Goal: Task Accomplishment & Management: Use online tool/utility

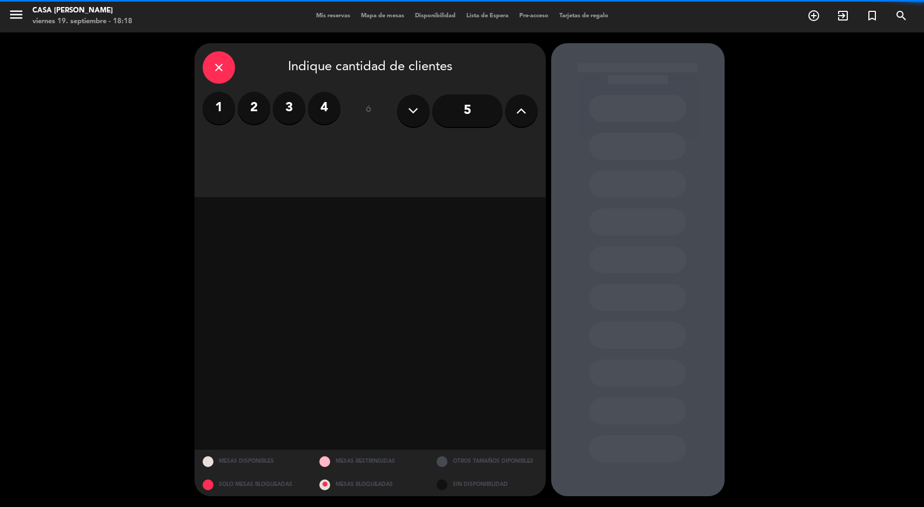
click at [267, 98] on div "1 2 3 4" at bounding box center [272, 108] width 138 height 32
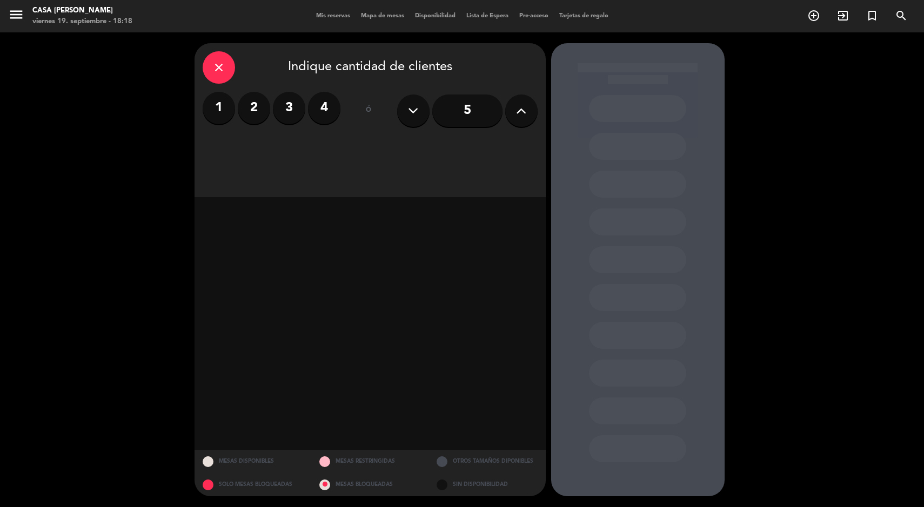
click at [284, 116] on label "3" at bounding box center [289, 108] width 32 height 32
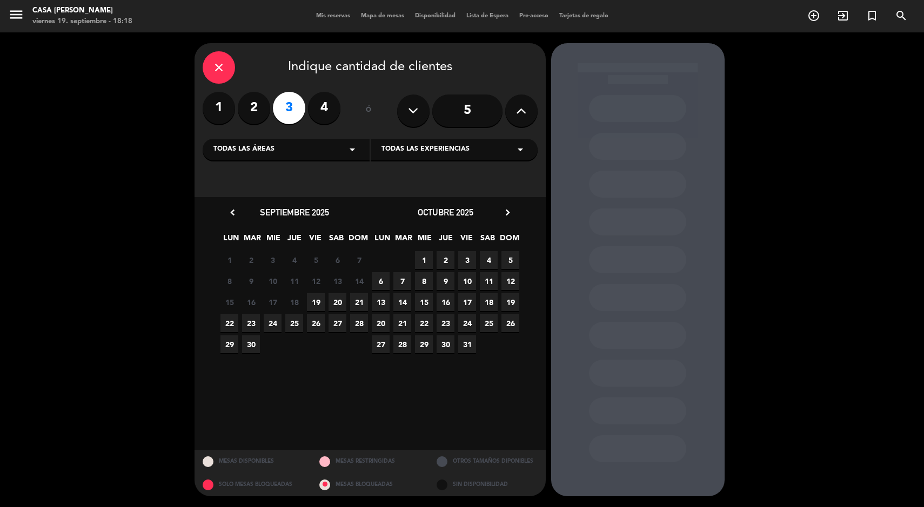
click at [329, 293] on span "20" at bounding box center [338, 302] width 18 height 18
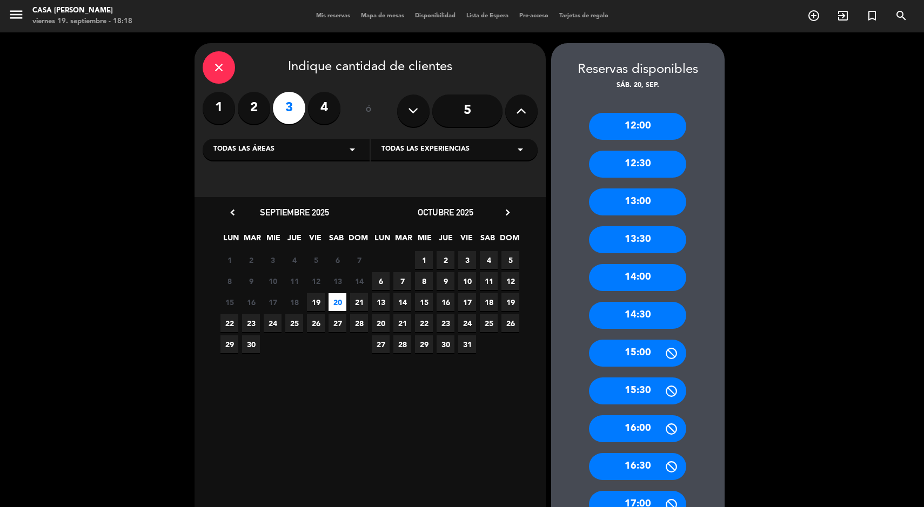
click at [654, 215] on div "13:00" at bounding box center [637, 202] width 97 height 27
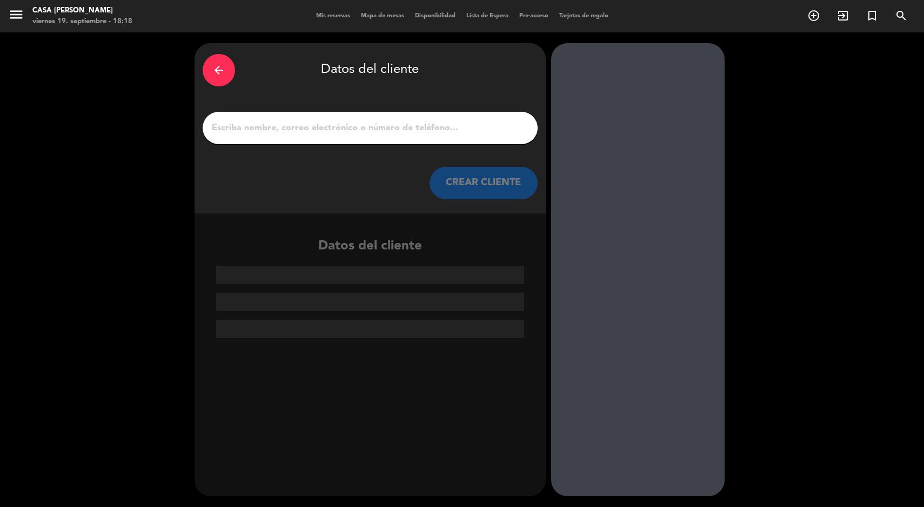
click at [473, 129] on input "1" at bounding box center [370, 128] width 319 height 15
paste input "[PERSON_NAME]"
type input "[PERSON_NAME]"
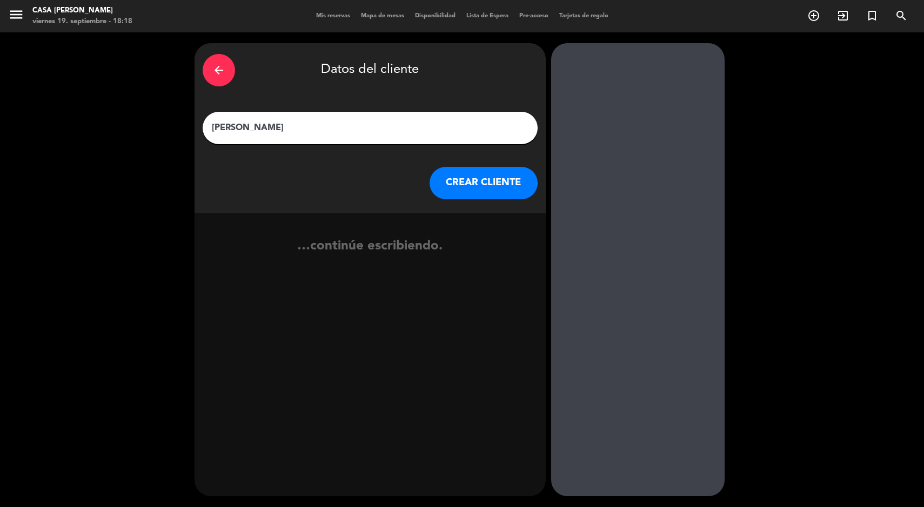
click at [478, 189] on button "CREAR CLIENTE" at bounding box center [484, 183] width 108 height 32
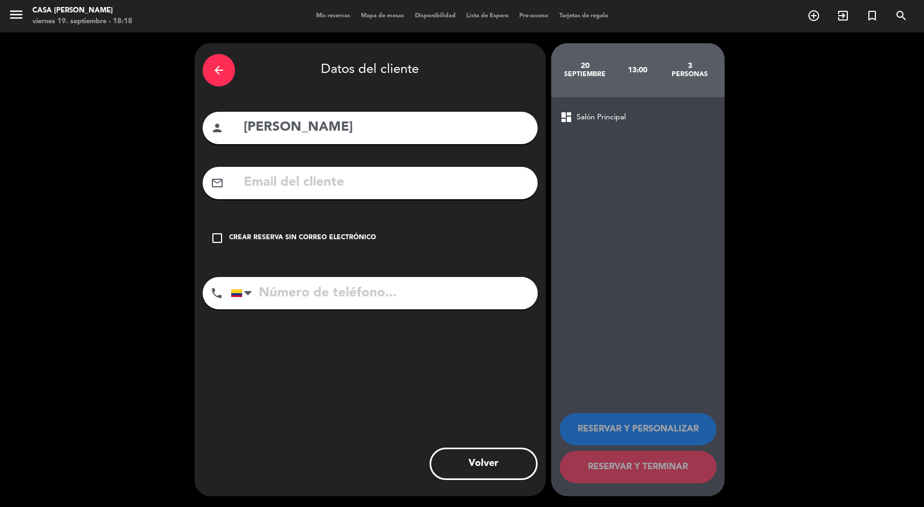
click at [328, 246] on div "check_box_outline_blank Crear reserva sin correo electrónico" at bounding box center [370, 238] width 335 height 32
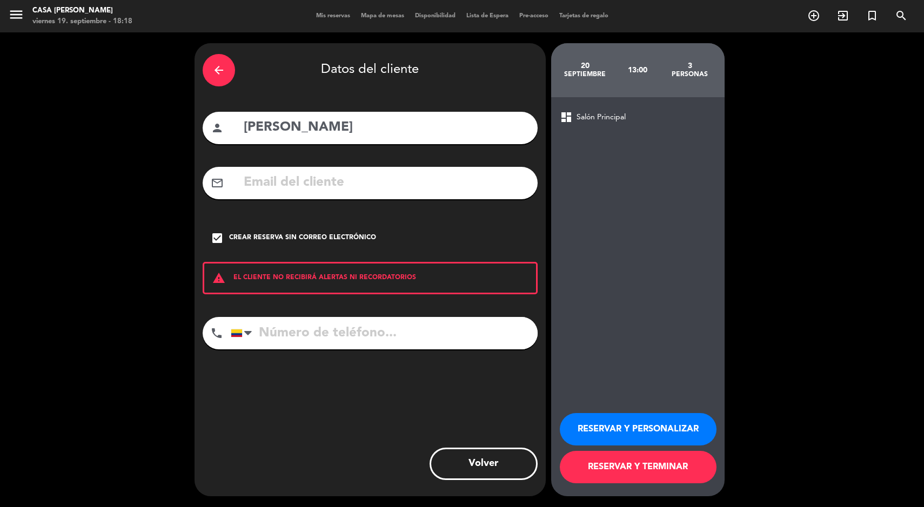
click at [437, 340] on input "tel" at bounding box center [384, 333] width 307 height 32
type input "3188658365"
click at [662, 479] on button "RESERVAR Y TERMINAR" at bounding box center [638, 467] width 157 height 32
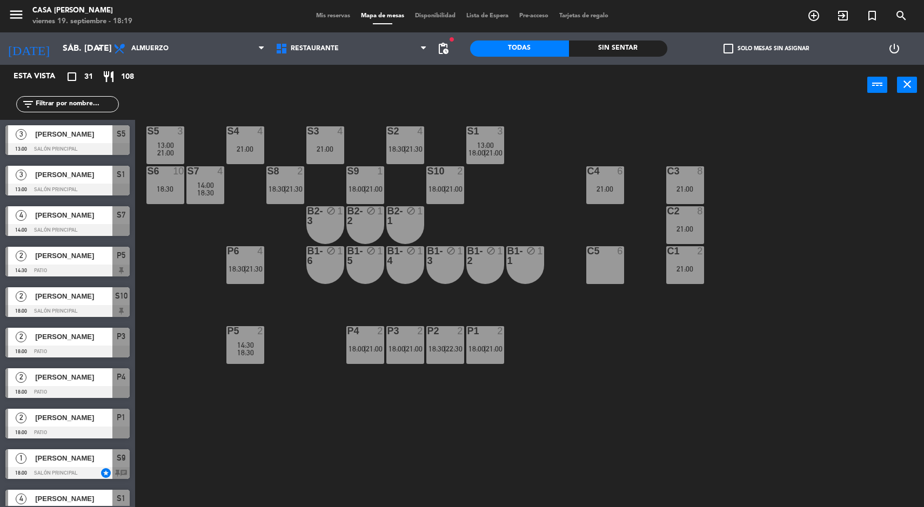
click at [68, 49] on input "sáb. [DATE]" at bounding box center [114, 48] width 114 height 21
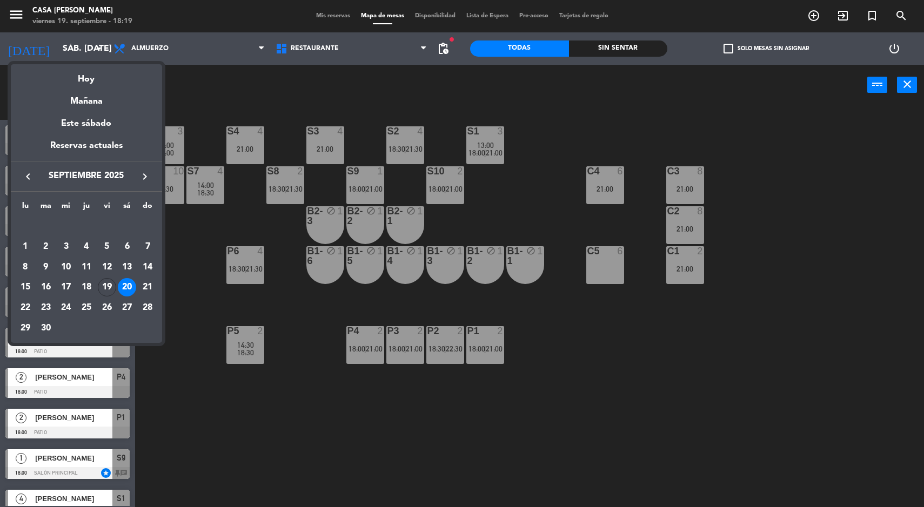
click at [97, 85] on div "Hoy" at bounding box center [86, 75] width 151 height 22
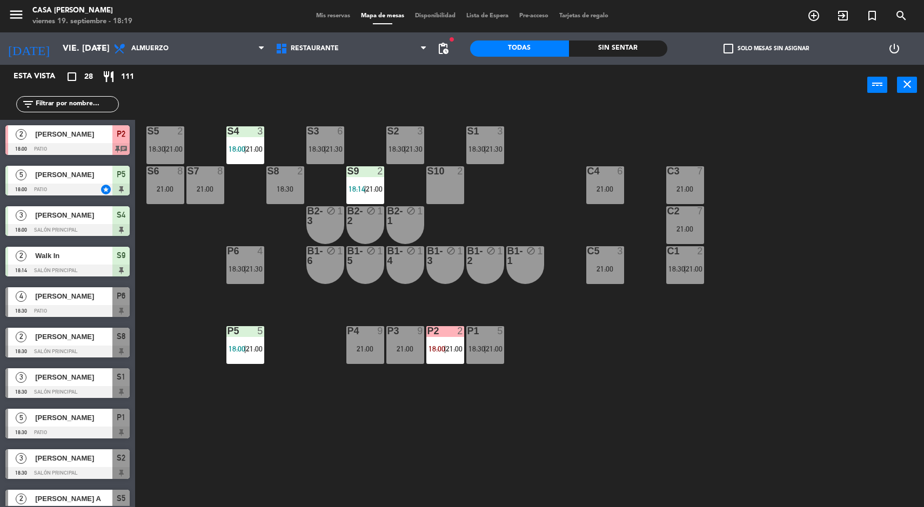
click at [244, 137] on div "S4 3" at bounding box center [245, 131] width 38 height 11
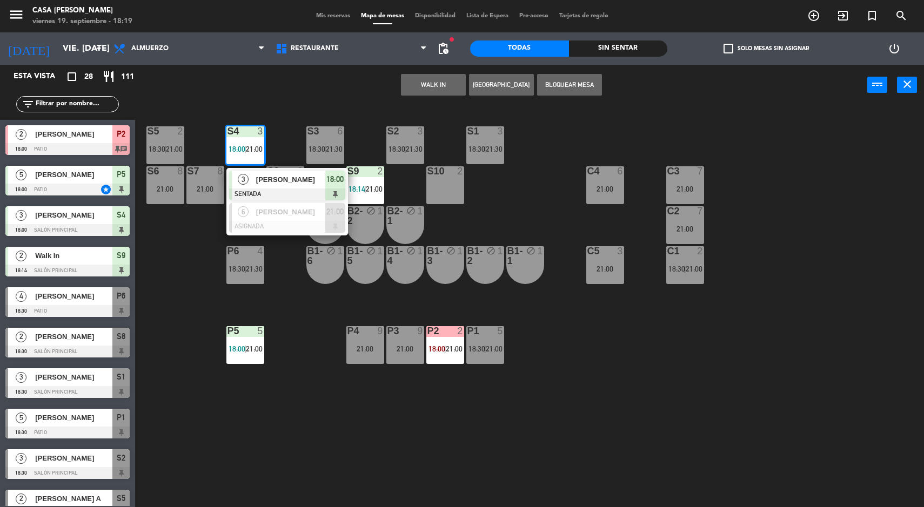
click at [291, 189] on div at bounding box center [287, 195] width 116 height 12
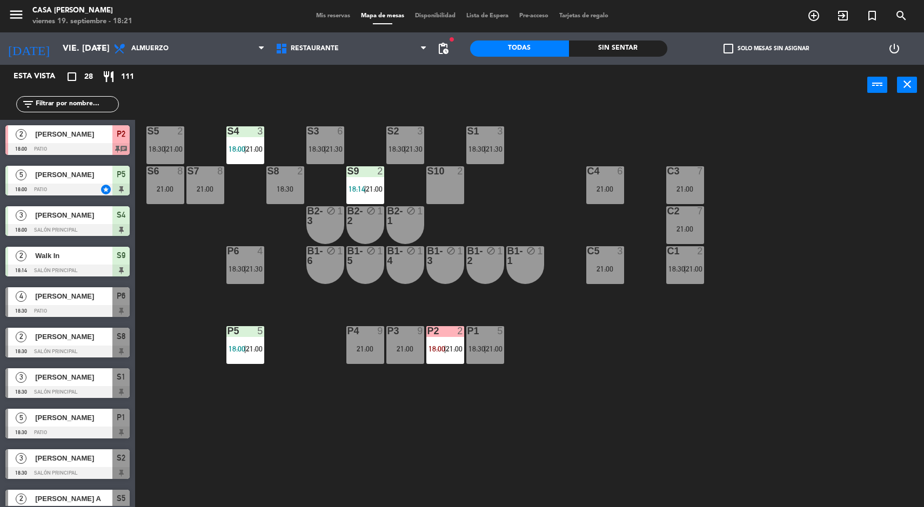
click at [200, 394] on div "S5 2 18:30 | 21:00 S4 3 18:00 | 21:00 S3 6 18:30 | 21:30 S2 3 18:30 | 21:30 S1 …" at bounding box center [534, 308] width 780 height 402
click at [59, 49] on input "vie. [DATE]" at bounding box center [114, 48] width 114 height 21
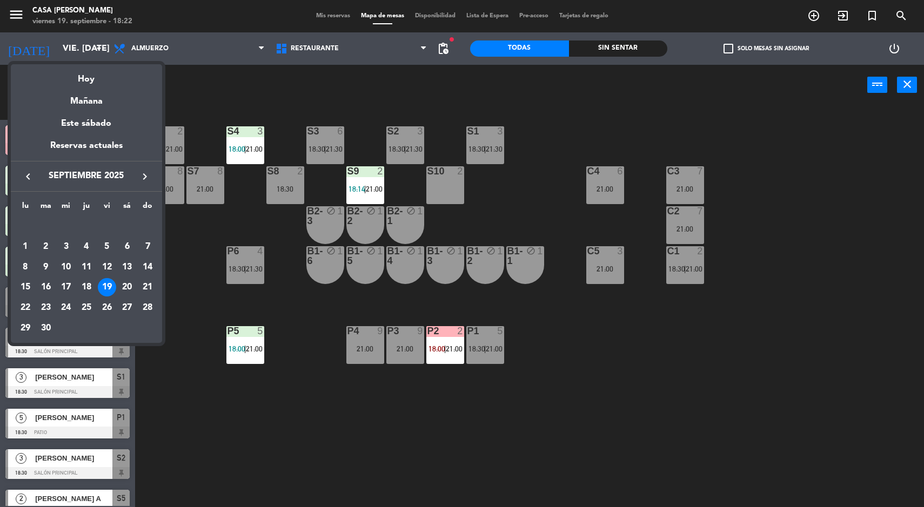
click at [567, 141] on div at bounding box center [462, 253] width 924 height 507
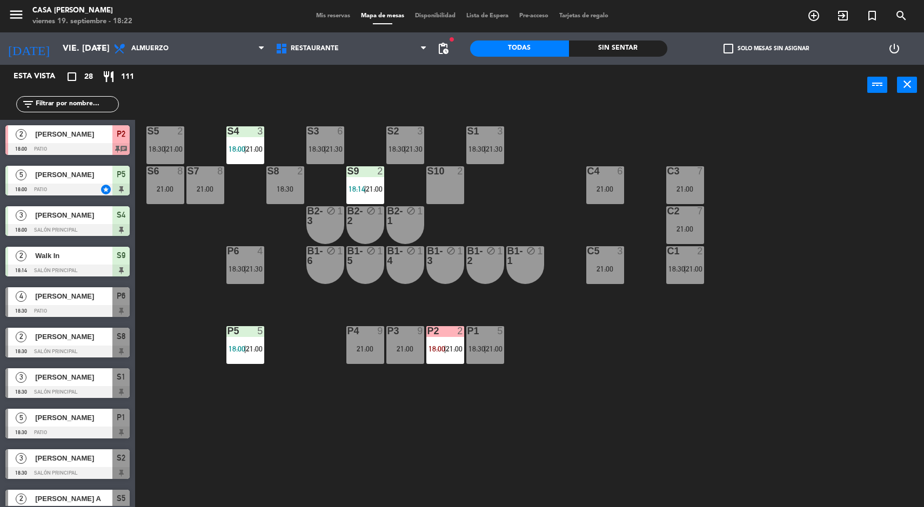
click at [624, 52] on div "Sin sentar" at bounding box center [618, 49] width 99 height 16
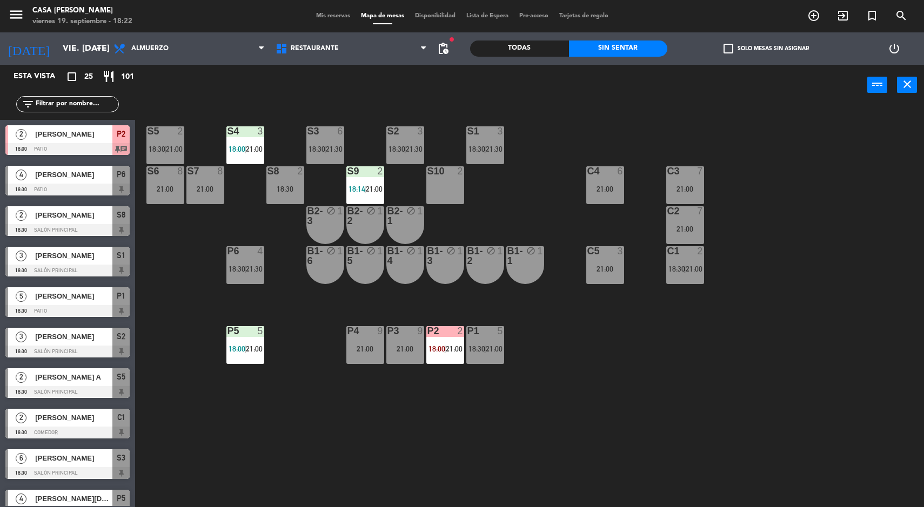
click at [22, 176] on span "4" at bounding box center [21, 175] width 11 height 11
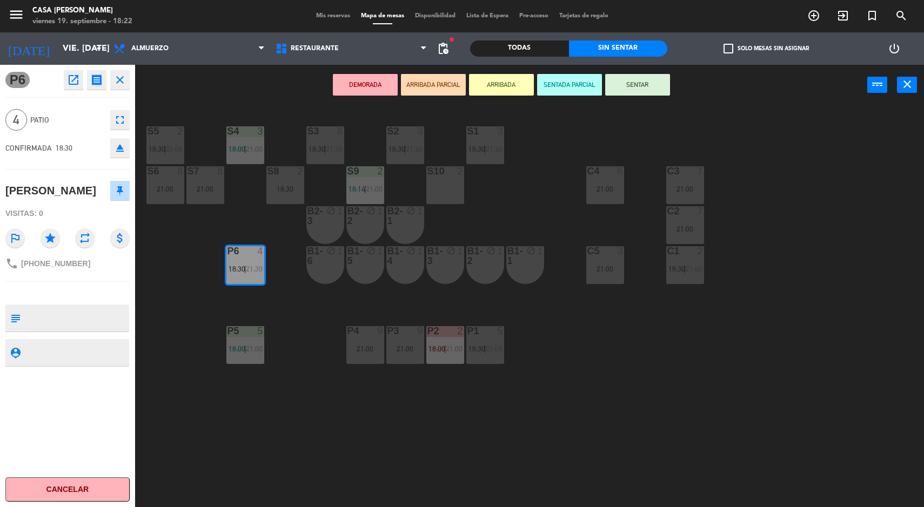
click at [650, 87] on button "SENTAR" at bounding box center [637, 85] width 65 height 22
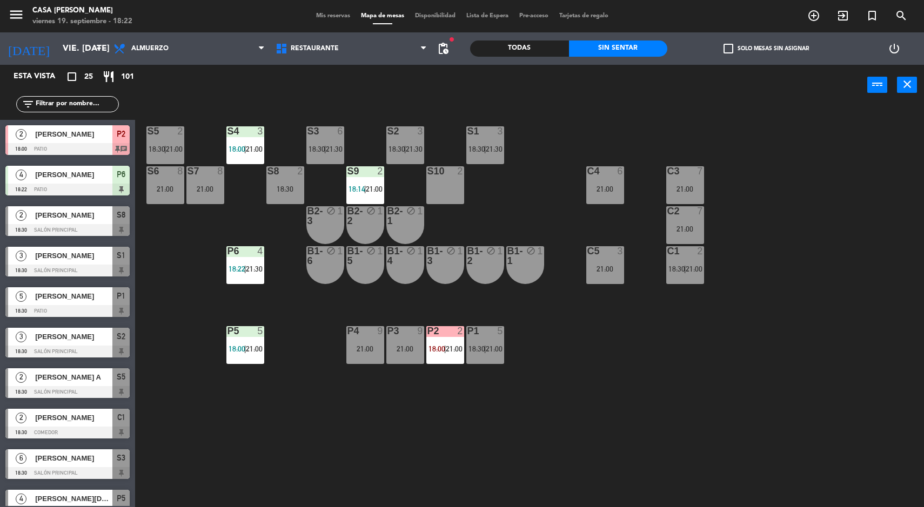
click at [792, 382] on div "S5 2 18:30 | 21:00 S4 3 18:00 | 21:00 S3 6 18:30 | 21:30 S2 3 18:30 | 21:30 S1 …" at bounding box center [534, 308] width 780 height 402
click at [812, 408] on div "S5 2 18:30 | 21:00 S4 3 18:00 | 21:00 S3 6 18:30 | 21:30 S2 3 18:30 | 21:30 S1 …" at bounding box center [534, 308] width 780 height 402
click at [788, 409] on div "S5 2 18:30 | 21:00 S4 3 18:00 | 21:00 S3 6 18:30 | 21:30 S2 3 18:30 | 21:30 S1 …" at bounding box center [534, 308] width 780 height 402
click at [794, 402] on div "S5 2 18:30 | 21:00 S4 3 18:00 | 21:00 S3 6 18:30 | 21:30 S2 3 18:30 | 21:30 S1 …" at bounding box center [534, 308] width 780 height 402
click at [486, 349] on span "|" at bounding box center [485, 349] width 2 height 9
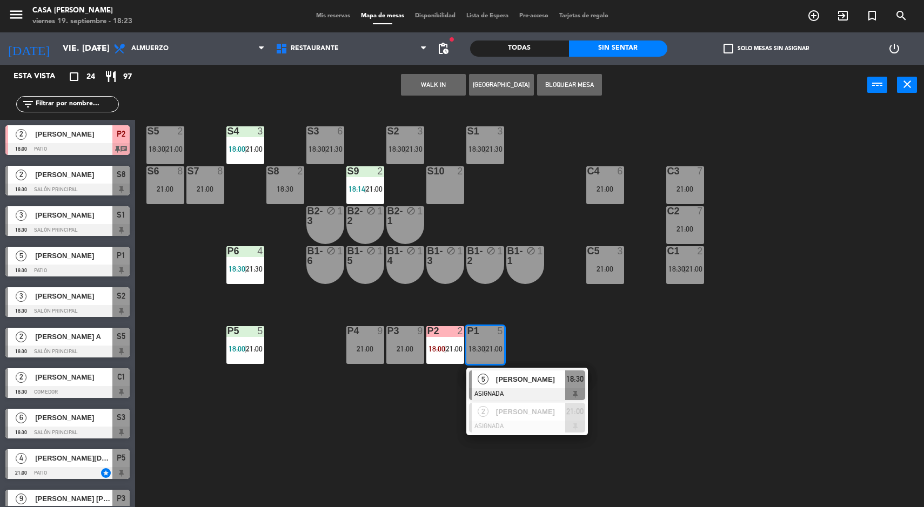
click at [794, 422] on div "S5 2 18:30 | 21:00 S4 3 18:00 | 21:00 S3 6 18:30 | 21:30 S2 3 18:30 | 21:30 S1 …" at bounding box center [534, 308] width 780 height 402
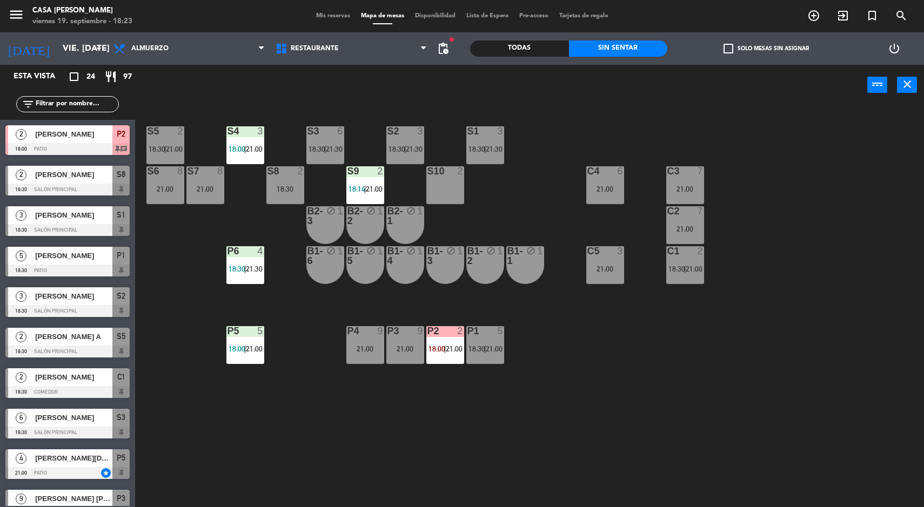
click at [774, 336] on div "S5 2 18:30 | 21:00 S4 3 18:00 | 21:00 S3 6 18:30 | 21:30 S2 3 18:30 | 21:30 S1 …" at bounding box center [534, 308] width 780 height 402
click at [791, 397] on div "S5 2 18:30 | 21:00 S4 3 18:00 | 21:00 S3 6 18:30 | 21:30 S2 3 18:30 | 21:30 S1 …" at bounding box center [534, 308] width 780 height 402
click at [830, 331] on div "S5 2 18:30 | 21:00 S4 3 18:00 | 21:00 S3 6 18:30 | 21:30 S2 3 18:30 | 21:30 S1 …" at bounding box center [534, 308] width 780 height 402
click at [810, 387] on div "S5 2 18:30 | 21:00 S4 3 18:00 | 21:00 S3 6 18:30 | 21:30 S2 3 18:30 | 21:30 S1 …" at bounding box center [534, 308] width 780 height 402
click at [168, 129] on div at bounding box center [165, 131] width 18 height 10
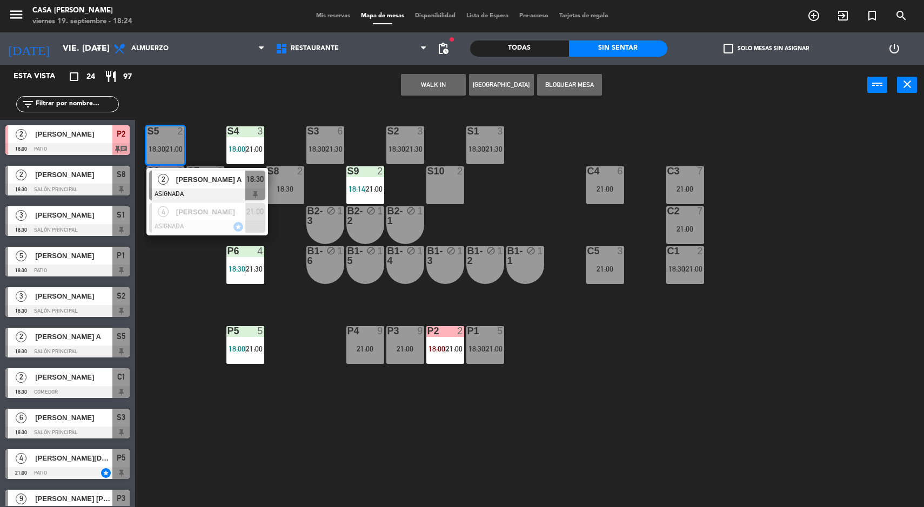
click at [172, 171] on div "2" at bounding box center [163, 180] width 23 height 18
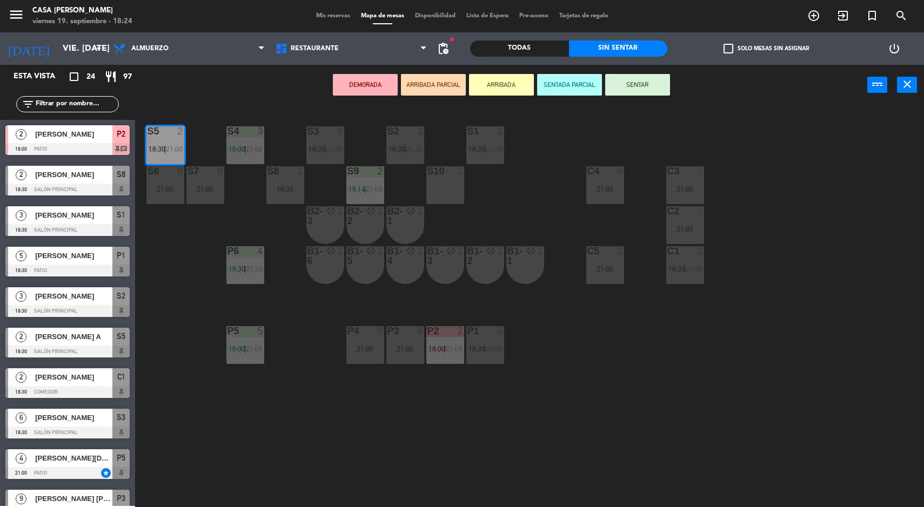
click at [695, 268] on span "21:00" at bounding box center [694, 269] width 17 height 9
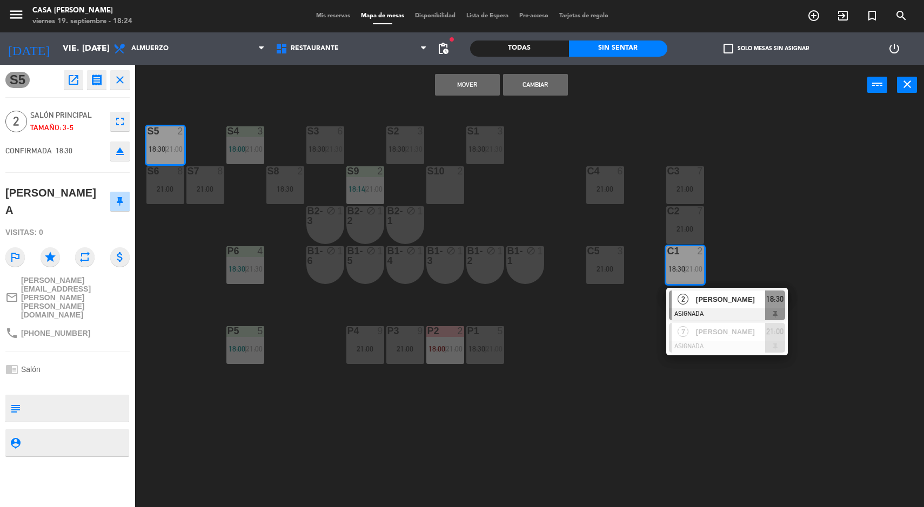
click at [756, 299] on span "[PERSON_NAME]" at bounding box center [730, 299] width 69 height 11
click at [773, 313] on div at bounding box center [727, 315] width 116 height 12
click at [512, 77] on button "Cambiar" at bounding box center [535, 85] width 65 height 22
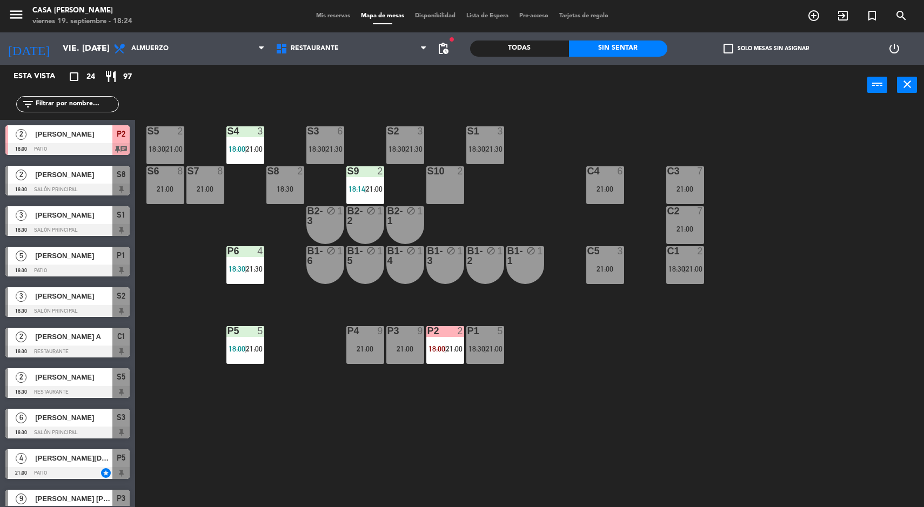
click at [157, 149] on span "18:30" at bounding box center [157, 149] width 17 height 9
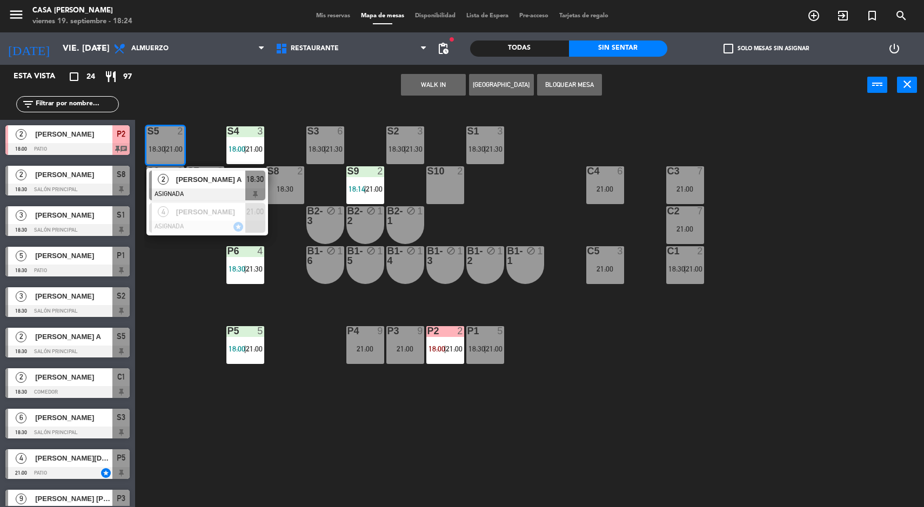
click at [191, 186] on div "[PERSON_NAME] A" at bounding box center [210, 180] width 70 height 18
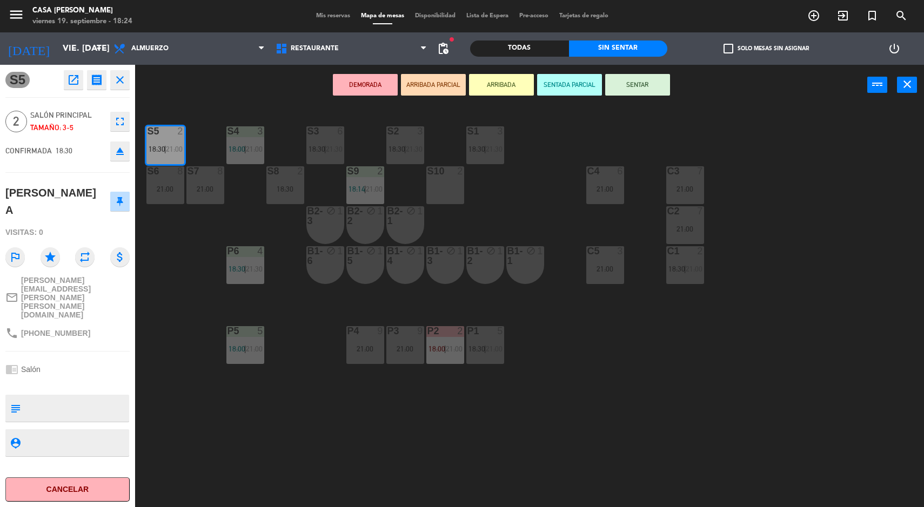
click at [804, 312] on div "S5 2 18:30 | 21:00 S4 3 18:00 | 21:00 S3 6 18:30 | 21:30 S2 3 18:30 | 21:30 S1 …" at bounding box center [534, 308] width 780 height 402
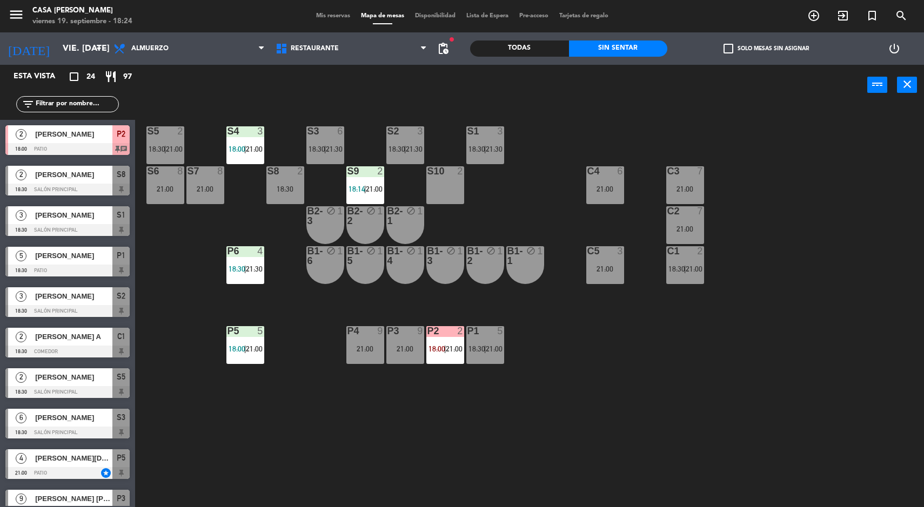
click at [811, 342] on div "S5 2 18:30 | 21:00 S4 3 18:00 | 21:00 S3 6 18:30 | 21:30 S2 3 18:30 | 21:30 S1 …" at bounding box center [534, 308] width 780 height 402
click at [148, 131] on div "S5" at bounding box center [148, 131] width 1 height 10
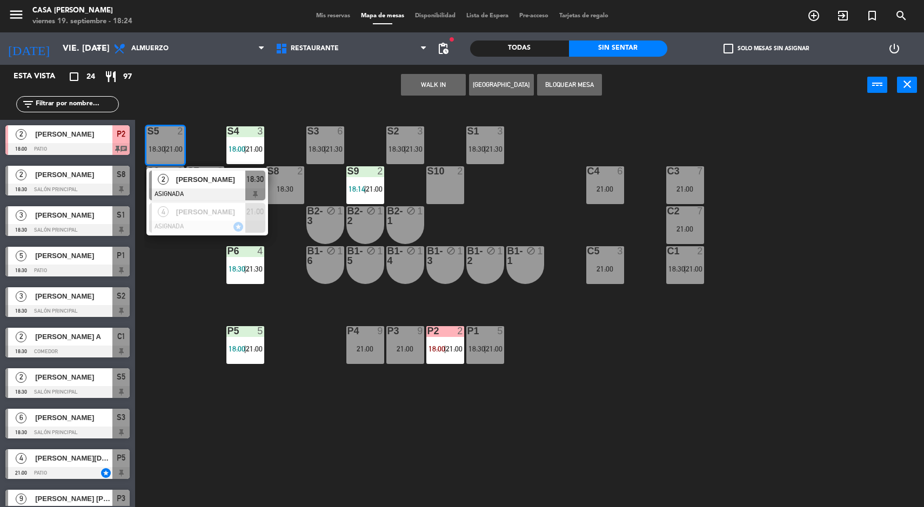
click at [176, 184] on span "[PERSON_NAME]" at bounding box center [210, 179] width 69 height 11
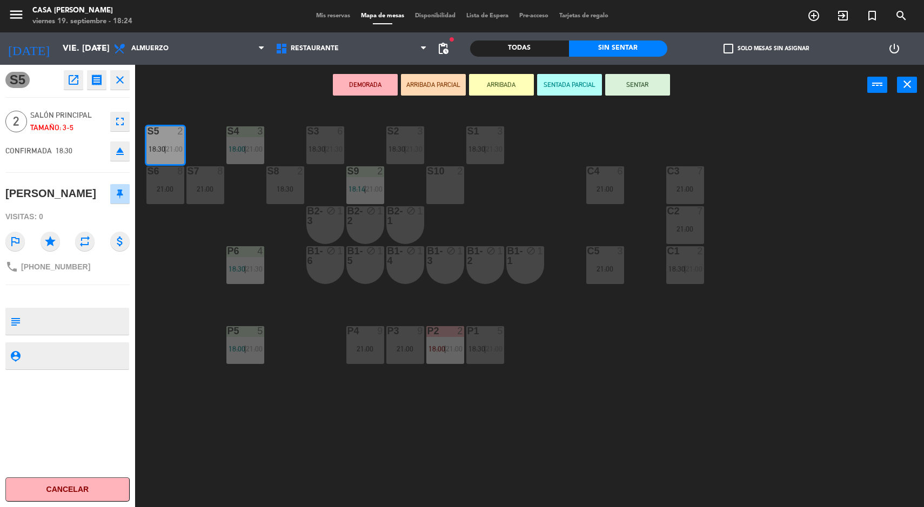
click at [655, 81] on button "SENTAR" at bounding box center [637, 85] width 65 height 22
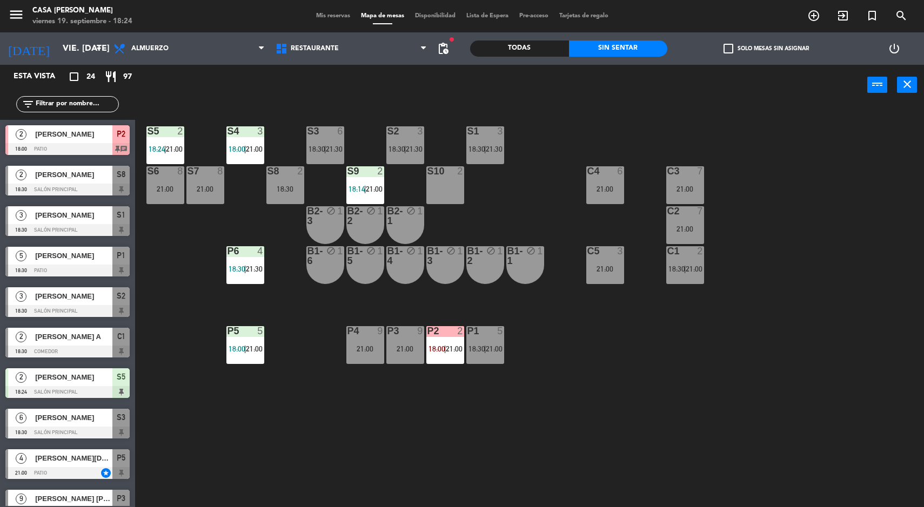
click at [765, 349] on div "S5 2 18:24 | 21:00 S4 3 18:00 | 21:00 S3 6 18:30 | 21:30 S2 3 18:30 | 21:30 S1 …" at bounding box center [534, 308] width 780 height 402
click at [852, 449] on div "S5 2 18:30 | 21:00 S4 3 18:00 | 21:00 S3 6 18:30 | 21:30 S2 3 18:30 | 21:30 S1 …" at bounding box center [534, 308] width 780 height 402
click at [195, 462] on div "S5 2 18:30 | 21:00 S4 3 18:00 | 21:00 S3 6 18:30 | 21:30 S2 3 18:30 | 21:30 S1 …" at bounding box center [534, 308] width 780 height 402
click at [771, 399] on div "S5 2 18:30 | 21:00 S4 3 18:00 | 21:00 S3 6 18:30 | 21:30 S2 3 18:30 | 21:30 S1 …" at bounding box center [534, 308] width 780 height 402
click at [695, 268] on span "21:00" at bounding box center [694, 269] width 17 height 9
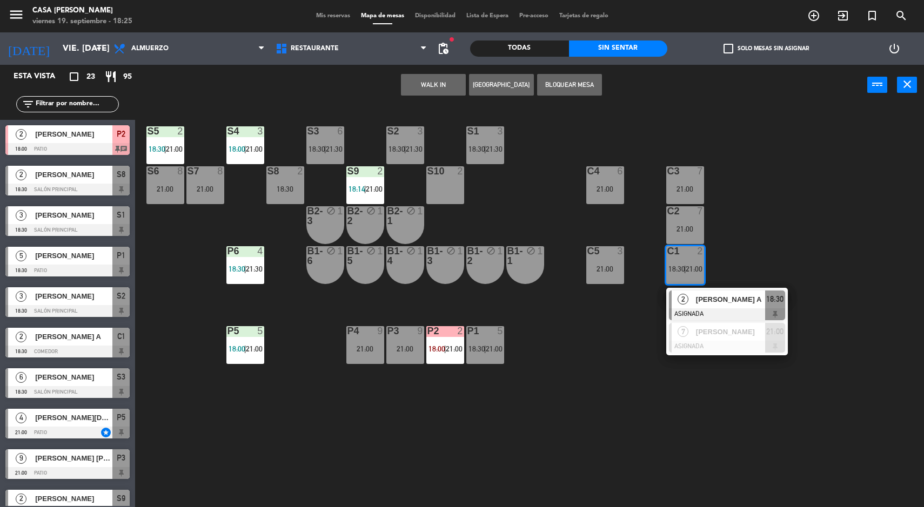
click at [831, 218] on div "S5 2 18:30 | 21:00 S4 3 18:00 | 21:00 S3 6 18:30 | 21:30 S2 3 18:30 | 21:30 S1 …" at bounding box center [534, 308] width 780 height 402
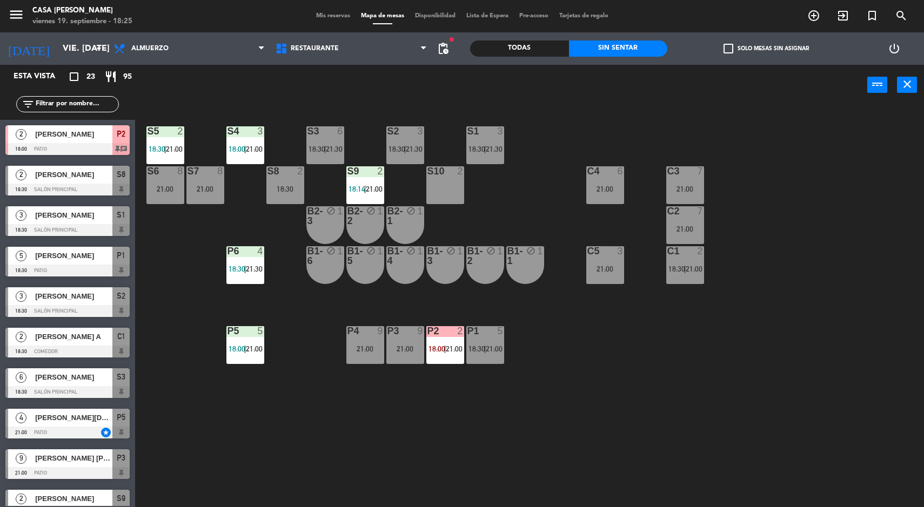
click at [794, 467] on div "S5 2 18:30 | 21:00 S4 3 18:00 | 21:00 S3 6 18:30 | 21:30 S2 3 18:30 | 21:30 S1 …" at bounding box center [534, 308] width 780 height 402
click at [791, 465] on div "S5 2 18:30 | 21:00 S4 3 18:00 | 21:00 S3 6 18:30 | 21:30 S2 3 18:30 | 21:30 S1 …" at bounding box center [534, 308] width 780 height 402
click at [793, 445] on div "S5 2 18:30 | 21:00 S4 3 18:00 | 21:00 S3 6 18:30 | 21:30 S2 3 18:30 | 21:30 S1 …" at bounding box center [534, 308] width 780 height 402
click at [818, 430] on div "S5 2 18:30 | 21:00 S4 3 18:00 | 21:00 S3 6 18:30 | 21:30 S2 3 18:30 | 21:30 S1 …" at bounding box center [534, 308] width 780 height 402
click at [800, 398] on div "S5 2 18:30 | 21:00 S4 3 18:00 | 21:00 S3 6 18:30 | 21:30 S2 3 18:30 | 21:30 S1 …" at bounding box center [534, 308] width 780 height 402
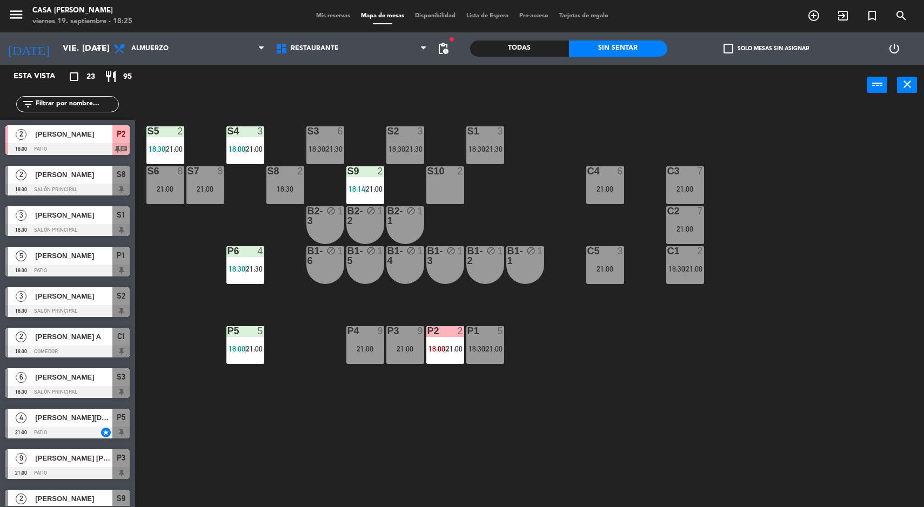
click at [618, 272] on div "21:00" at bounding box center [605, 269] width 38 height 8
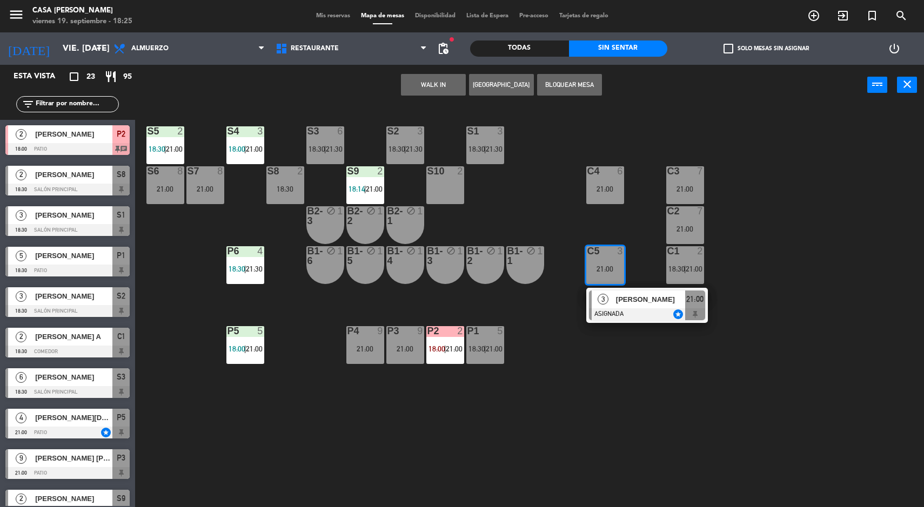
click at [766, 411] on div "S5 2 18:30 | 21:00 S4 3 18:00 | 21:00 S3 6 18:30 | 21:30 S2 3 18:30 | 21:30 S1 …" at bounding box center [534, 308] width 780 height 402
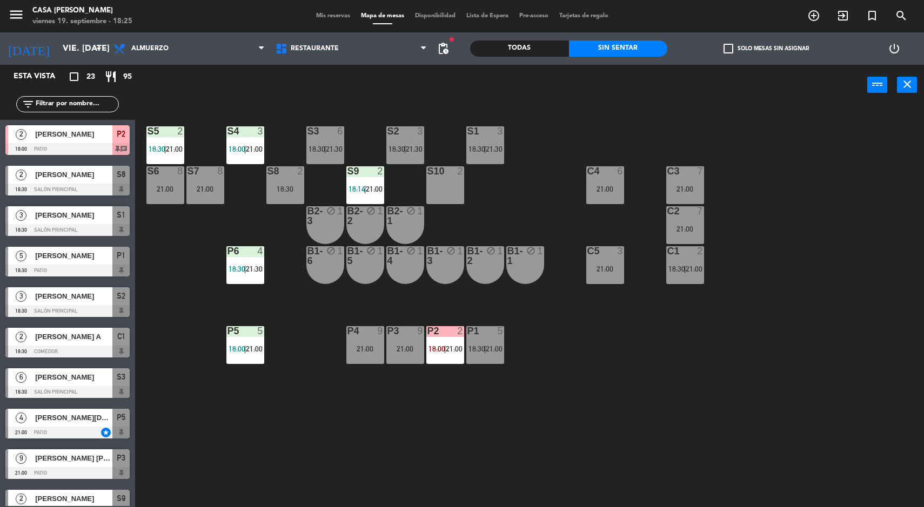
click at [793, 363] on div "S5 2 18:30 | 21:00 S4 3 18:00 | 21:00 S3 6 18:30 | 21:30 S2 3 18:30 | 21:30 S1 …" at bounding box center [534, 308] width 780 height 402
click at [774, 380] on div "S5 2 18:30 | 21:00 S4 3 18:00 | 21:00 S3 6 18:30 | 21:30 S2 3 18:30 | 21:30 S1 …" at bounding box center [534, 308] width 780 height 402
click at [699, 278] on div "C1 2 18:30 | 21:00" at bounding box center [685, 265] width 38 height 38
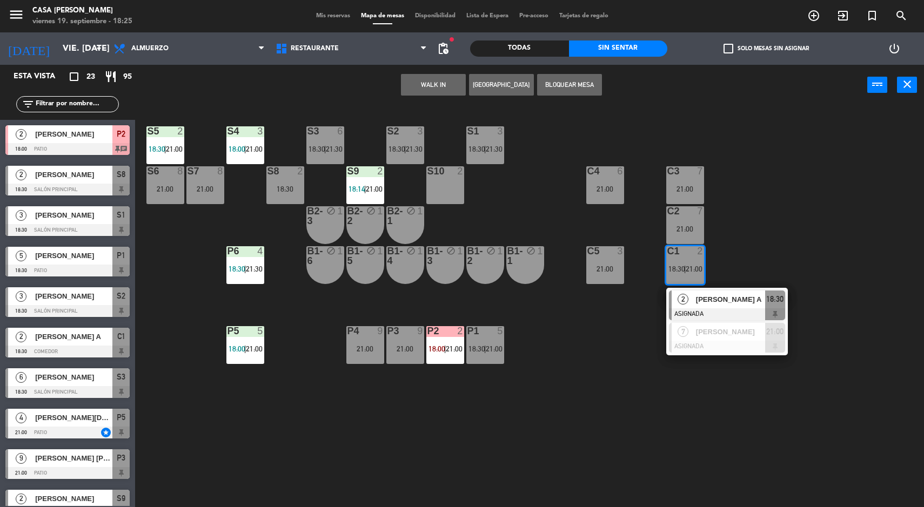
click at [836, 254] on div "S5 2 18:30 | 21:00 S4 3 18:00 | 21:00 S3 6 18:30 | 21:30 S2 3 18:30 | 21:30 S1 …" at bounding box center [534, 308] width 780 height 402
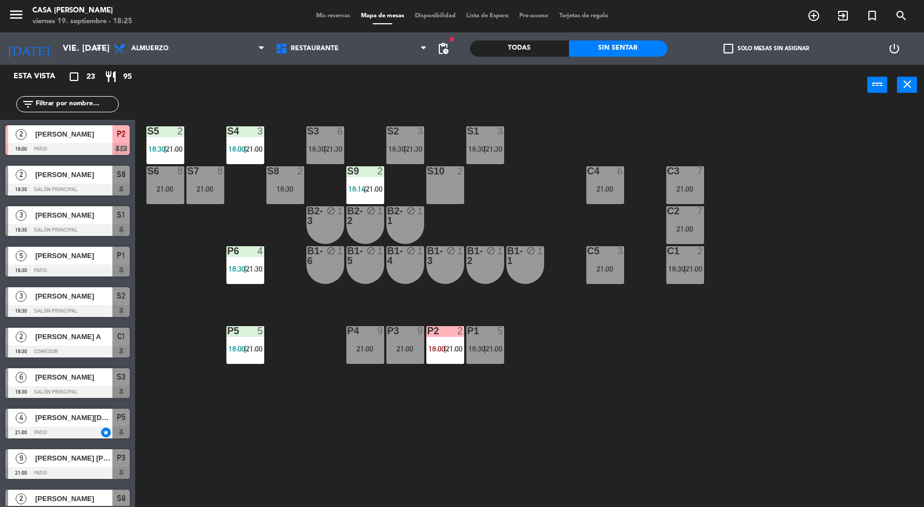
click at [835, 395] on div "S5 2 18:30 | 21:00 S4 3 18:00 | 21:00 S3 6 18:30 | 21:30 S2 3 18:30 | 21:30 S1 …" at bounding box center [534, 308] width 780 height 402
click at [806, 386] on div "S5 2 18:30 | 21:00 S4 3 18:00 | 21:00 S3 6 18:30 | 21:30 S2 3 18:30 | 21:30 S1 …" at bounding box center [534, 308] width 780 height 402
click at [868, 227] on div "S5 2 18:30 | 21:00 S4 3 18:00 | 21:00 S3 6 18:30 | 21:30 S2 3 18:30 | 21:30 S1 …" at bounding box center [534, 308] width 780 height 402
click at [854, 373] on div "S5 2 18:30 | 21:00 S4 3 18:00 | 21:00 S3 6 18:30 | 21:30 S2 3 18:30 | 21:30 S1 …" at bounding box center [534, 308] width 780 height 402
click at [854, 369] on div "S5 2 18:30 | 21:00 S4 3 18:00 | 21:00 S3 6 18:30 | 21:30 S2 3 18:30 | 21:30 S1 …" at bounding box center [534, 308] width 780 height 402
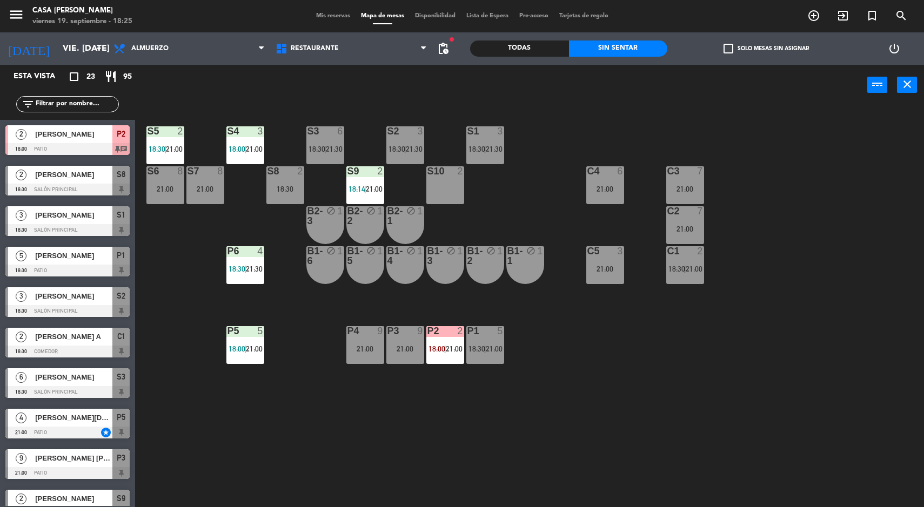
click at [849, 362] on div "S5 2 18:30 | 21:00 S4 3 18:00 | 21:00 S3 6 18:30 | 21:30 S2 3 18:30 | 21:30 S1 …" at bounding box center [534, 308] width 780 height 402
click at [793, 355] on div "S5 2 18:30 | 21:00 S4 3 18:00 | 21:00 S3 6 18:30 | 21:30 S2 3 18:30 | 21:30 S1 …" at bounding box center [534, 308] width 780 height 402
click at [466, 352] on div "18:30 | 21:00" at bounding box center [485, 349] width 38 height 8
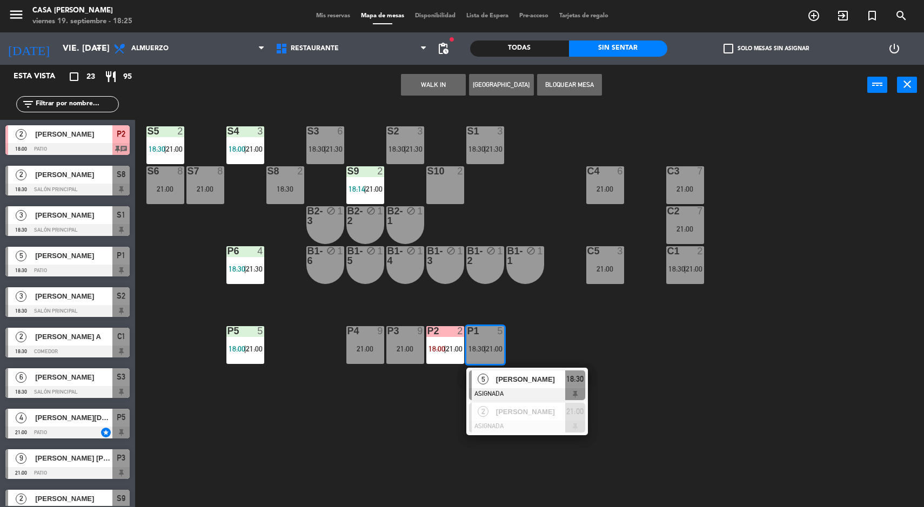
click at [686, 352] on div "S5 2 18:30 | 21:00 S4 3 18:00 | 21:00 S3 6 18:30 | 21:30 S2 3 18:30 | 21:30 S1 …" at bounding box center [534, 308] width 780 height 402
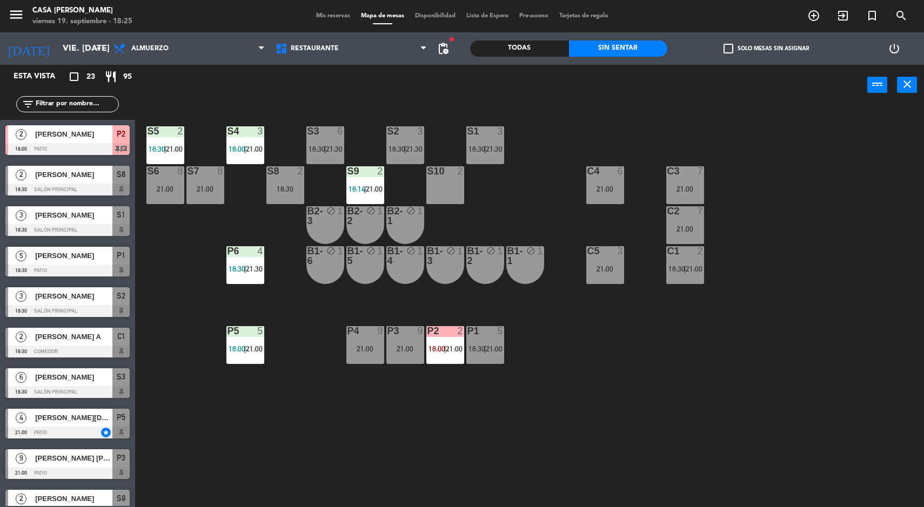
click at [498, 349] on span "21:00" at bounding box center [494, 349] width 17 height 9
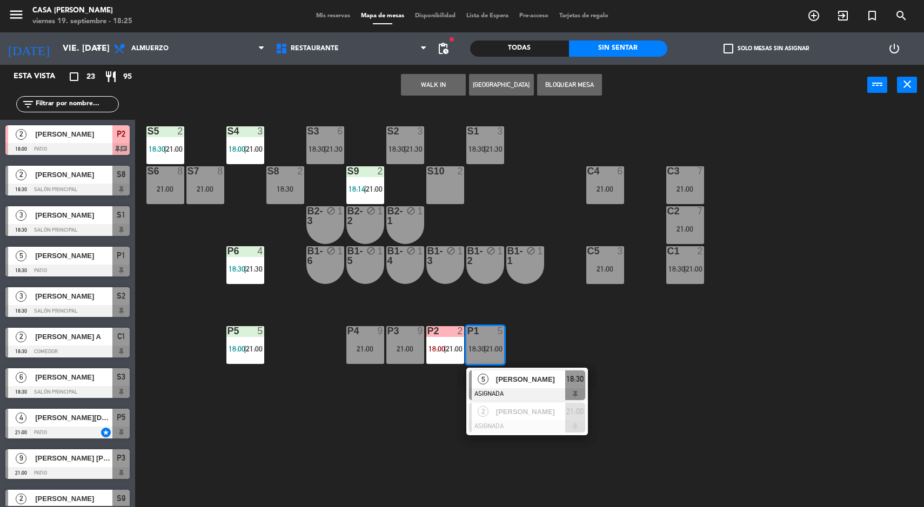
click at [723, 442] on div "S5 2 18:30 | 21:00 S4 3 18:00 | 21:00 S3 6 18:30 | 21:30 S2 3 18:30 | 21:30 S1 …" at bounding box center [534, 308] width 780 height 402
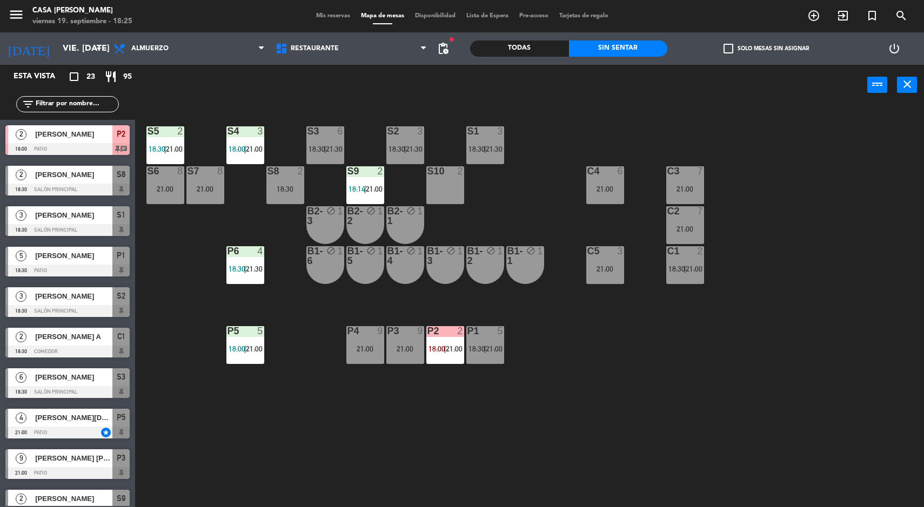
click at [503, 349] on div "18:30 | 21:00" at bounding box center [485, 349] width 38 height 8
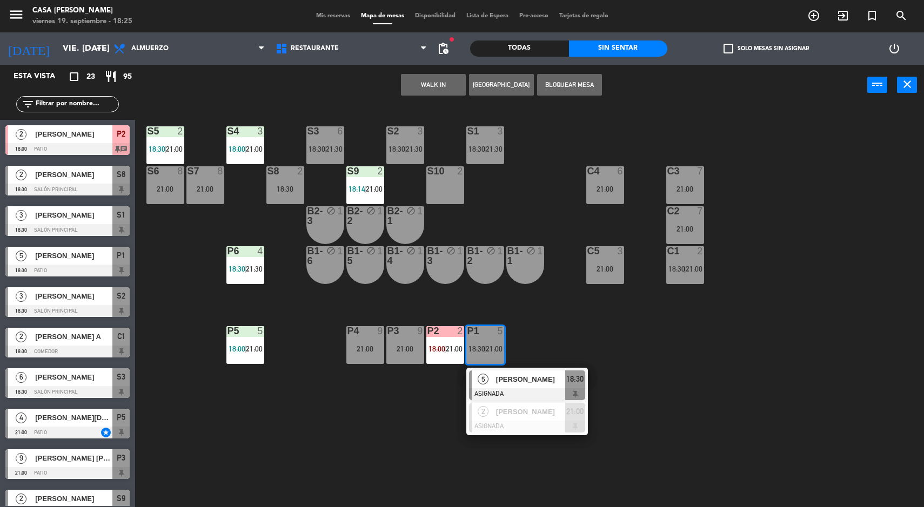
click at [551, 385] on div "[PERSON_NAME]" at bounding box center [530, 380] width 70 height 18
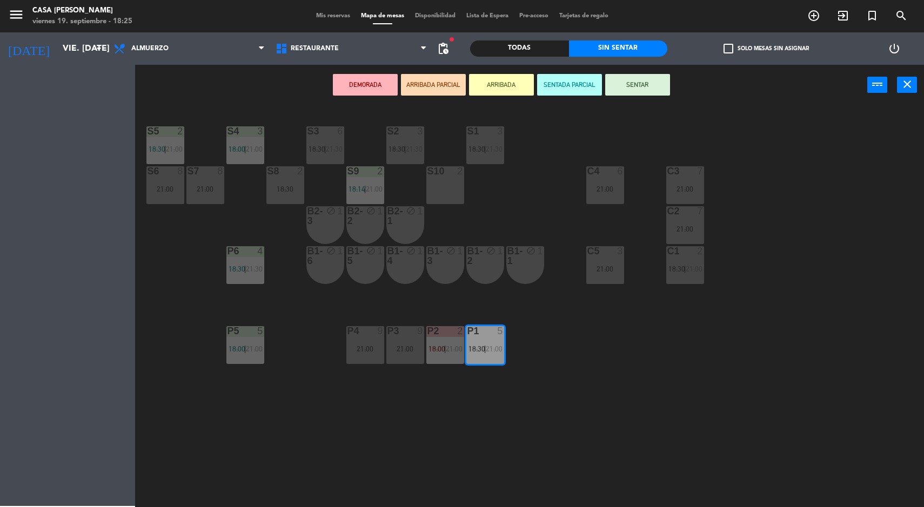
click at [458, 346] on span "21:00" at bounding box center [454, 349] width 17 height 9
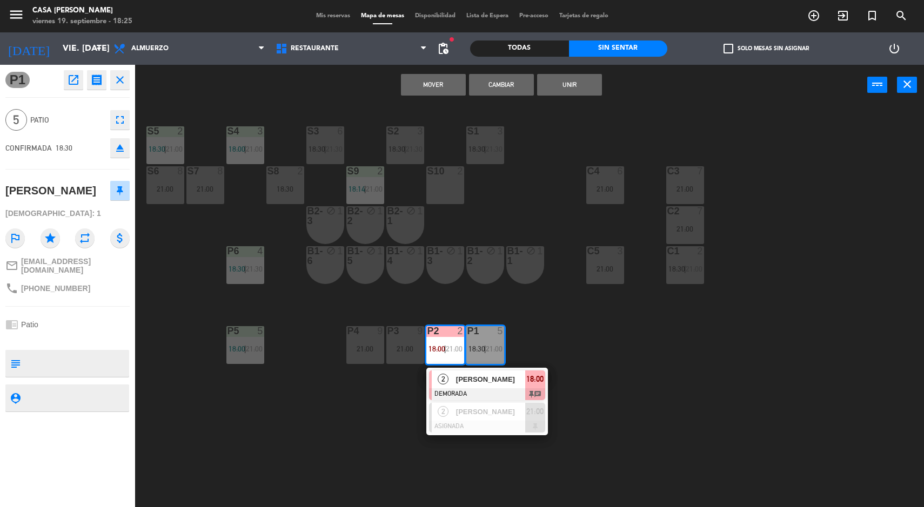
click at [489, 390] on div at bounding box center [487, 395] width 116 height 12
click at [441, 86] on button "Mover" at bounding box center [433, 85] width 65 height 22
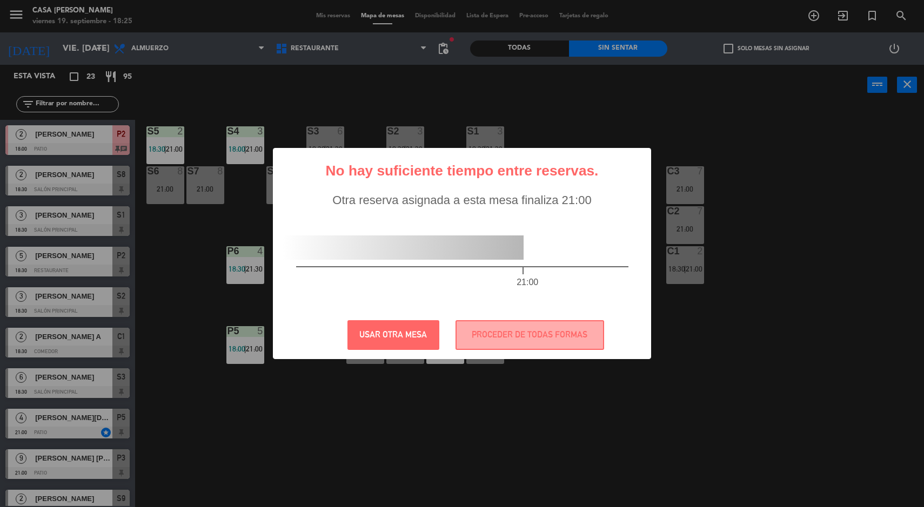
click at [536, 418] on div "? ! i No hay suficiente tiempo entre reservas. × Otra reserva asignada a esta m…" at bounding box center [462, 253] width 924 height 507
click at [541, 334] on button "PROCEDER DE TODAS FORMAS" at bounding box center [530, 335] width 149 height 30
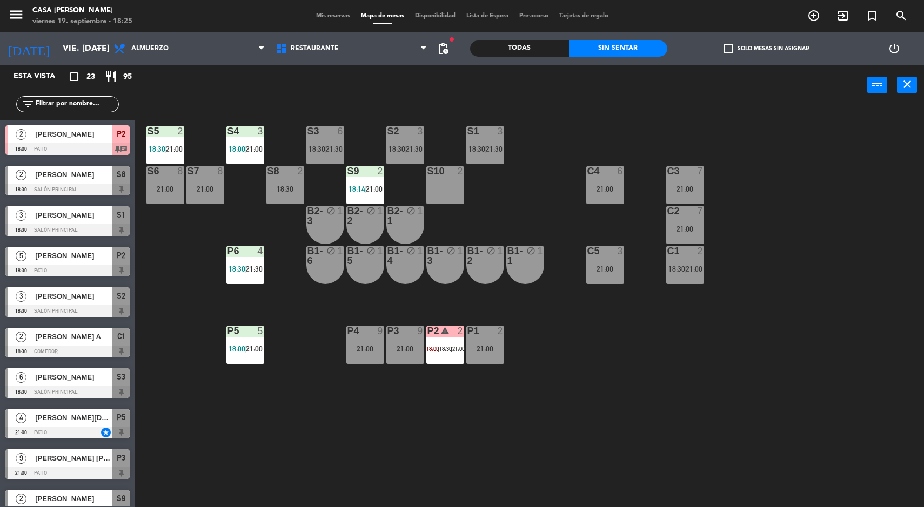
click at [854, 291] on div "S5 2 18:30 | 21:00 S4 3 18:00 | 21:00 S3 6 18:30 | 21:30 S2 3 18:30 | 21:30 S1 …" at bounding box center [534, 308] width 780 height 402
click at [356, 177] on div "S9 2 18:14 | 21:00" at bounding box center [365, 185] width 38 height 38
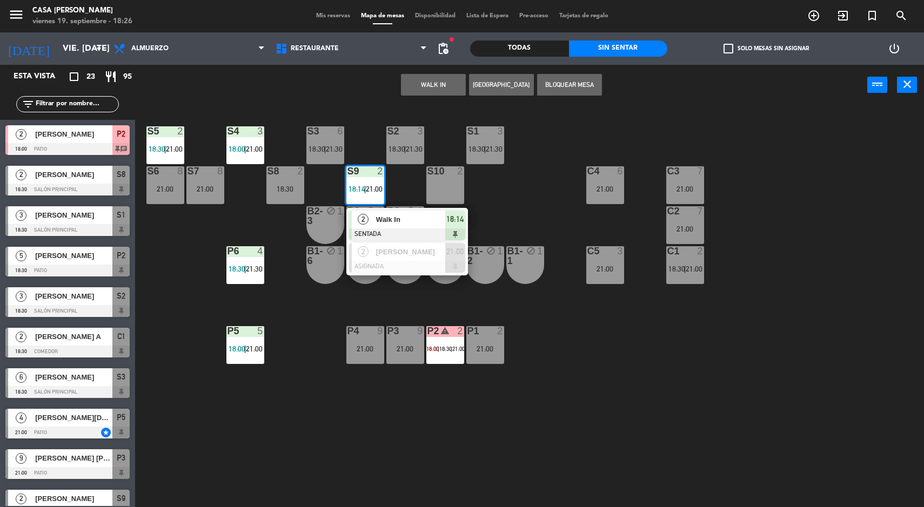
click at [395, 208] on div "2 Walk In SENTADA 18:14" at bounding box center [407, 225] width 122 height 35
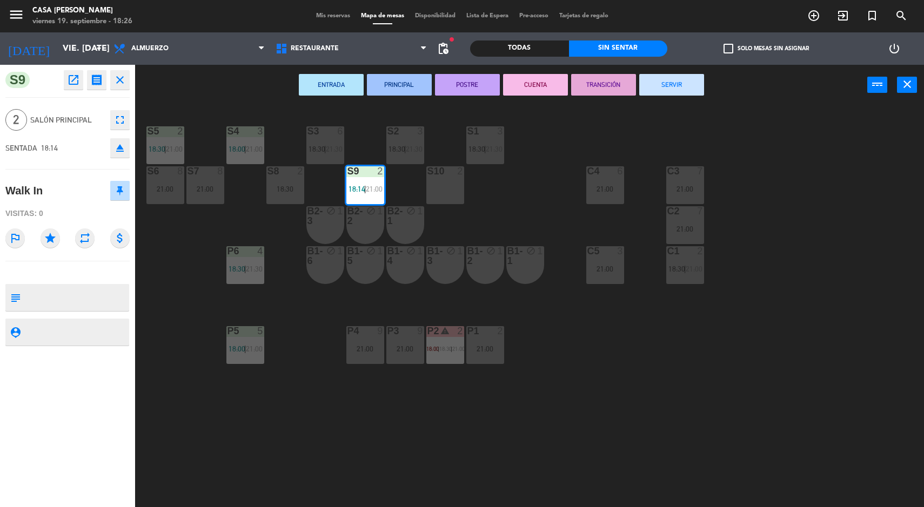
click at [672, 92] on button "SERVIR" at bounding box center [671, 85] width 65 height 22
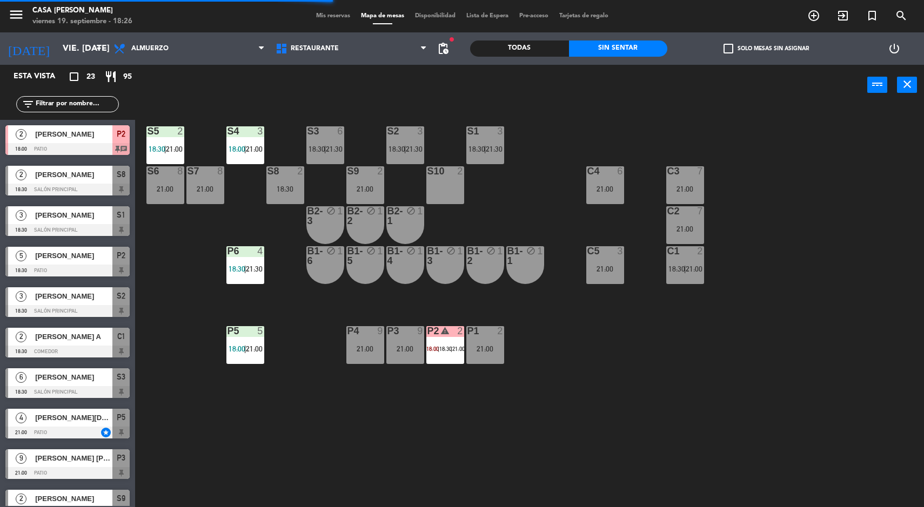
click at [821, 407] on div "S5 2 18:30 | 21:00 S4 3 18:00 | 21:00 S3 6 18:30 | 21:30 S2 3 18:30 | 21:30 S1 …" at bounding box center [534, 308] width 780 height 402
click at [809, 398] on div "S5 2 18:30 | 21:00 S4 3 18:00 | 21:00 S3 6 18:30 | 21:30 S2 3 18:30 | 21:30 S1 …" at bounding box center [534, 308] width 780 height 402
click at [800, 380] on div "S5 2 18:30 | 21:00 S4 3 18:00 | 21:00 S3 6 18:30 | 21:30 S2 3 18:30 | 21:30 S1 …" at bounding box center [534, 308] width 780 height 402
click at [461, 349] on span "21:00" at bounding box center [458, 349] width 12 height 6
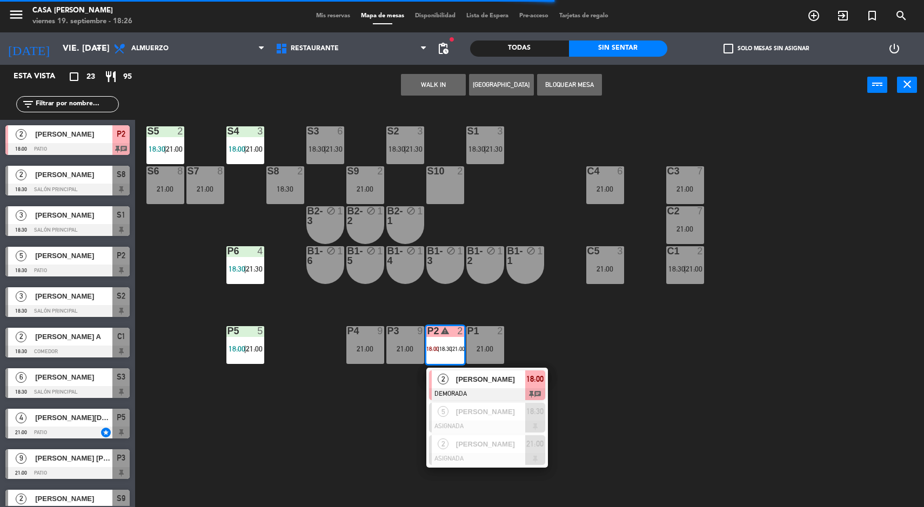
click at [503, 422] on div at bounding box center [487, 427] width 116 height 12
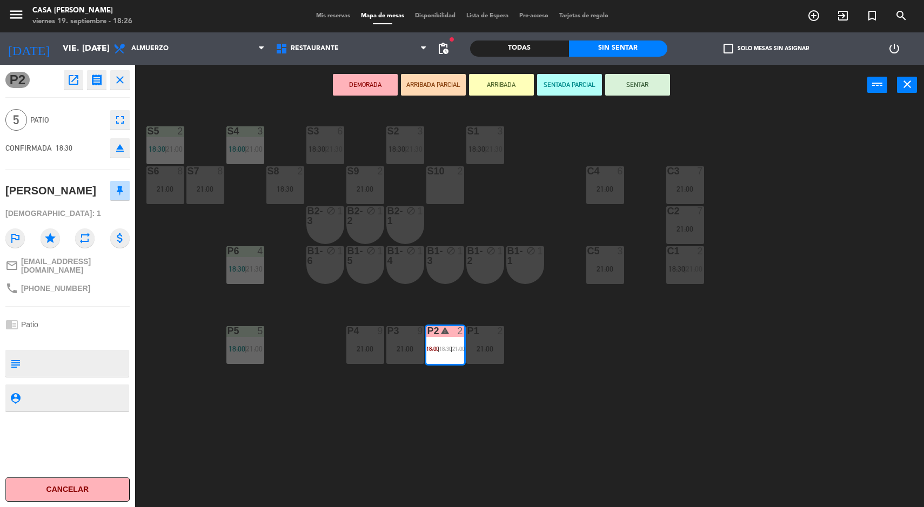
click at [554, 383] on div "S5 2 18:30 | 21:00 S4 3 18:00 | 21:00 S3 6 18:30 | 21:30 S2 3 18:30 | 21:30 S1 …" at bounding box center [534, 308] width 780 height 402
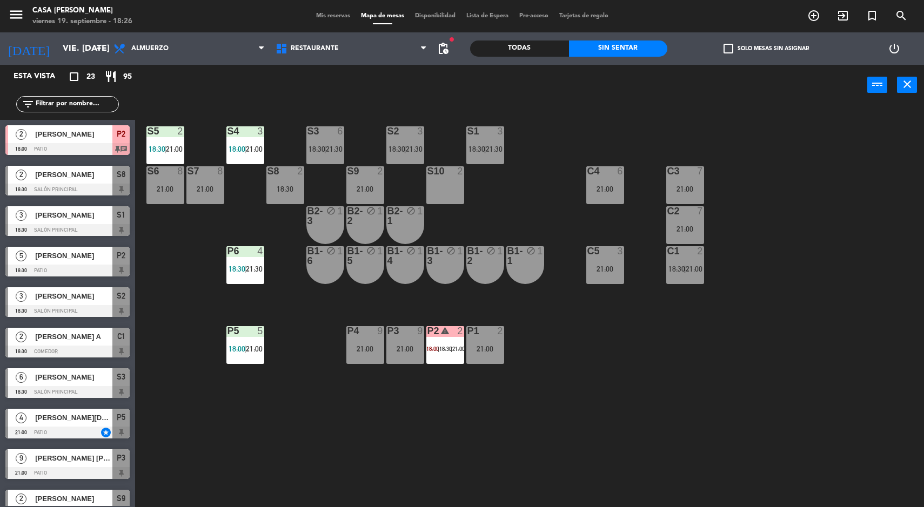
click at [461, 349] on span "21:00" at bounding box center [458, 349] width 12 height 6
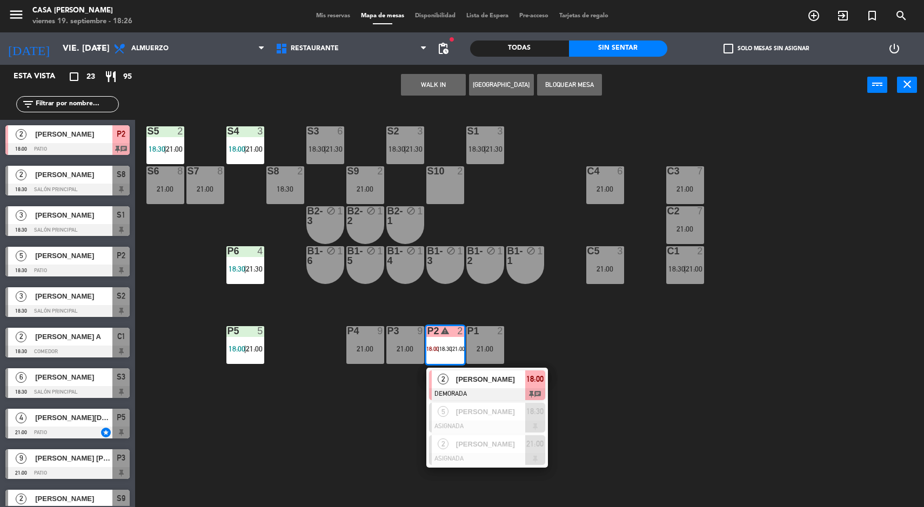
click at [532, 384] on span "18:00" at bounding box center [534, 379] width 17 height 13
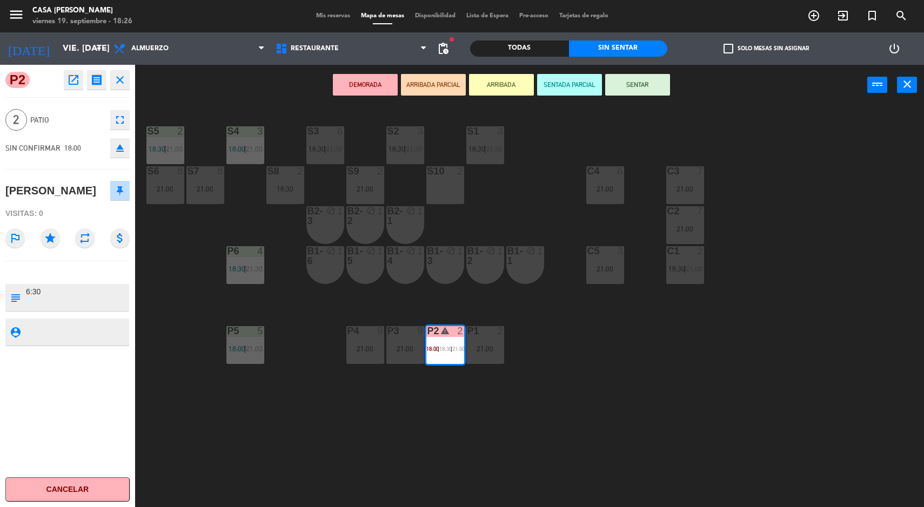
click at [502, 277] on div "B1-2 block 1" at bounding box center [485, 265] width 38 height 38
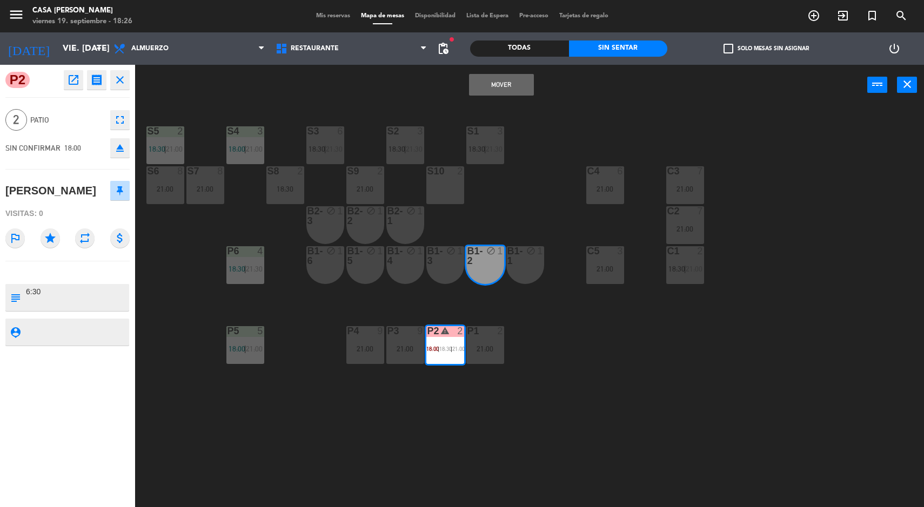
click at [505, 87] on button "Mover" at bounding box center [501, 85] width 65 height 22
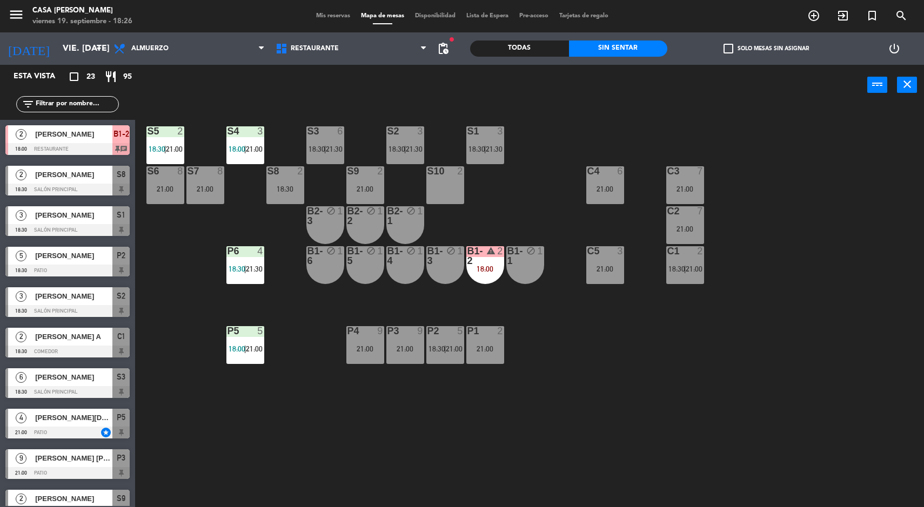
click at [449, 346] on span "21:00" at bounding box center [454, 349] width 17 height 9
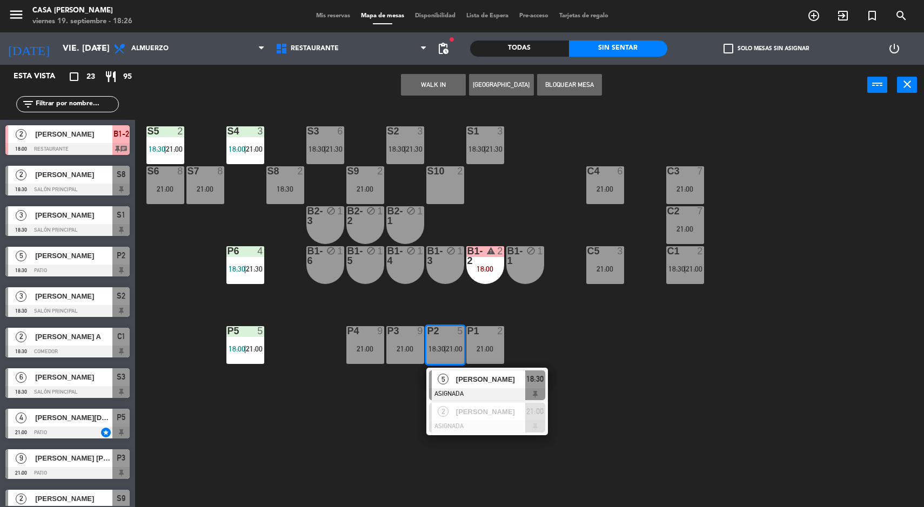
click at [502, 379] on span "[PERSON_NAME]" at bounding box center [490, 379] width 69 height 11
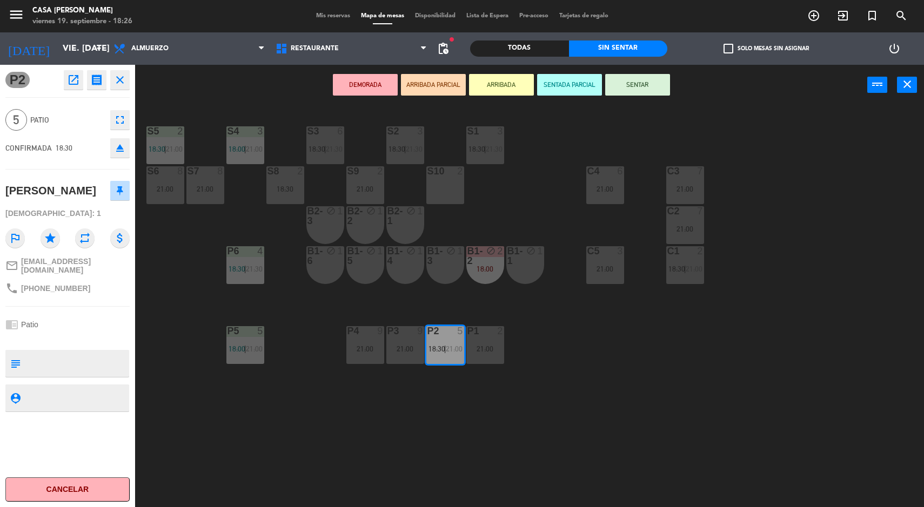
click at [260, 253] on div "4" at bounding box center [260, 251] width 6 height 10
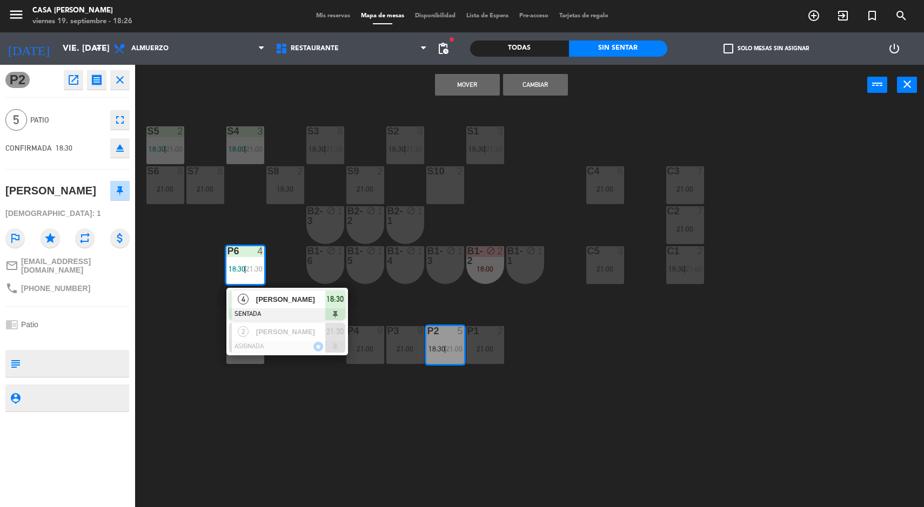
click at [319, 303] on span "[PERSON_NAME]" at bounding box center [290, 299] width 69 height 11
click at [549, 91] on button "Cambiar" at bounding box center [535, 85] width 65 height 22
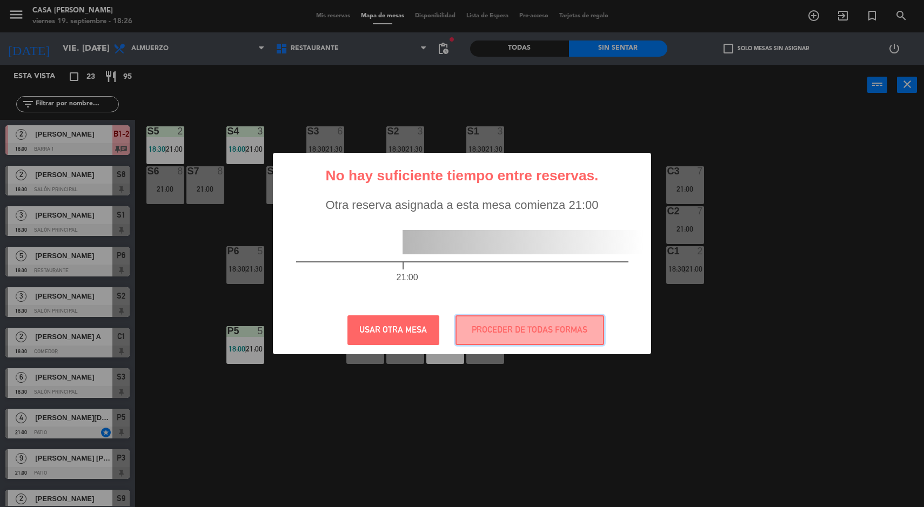
click at [561, 330] on button "PROCEDER DE TODAS FORMAS" at bounding box center [530, 331] width 149 height 30
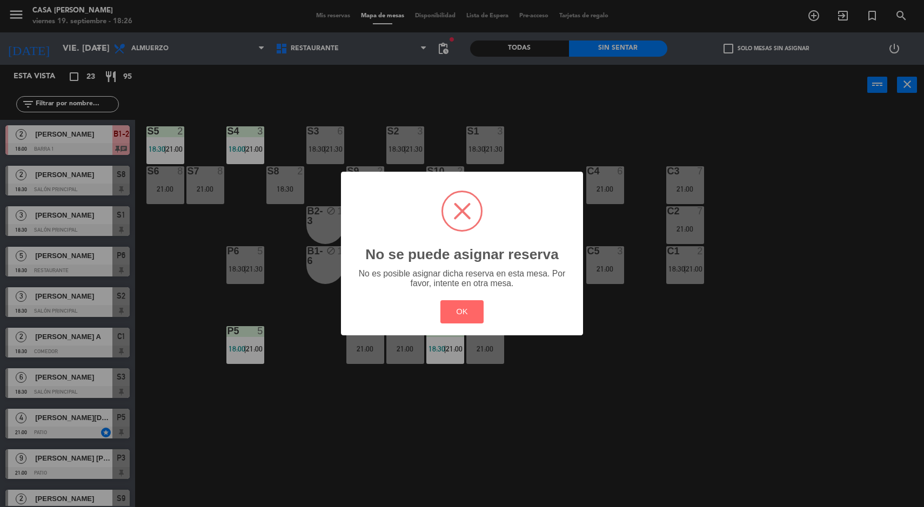
click at [461, 313] on button "OK" at bounding box center [462, 311] width 44 height 23
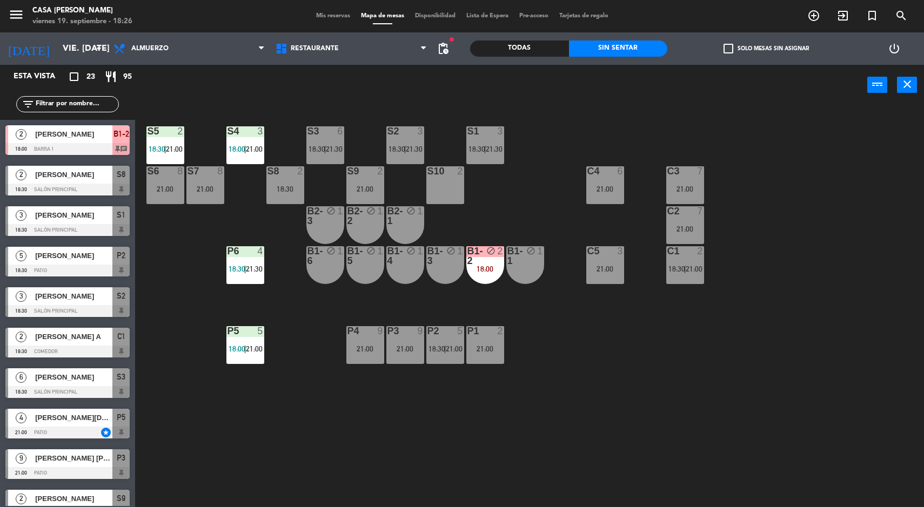
click at [251, 254] on div at bounding box center [245, 251] width 18 height 10
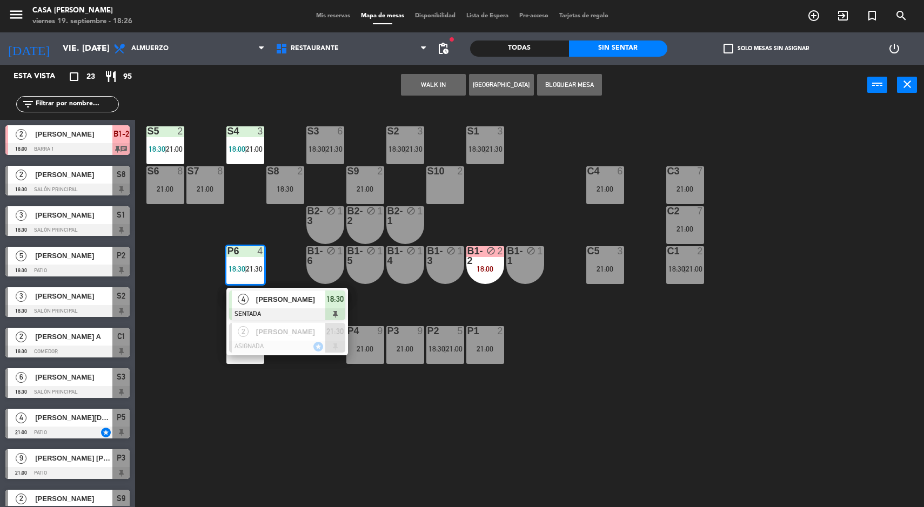
click at [301, 306] on div "[PERSON_NAME]" at bounding box center [290, 300] width 70 height 18
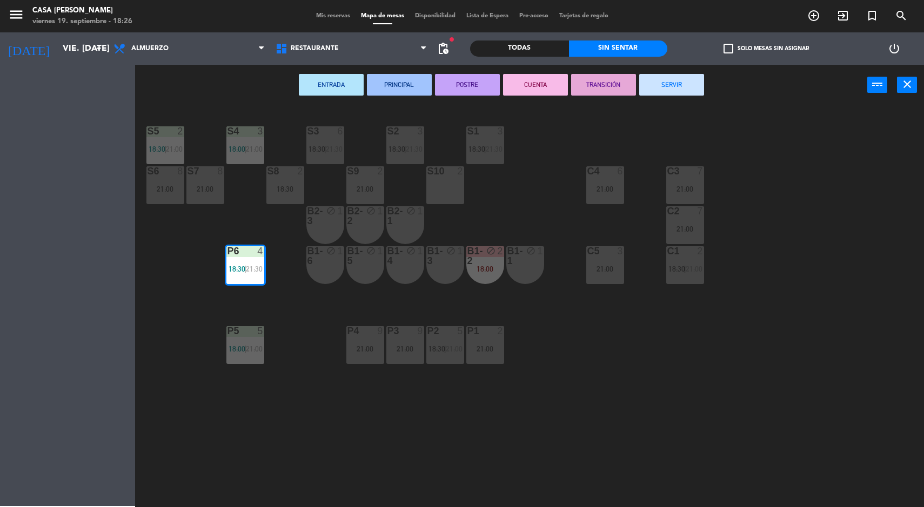
click at [373, 268] on div "B1-5 block 1" at bounding box center [365, 265] width 38 height 38
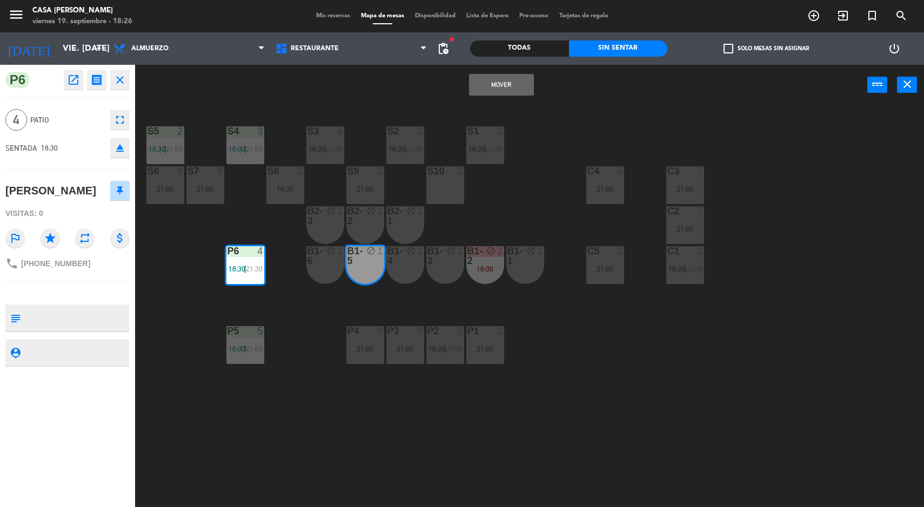
click at [523, 84] on button "Mover" at bounding box center [501, 85] width 65 height 22
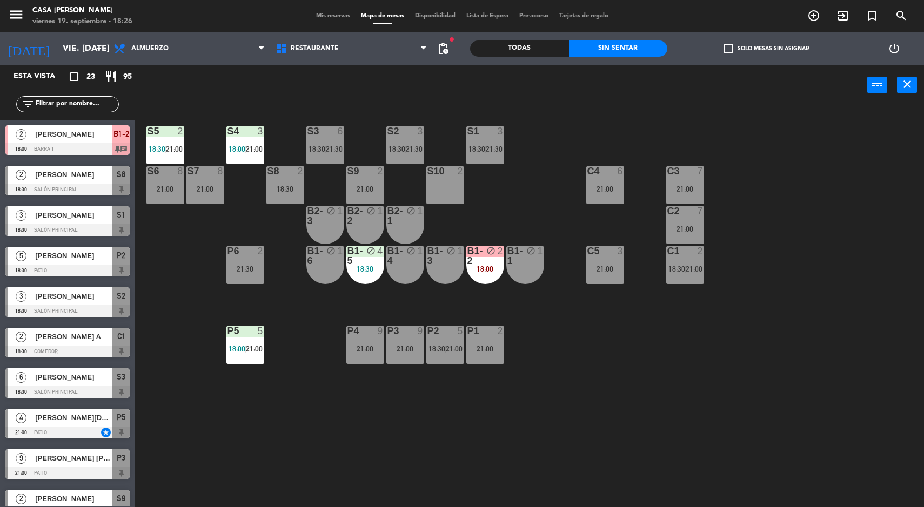
click at [450, 343] on div "P2 5 18:30 | 21:00" at bounding box center [445, 345] width 38 height 38
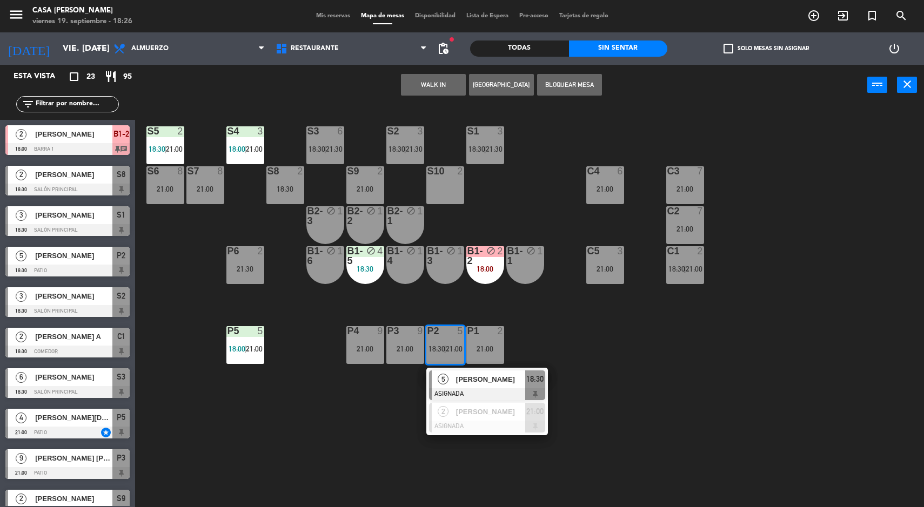
click at [520, 383] on span "[PERSON_NAME]" at bounding box center [490, 379] width 69 height 11
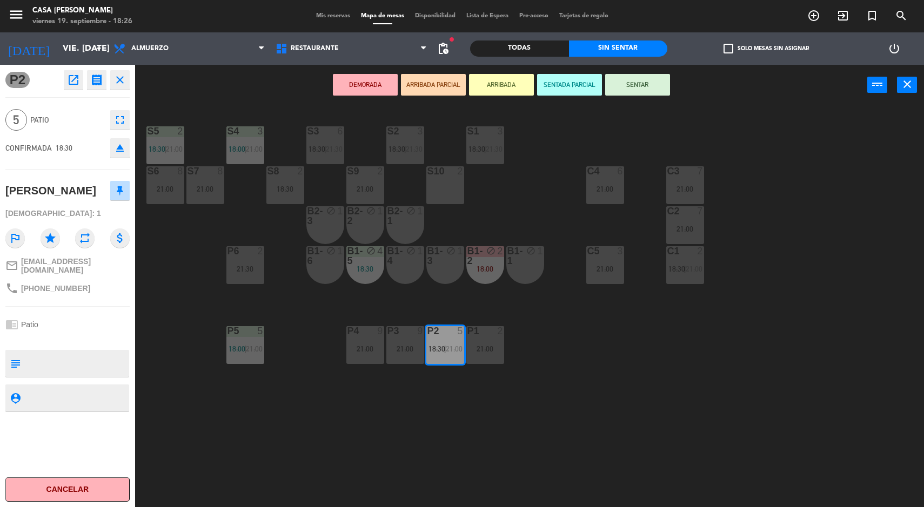
click at [241, 256] on div at bounding box center [245, 251] width 18 height 10
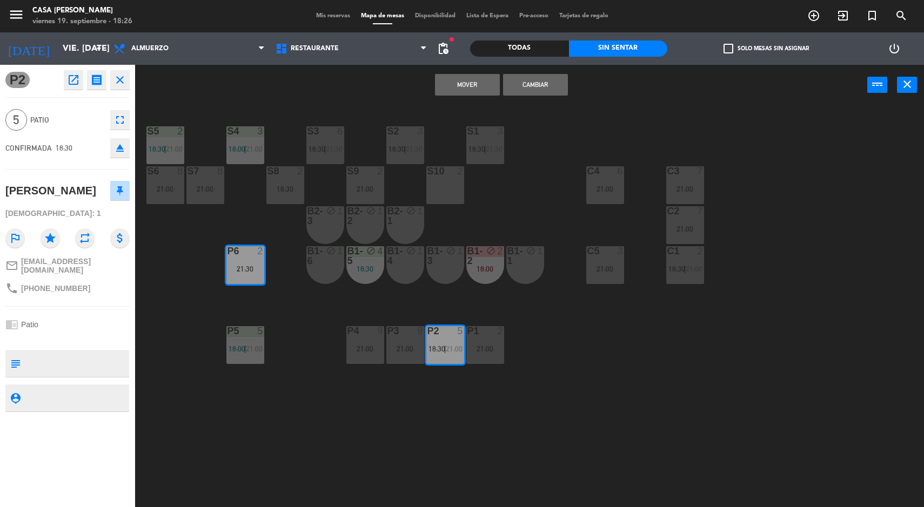
click at [471, 87] on button "Mover" at bounding box center [467, 85] width 65 height 22
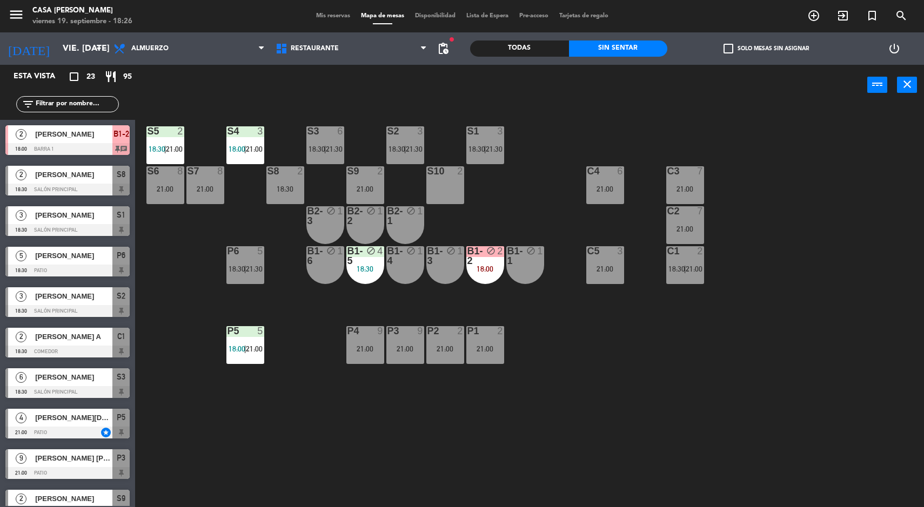
click at [818, 350] on div "S5 2 18:30 | 21:00 S4 3 18:00 | 21:00 S3 6 18:30 | 21:30 S2 3 18:30 | 21:30 S1 …" at bounding box center [534, 308] width 780 height 402
click at [369, 270] on div "18:30" at bounding box center [365, 269] width 38 height 8
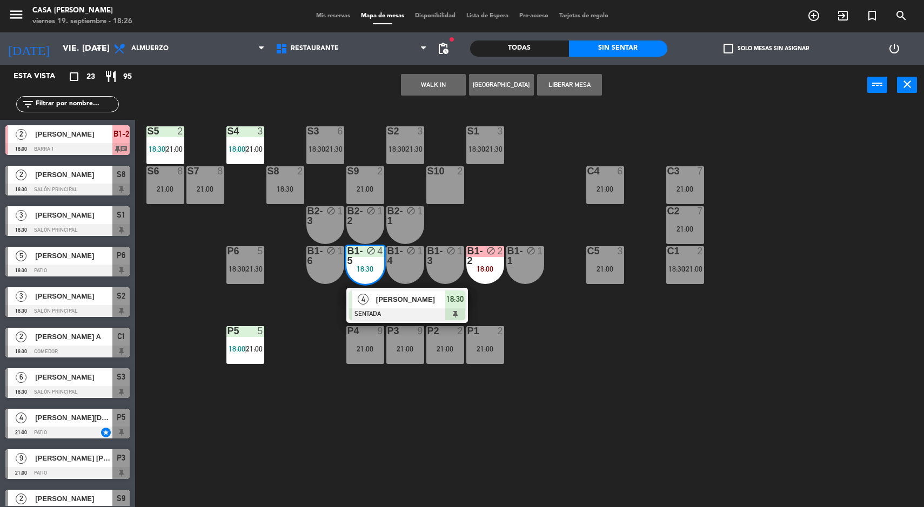
click at [486, 349] on div "21:00" at bounding box center [485, 349] width 38 height 8
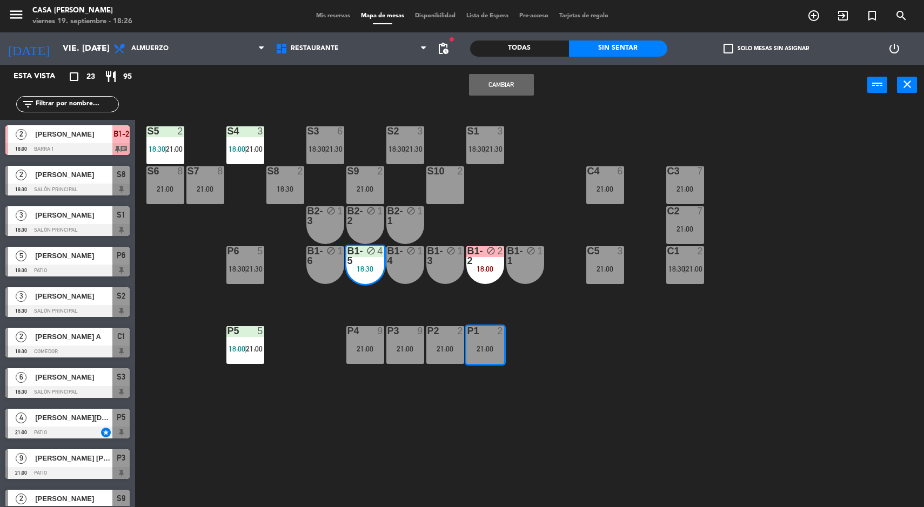
click at [504, 84] on button "Cambiar" at bounding box center [501, 85] width 65 height 22
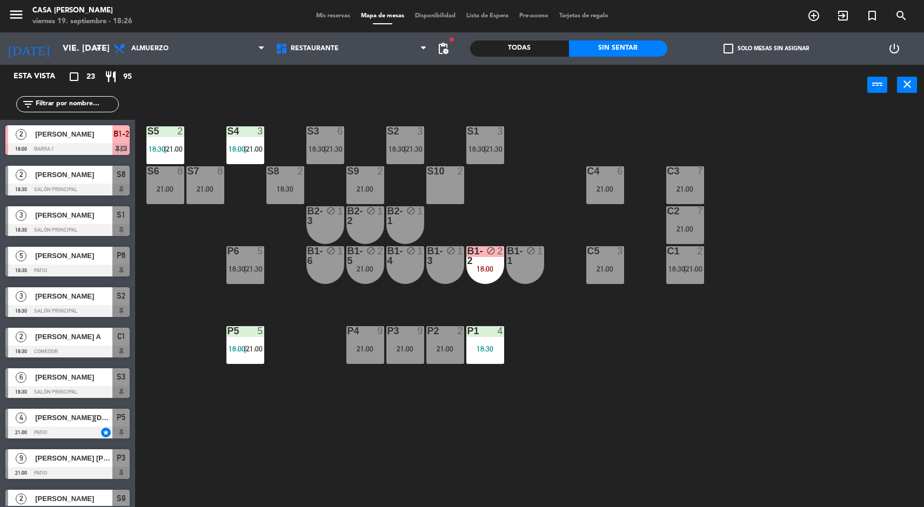
click at [375, 265] on div "21:00" at bounding box center [365, 269] width 38 height 8
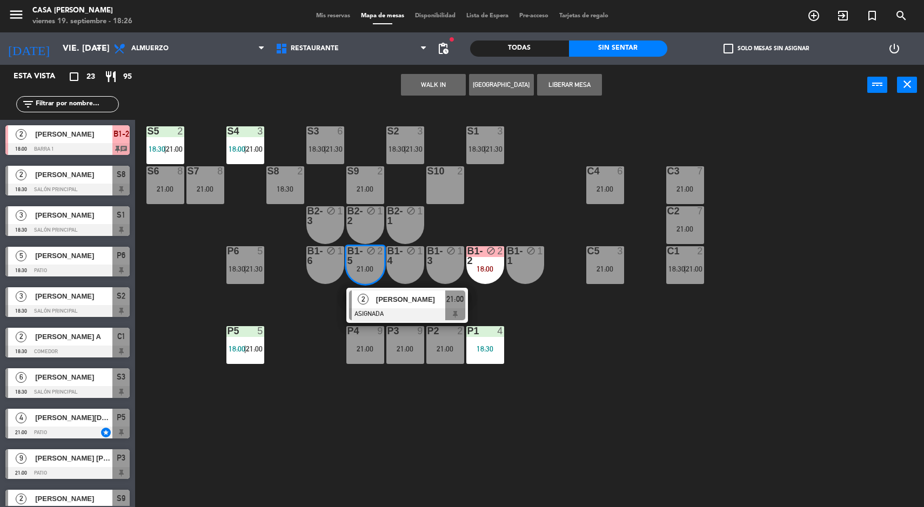
click at [425, 310] on div at bounding box center [407, 315] width 116 height 12
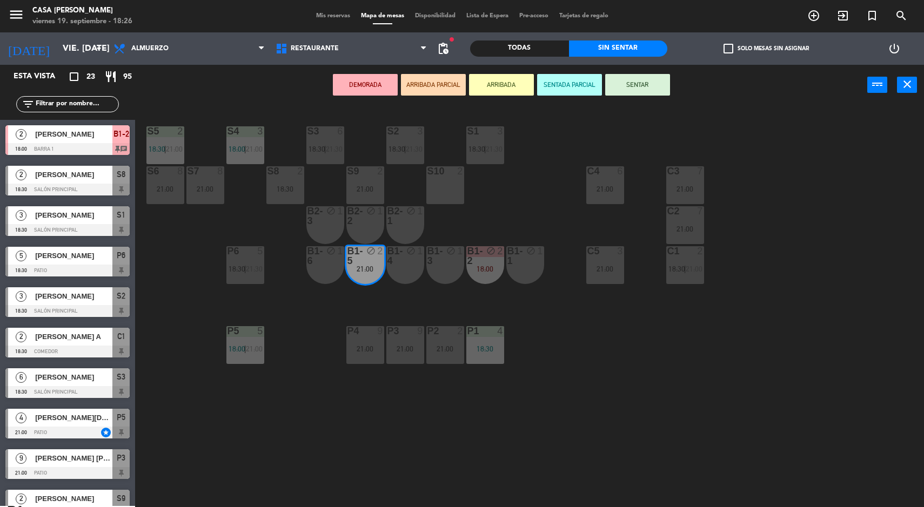
click at [500, 357] on div "P1 4 18:30" at bounding box center [485, 345] width 38 height 38
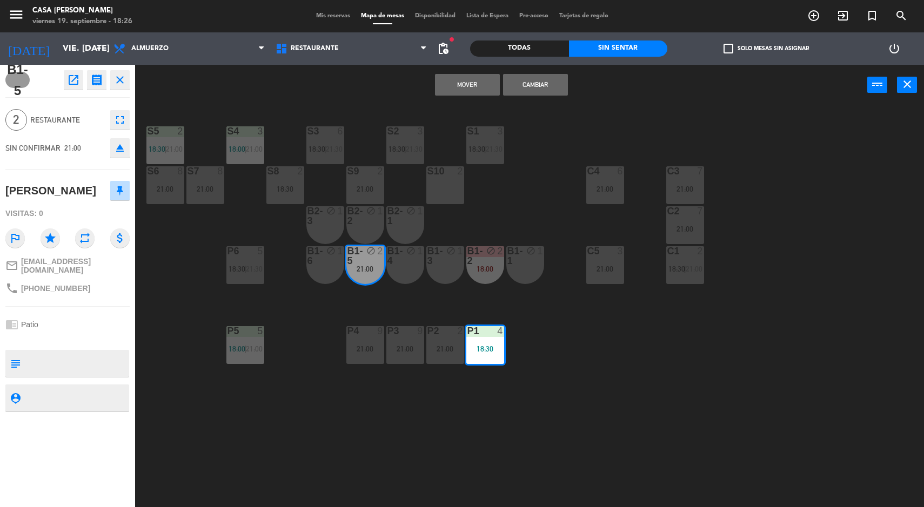
click at [485, 88] on button "Mover" at bounding box center [467, 85] width 65 height 22
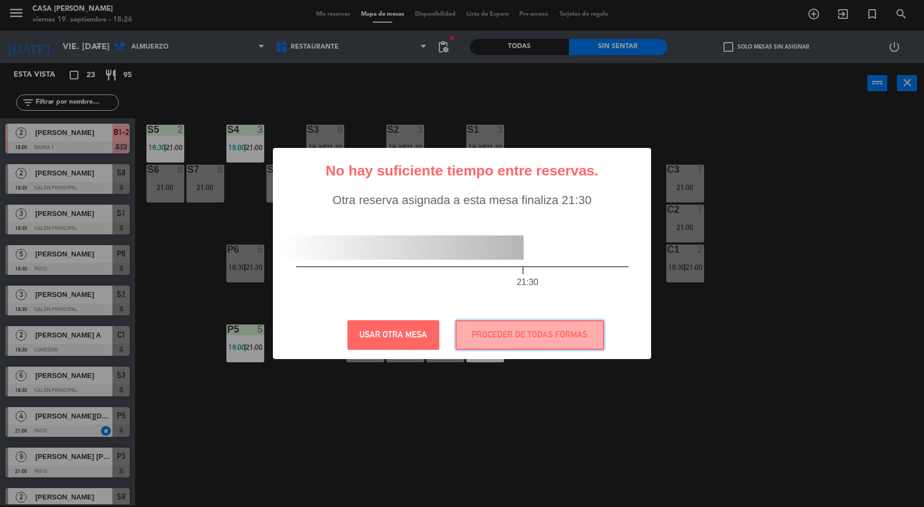
click at [557, 338] on button "PROCEDER DE TODAS FORMAS" at bounding box center [530, 335] width 149 height 30
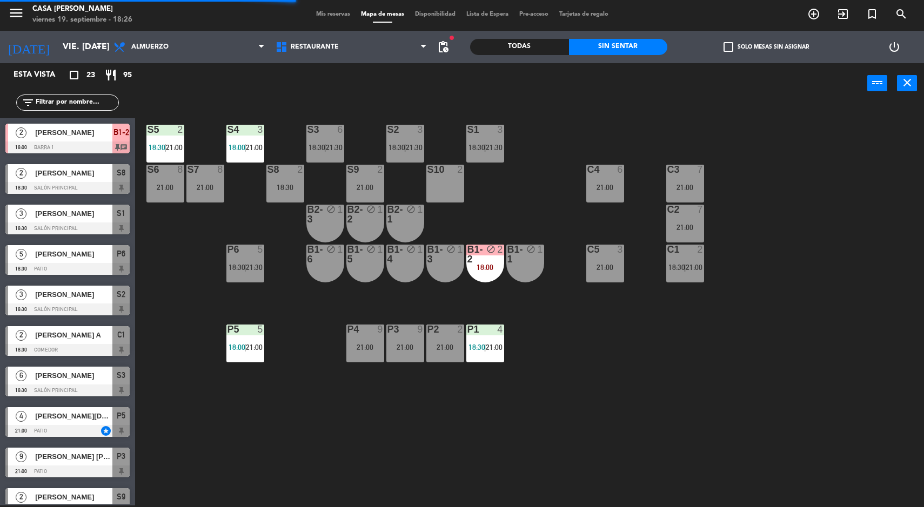
click at [485, 258] on div "block" at bounding box center [485, 254] width 18 height 19
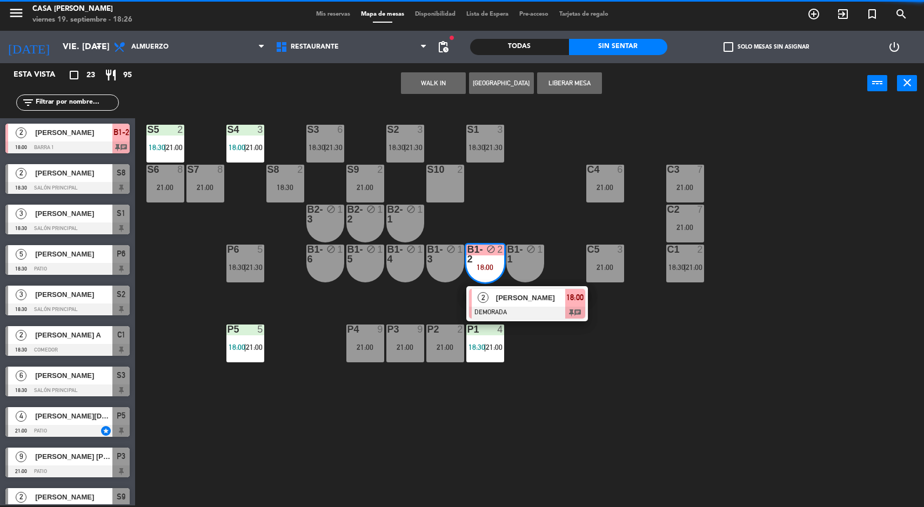
click at [630, 405] on div "S5 2 18:30 | 21:00 S4 3 18:00 | 21:00 S3 6 18:30 | 21:30 S2 3 18:30 | 21:30 S1 …" at bounding box center [534, 306] width 780 height 402
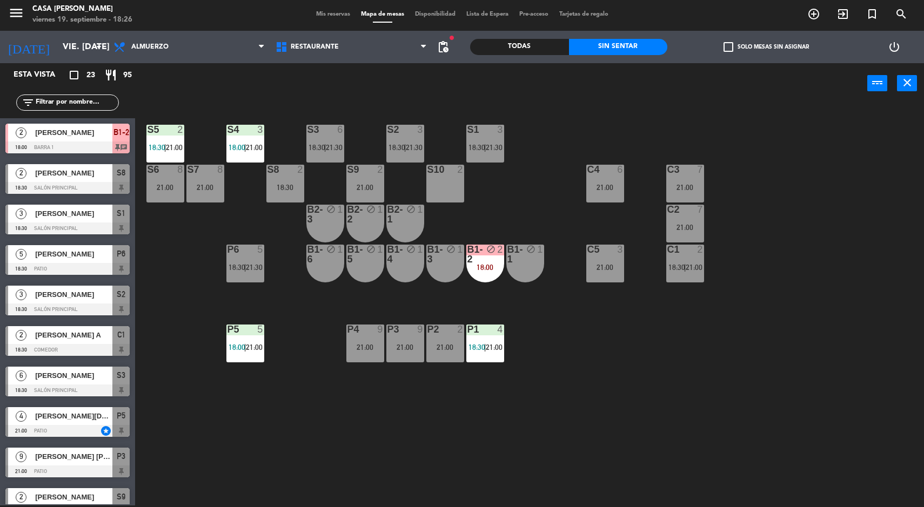
click at [259, 266] on span "21:30" at bounding box center [254, 267] width 17 height 9
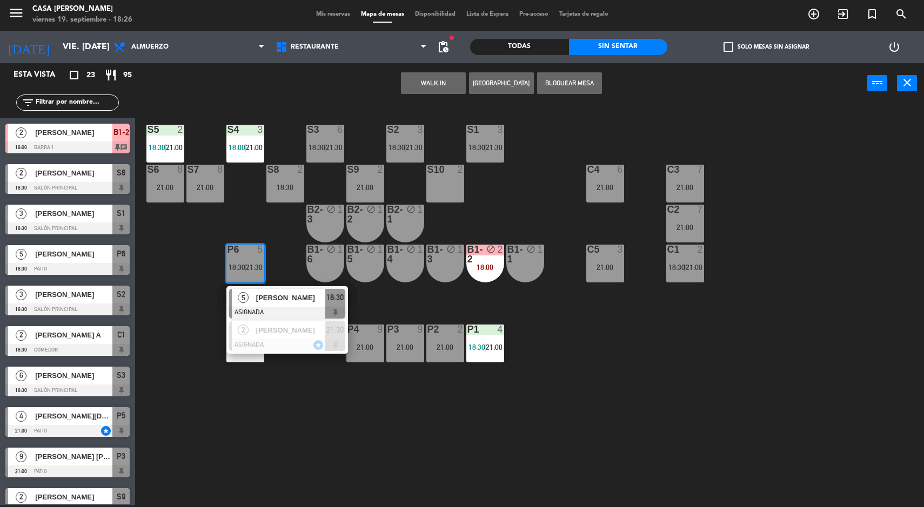
click at [305, 295] on span "[PERSON_NAME]" at bounding box center [290, 297] width 69 height 11
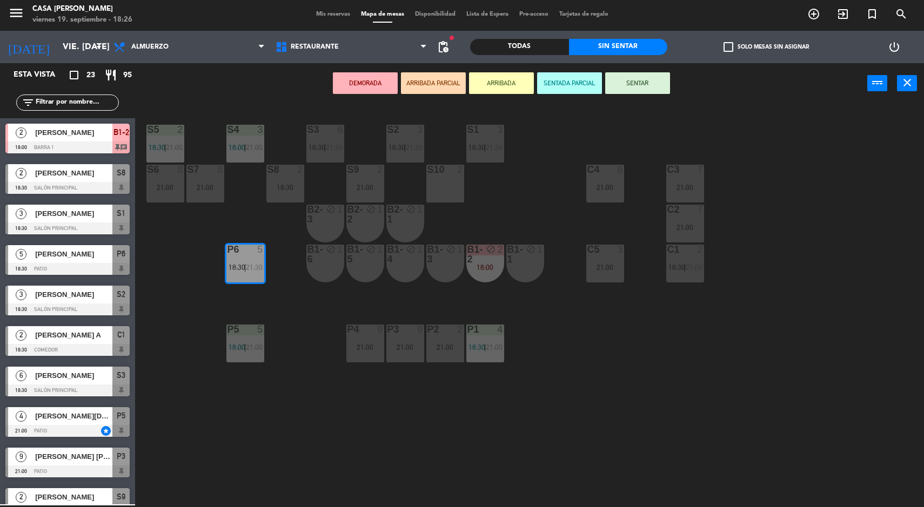
click at [458, 350] on div "21:00" at bounding box center [445, 348] width 38 height 8
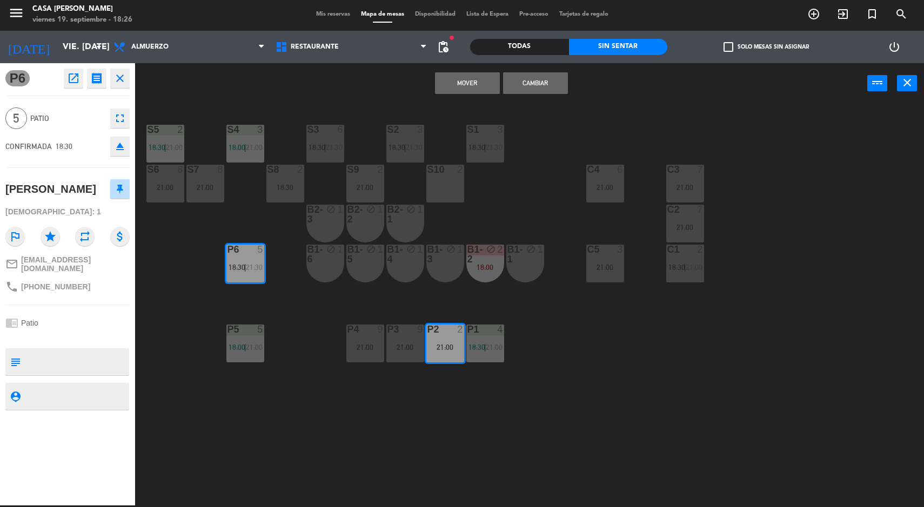
click at [469, 83] on button "Mover" at bounding box center [467, 83] width 65 height 22
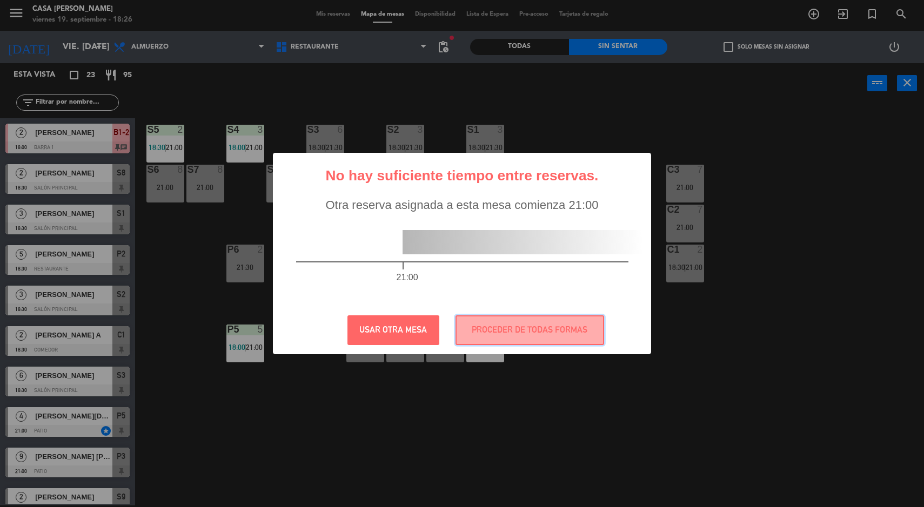
click at [547, 342] on button "PROCEDER DE TODAS FORMAS" at bounding box center [530, 331] width 149 height 30
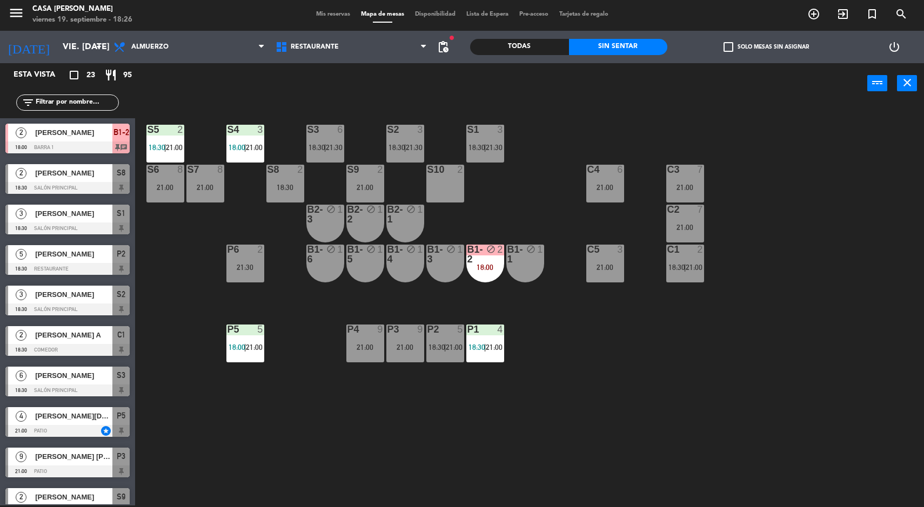
click at [488, 266] on div "18:00" at bounding box center [485, 268] width 38 height 8
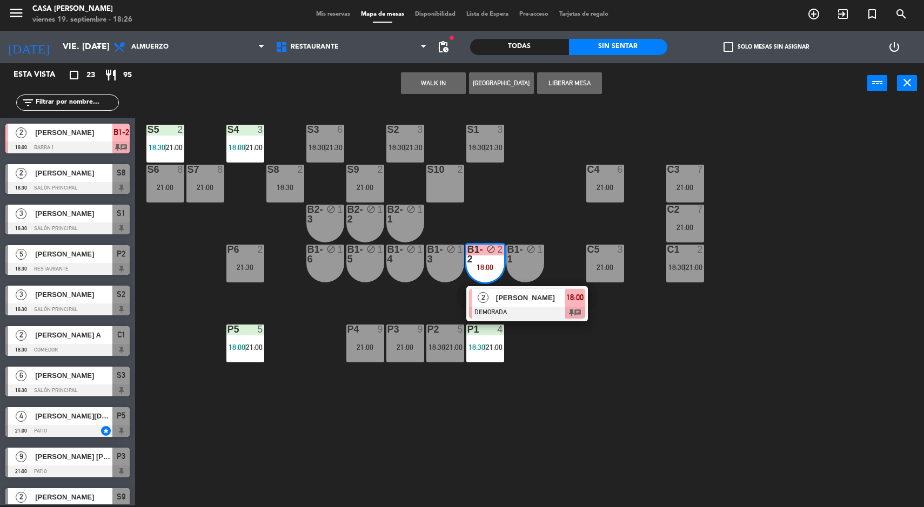
click at [597, 400] on div "S5 2 18:30 | 21:00 S4 3 18:00 | 21:00 S3 6 18:30 | 21:30 S2 3 18:30 | 21:30 S1 …" at bounding box center [534, 306] width 780 height 402
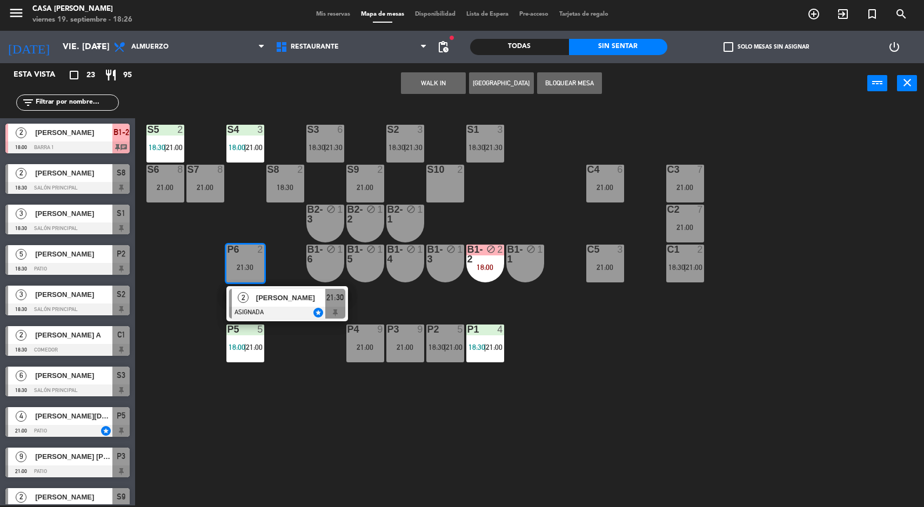
click at [454, 348] on span "21:00" at bounding box center [454, 347] width 17 height 9
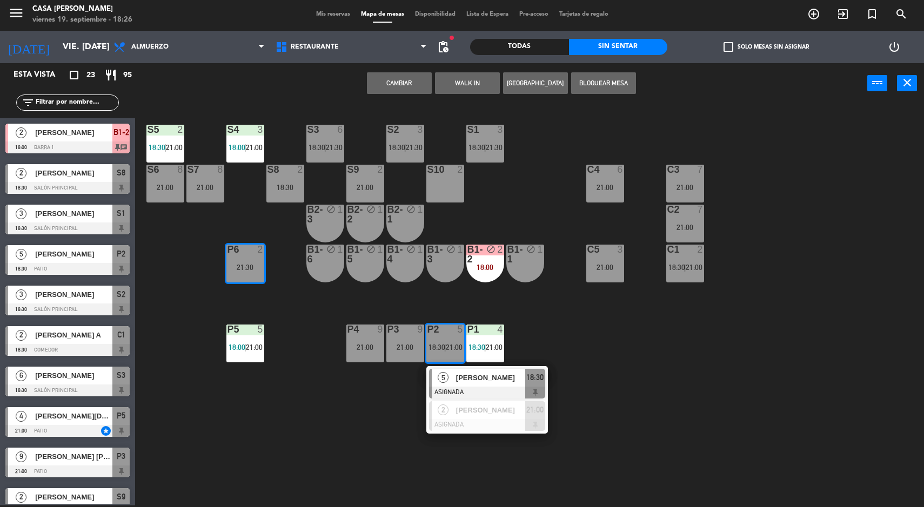
click at [503, 425] on div at bounding box center [487, 425] width 116 height 12
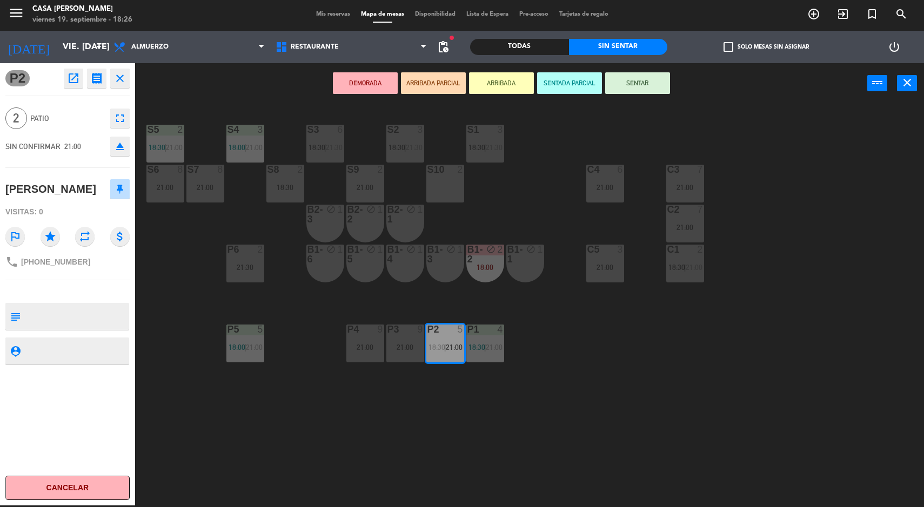
click at [257, 275] on div "P6 2 21:30" at bounding box center [245, 264] width 38 height 38
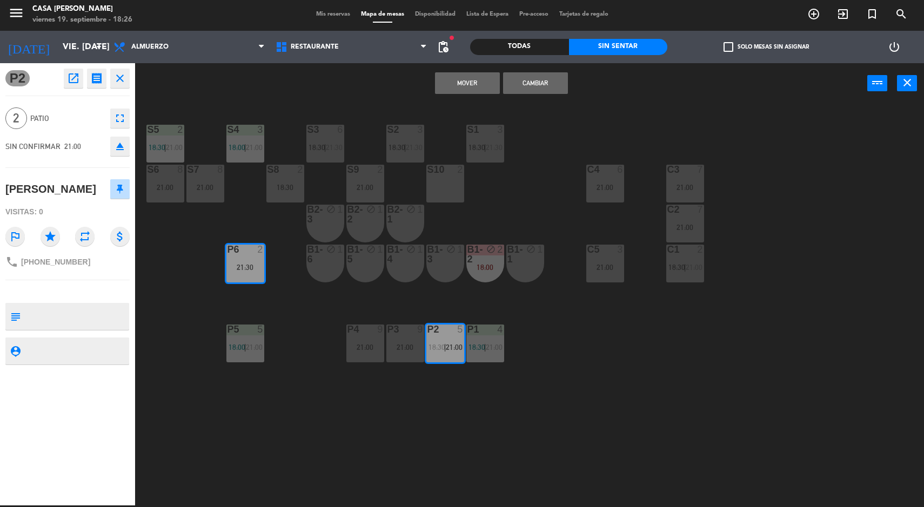
click at [539, 83] on button "Cambiar" at bounding box center [535, 83] width 65 height 22
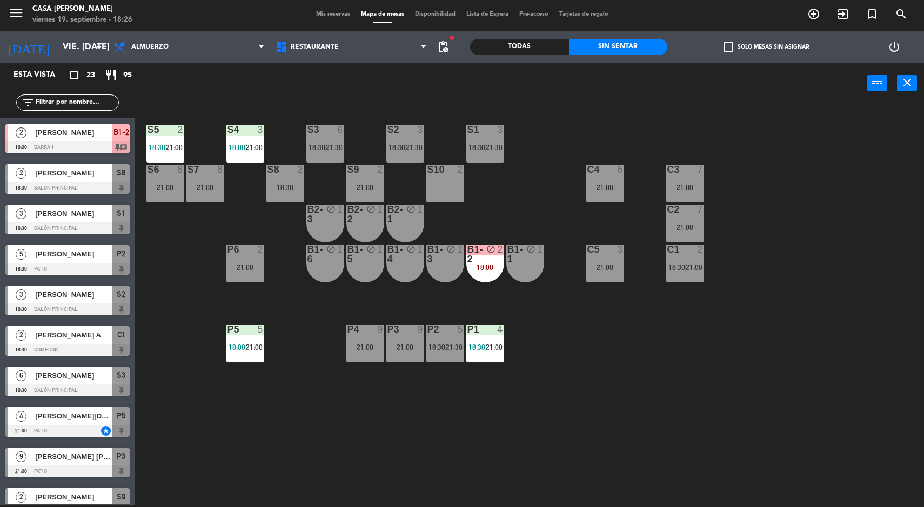
click at [456, 356] on div "P2 5 18:30 | 21:30" at bounding box center [445, 344] width 38 height 38
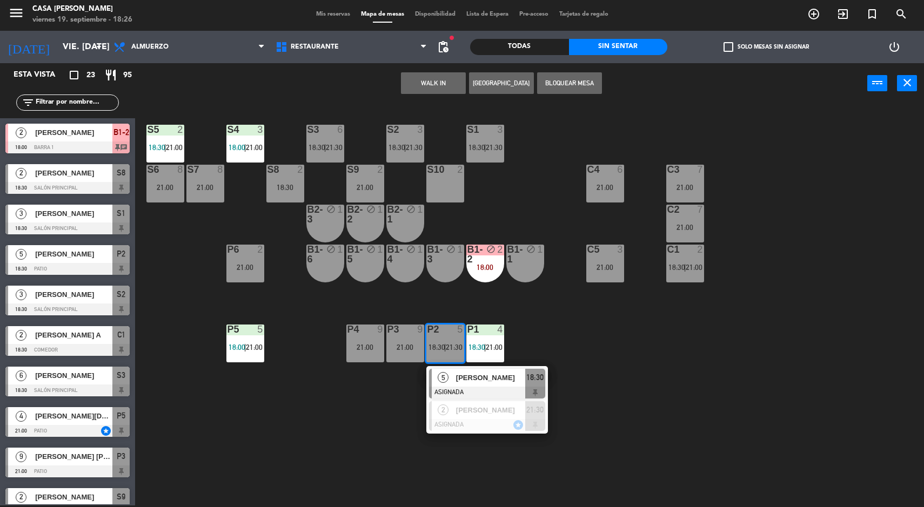
click at [684, 400] on div "S5 2 18:30 | 21:00 S4 3 18:00 | 21:00 S3 6 18:30 | 21:30 S2 3 18:30 | 21:30 S1 …" at bounding box center [534, 306] width 780 height 402
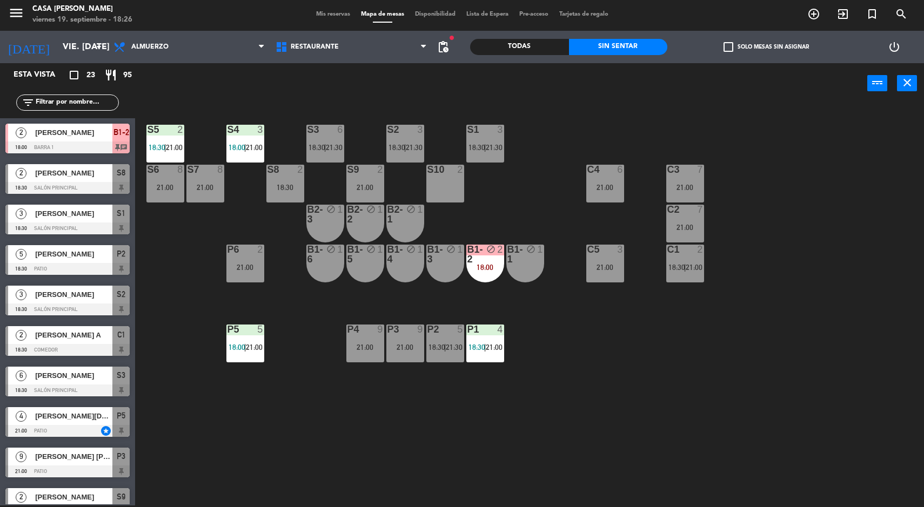
click at [484, 264] on div "18:00" at bounding box center [485, 268] width 38 height 8
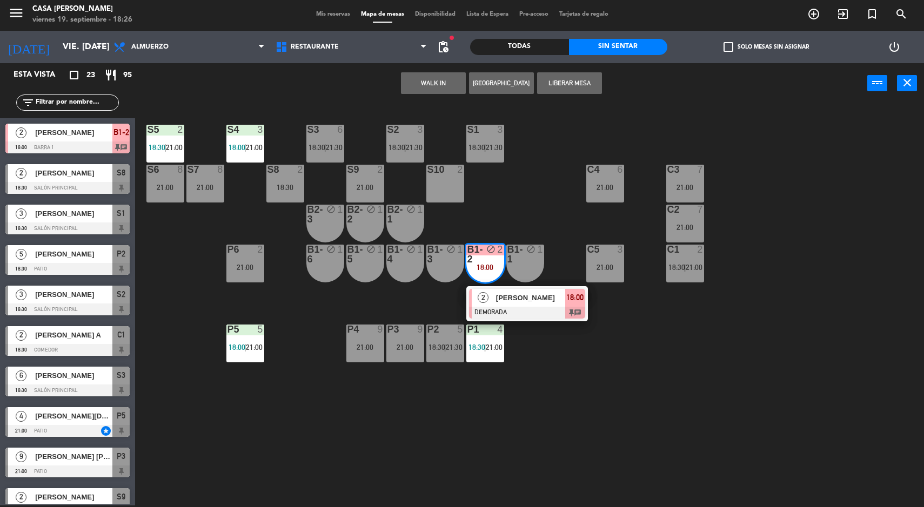
click at [567, 292] on span "18:00" at bounding box center [574, 297] width 17 height 13
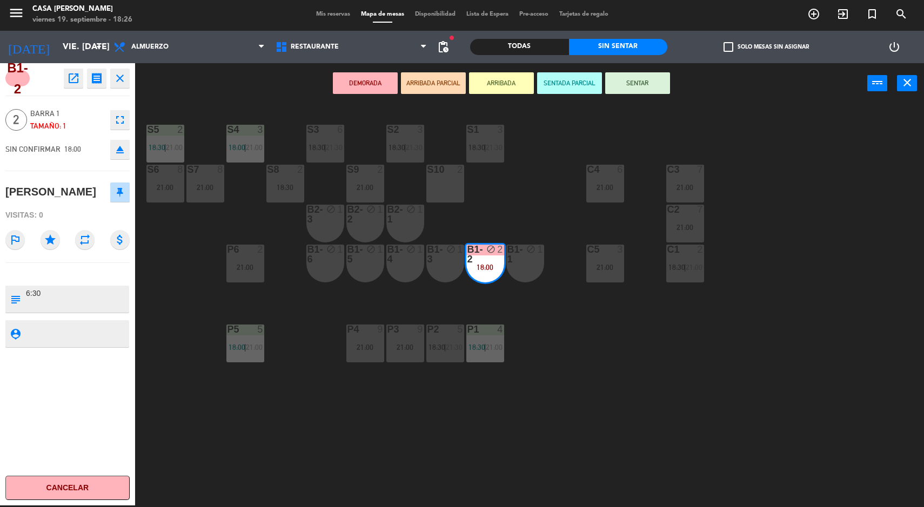
click at [257, 268] on div "21:00" at bounding box center [245, 268] width 38 height 8
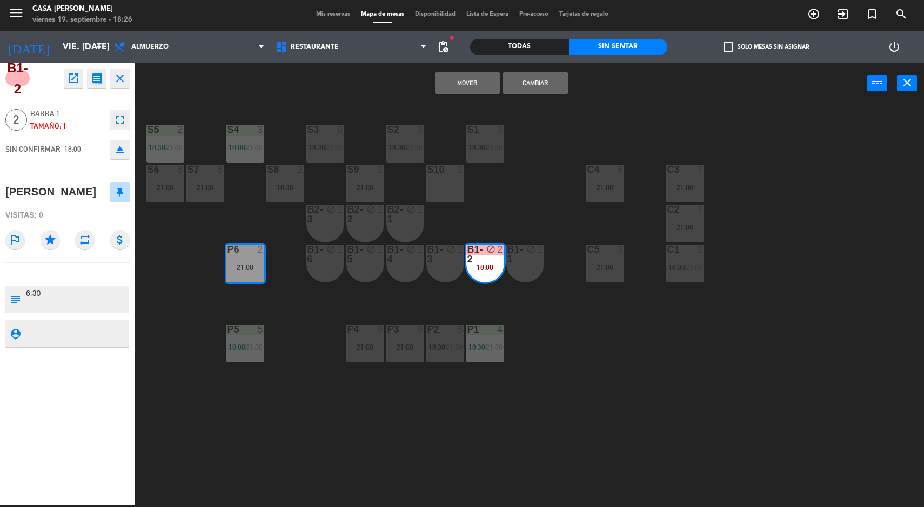
click at [466, 83] on button "Mover" at bounding box center [467, 83] width 65 height 22
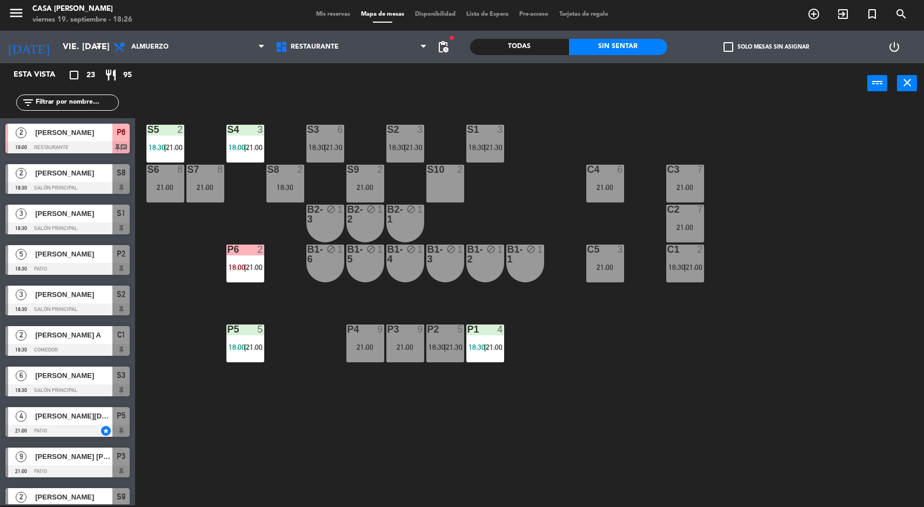
click at [592, 411] on div "S5 2 18:30 | 21:00 S4 3 18:00 | 21:00 S3 6 18:30 | 21:30 S2 3 18:30 | 21:30 S1 …" at bounding box center [534, 306] width 780 height 402
click at [487, 340] on div "P1 4 18:30 | 21:00" at bounding box center [485, 344] width 38 height 38
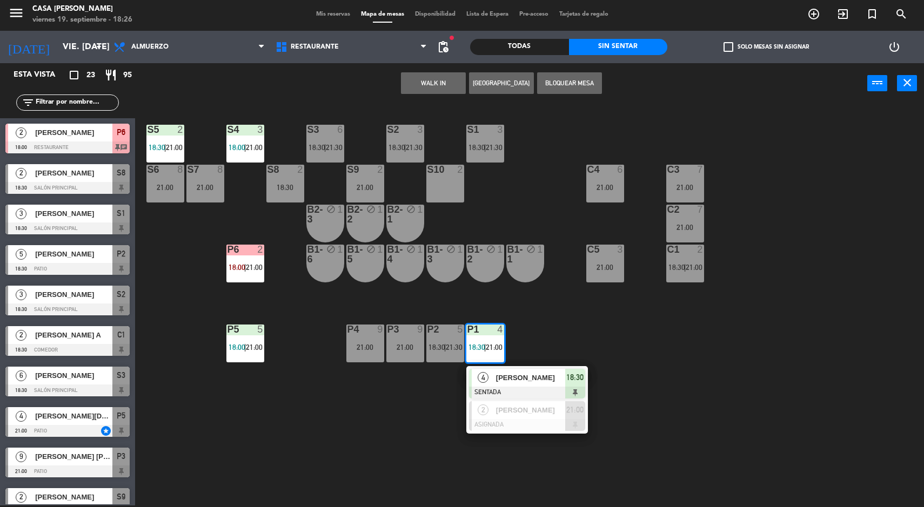
click at [741, 372] on div "S5 2 18:30 | 21:00 S4 3 18:00 | 21:00 S3 6 18:30 | 21:30 S2 3 18:30 | 21:30 S1 …" at bounding box center [534, 306] width 780 height 402
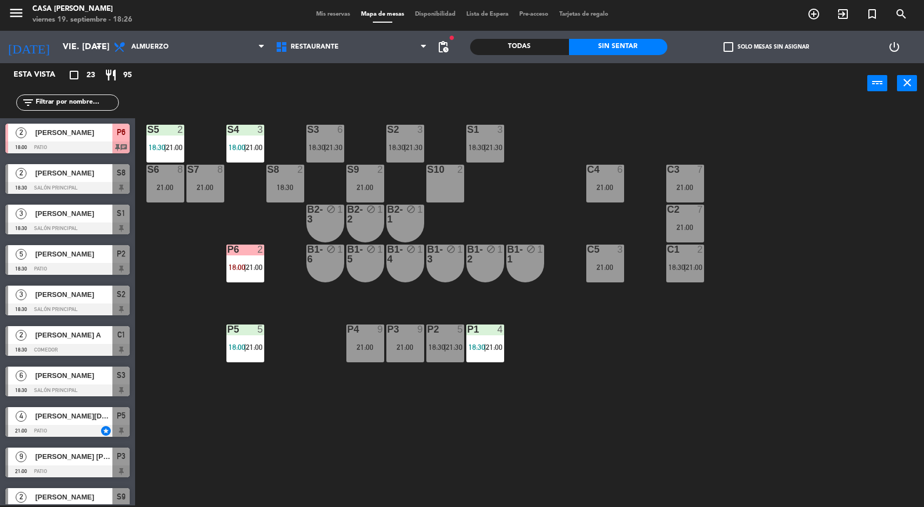
click at [428, 333] on div "P2" at bounding box center [427, 330] width 1 height 10
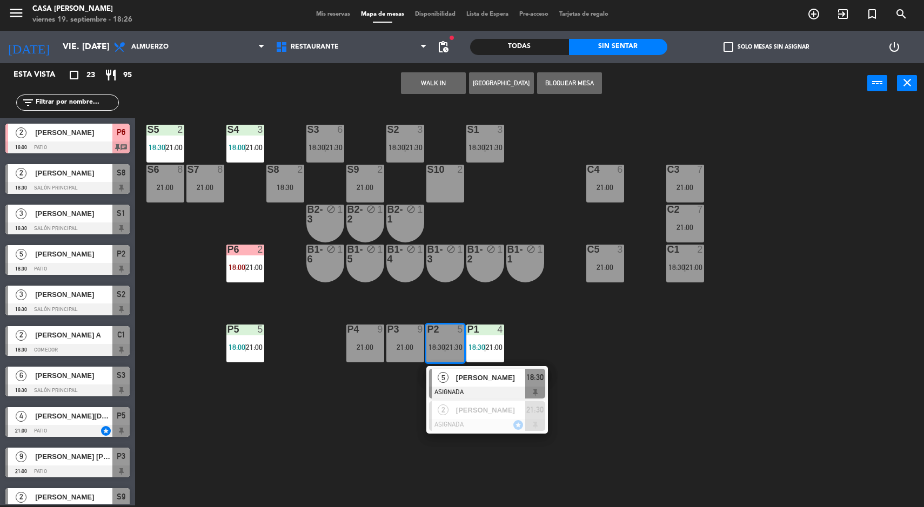
click at [713, 363] on div "S5 2 18:30 | 21:00 S4 3 18:00 | 21:00 S3 6 18:30 | 21:30 S2 3 18:30 | 21:30 S1 …" at bounding box center [534, 306] width 780 height 402
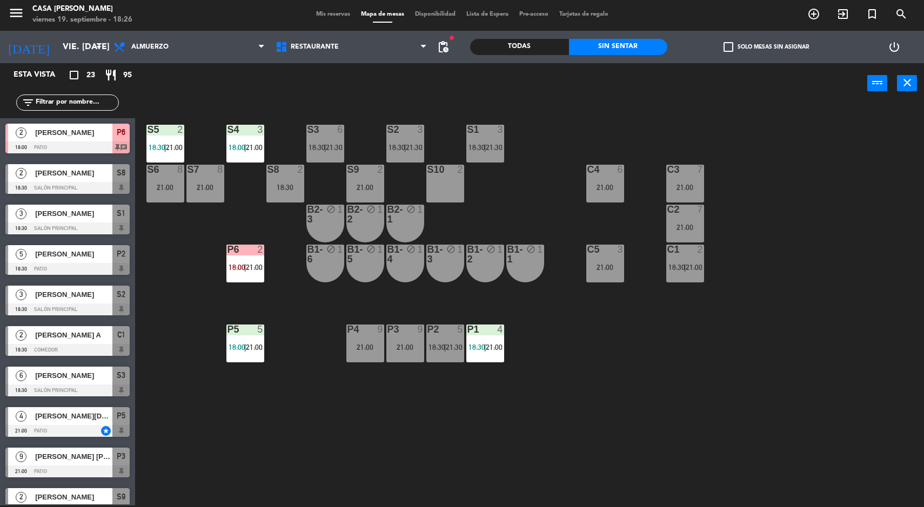
click at [825, 389] on div "S5 2 18:30 | 21:00 S4 3 18:00 | 21:00 S3 6 18:30 | 21:30 S2 3 18:30 | 21:30 S1 …" at bounding box center [534, 306] width 780 height 402
click at [536, 276] on div "B1-1 block 1" at bounding box center [525, 264] width 38 height 38
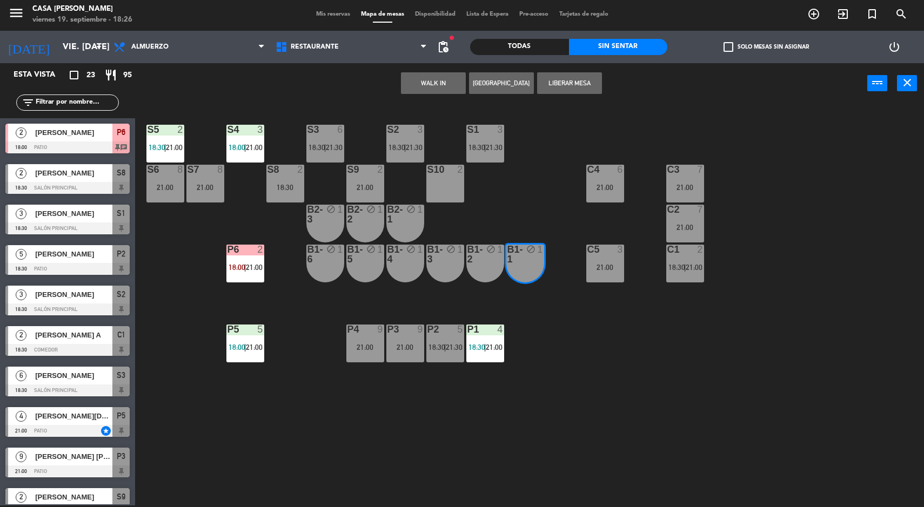
click at [414, 81] on button "WALK IN" at bounding box center [433, 83] width 65 height 22
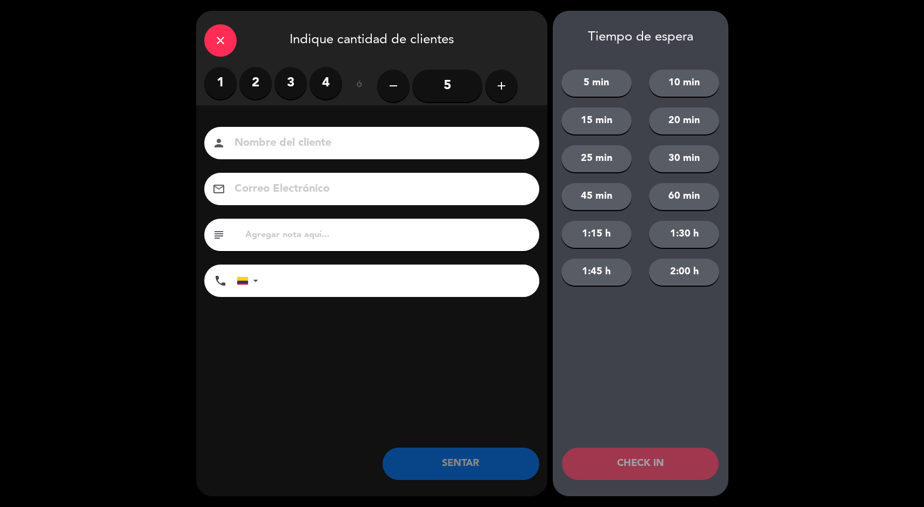
click at [257, 75] on label "2" at bounding box center [255, 83] width 32 height 32
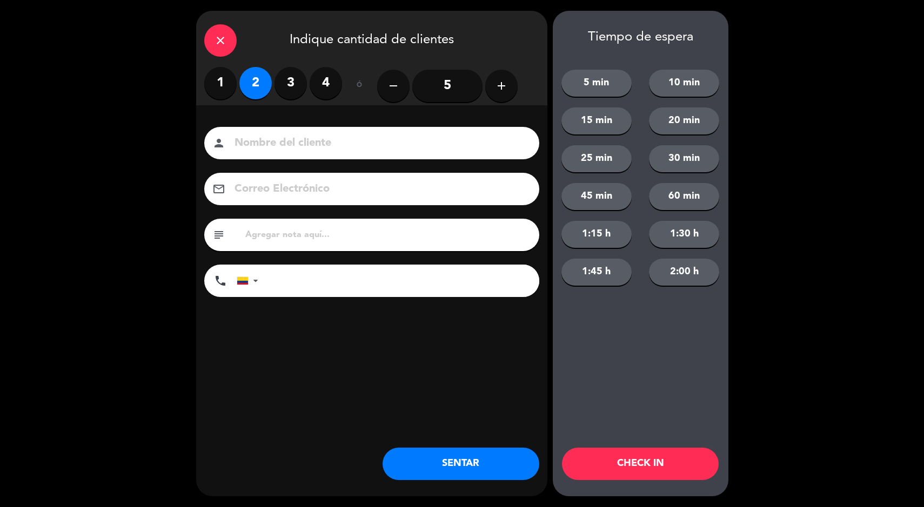
click at [486, 456] on button "SENTAR" at bounding box center [461, 464] width 157 height 32
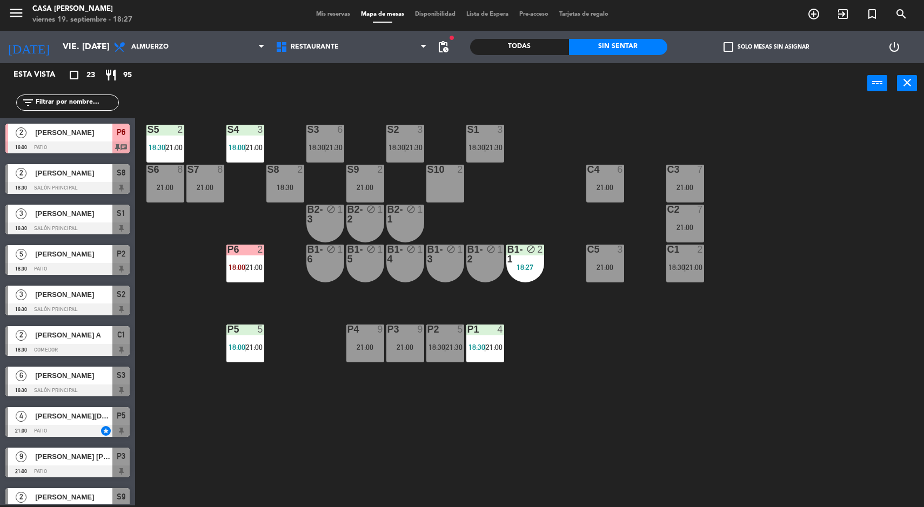
click at [845, 449] on div "S5 2 18:30 | 21:00 S4 3 18:00 | 21:00 S3 6 18:30 | 21:30 S2 3 18:30 | 21:30 S1 …" at bounding box center [534, 306] width 780 height 402
click at [838, 401] on div "S5 2 18:30 | 21:00 S4 3 18:00 | 21:00 S3 6 18:30 | 21:30 S2 3 18:30 | 21:30 S1 …" at bounding box center [534, 306] width 780 height 402
click at [38, 185] on div at bounding box center [67, 188] width 124 height 12
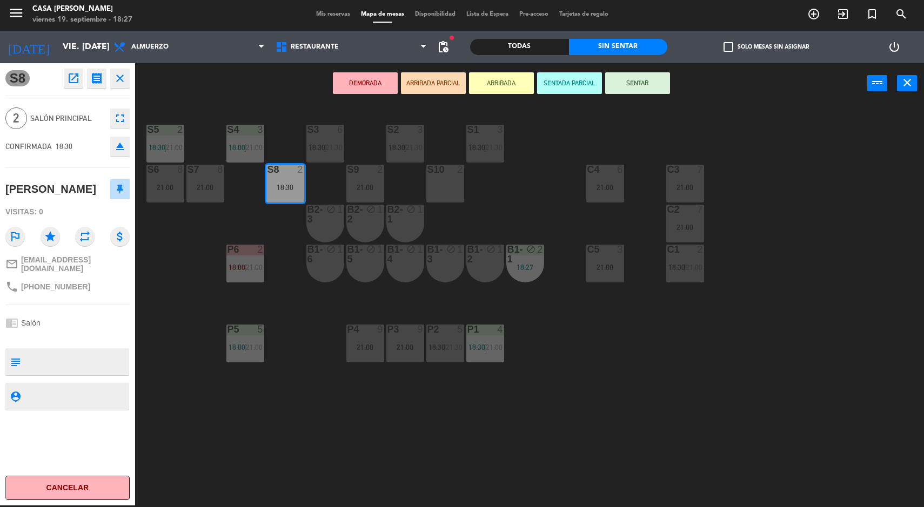
click at [657, 78] on button "SENTAR" at bounding box center [637, 83] width 65 height 22
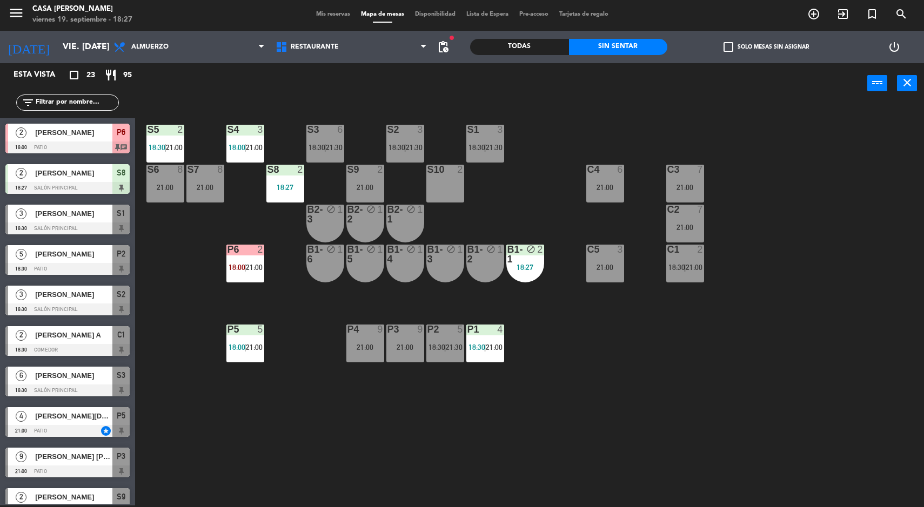
click at [299, 199] on div "S8 2 18:27" at bounding box center [285, 184] width 38 height 38
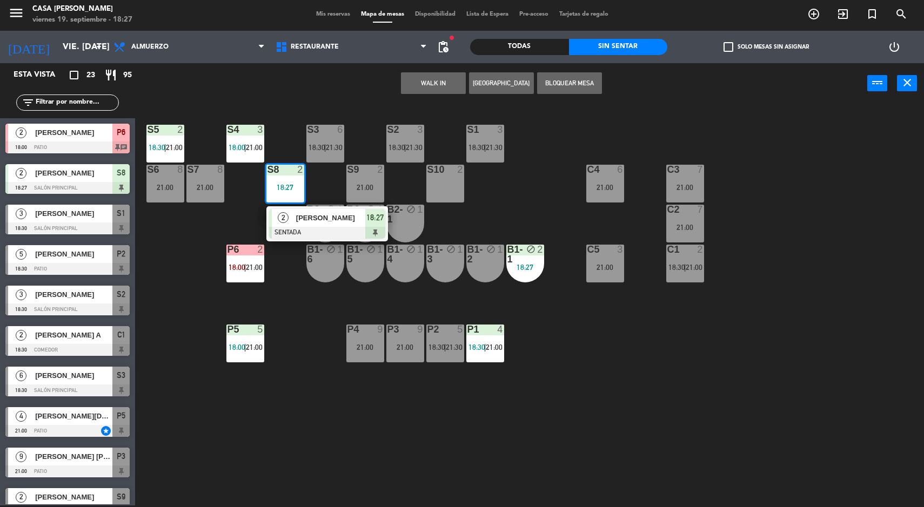
click at [719, 440] on div "S5 2 18:30 | 21:00 S4 3 18:00 | 21:00 S3 6 18:30 | 21:30 S2 3 18:30 | 21:30 S1 …" at bounding box center [534, 306] width 780 height 402
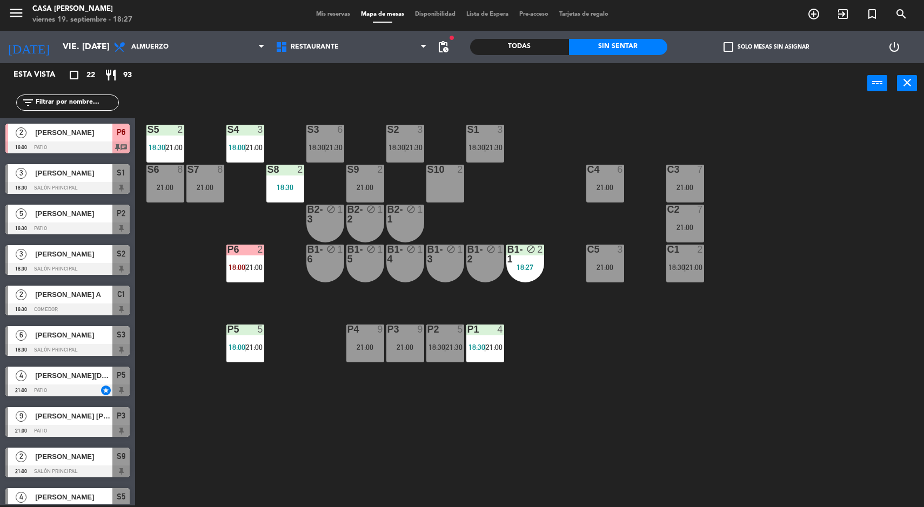
click at [784, 394] on div "S5 2 18:30 | 21:00 S4 3 18:00 | 21:00 S3 6 18:30 | 21:30 S2 3 18:30 | 21:30 S1 …" at bounding box center [534, 306] width 780 height 402
click at [837, 404] on div "S5 2 18:30 | 21:00 S4 3 18:00 | 21:00 S3 6 18:30 | 21:30 S2 3 18:30 | 21:30 S1 …" at bounding box center [534, 306] width 780 height 402
click at [261, 169] on div "S8" at bounding box center [267, 170] width 18 height 10
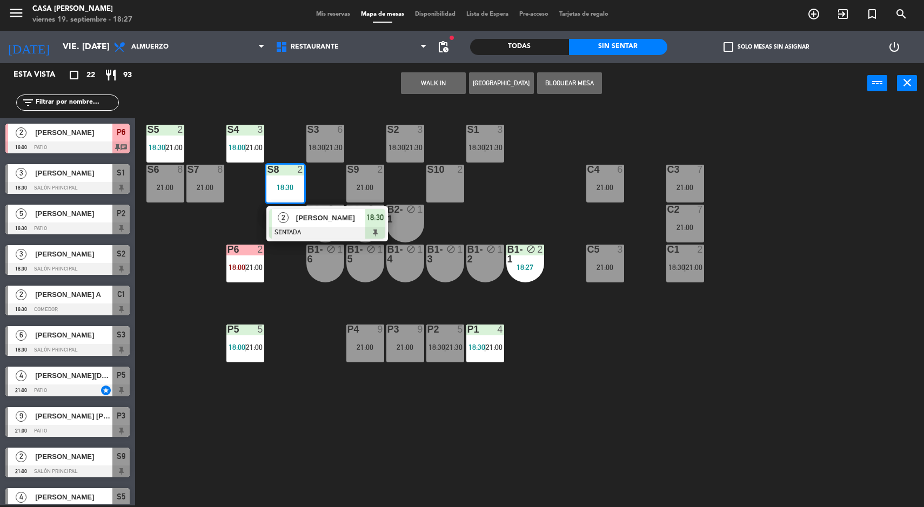
click at [269, 195] on div "S8 2 18:30" at bounding box center [285, 184] width 38 height 38
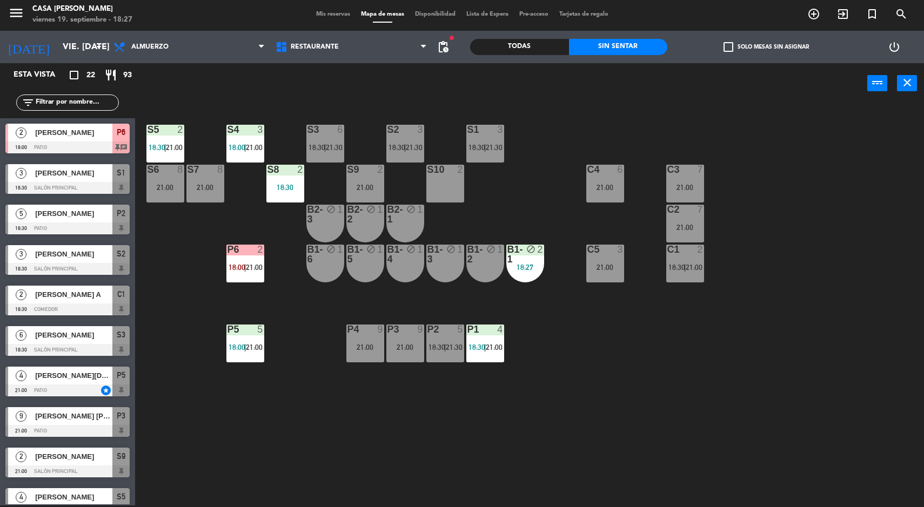
click at [807, 377] on div "S5 2 18:30 | 21:00 S4 3 18:00 | 21:00 S3 6 18:30 | 21:30 S2 3 18:30 | 21:30 S1 …" at bounding box center [534, 306] width 780 height 402
click at [236, 146] on span "18:00" at bounding box center [237, 147] width 17 height 9
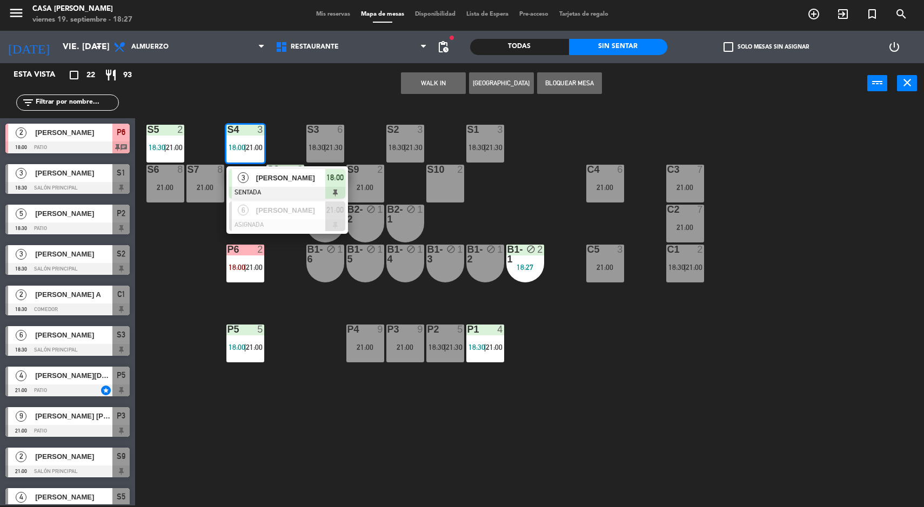
click at [260, 192] on div at bounding box center [287, 193] width 116 height 12
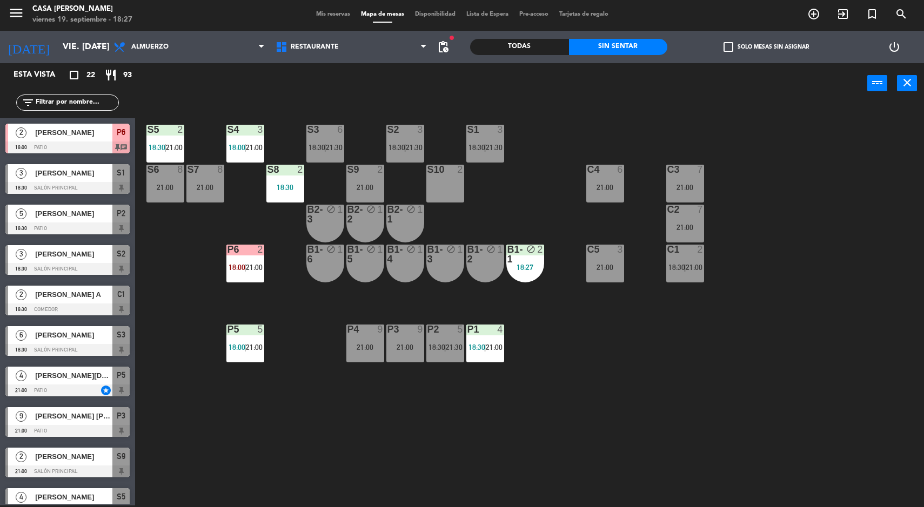
click at [820, 342] on div "S5 2 18:30 | 21:00 S4 3 18:00 | 21:00 S3 6 18:30 | 21:30 S2 3 18:30 | 21:30 S1 …" at bounding box center [534, 306] width 780 height 402
click at [534, 54] on div "Todas" at bounding box center [519, 47] width 99 height 16
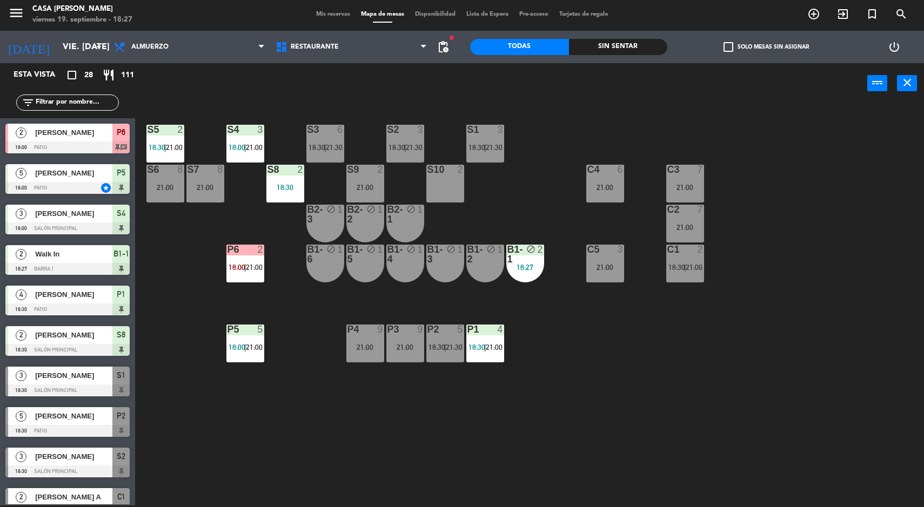
click at [30, 179] on div "5" at bounding box center [21, 173] width 26 height 18
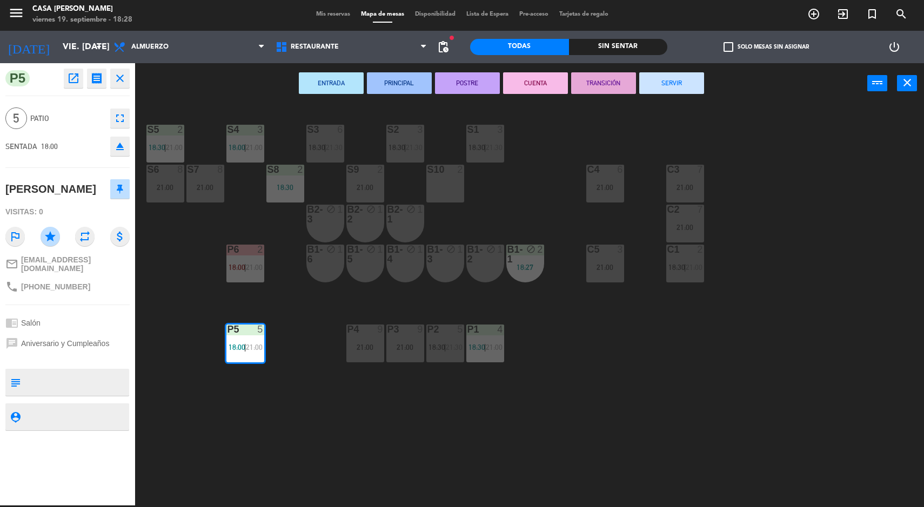
click at [830, 326] on div "S5 2 18:30 | 21:00 S4 3 18:00 | 21:00 S3 6 18:30 | 21:30 S2 3 18:30 | 21:30 S1 …" at bounding box center [534, 306] width 780 height 402
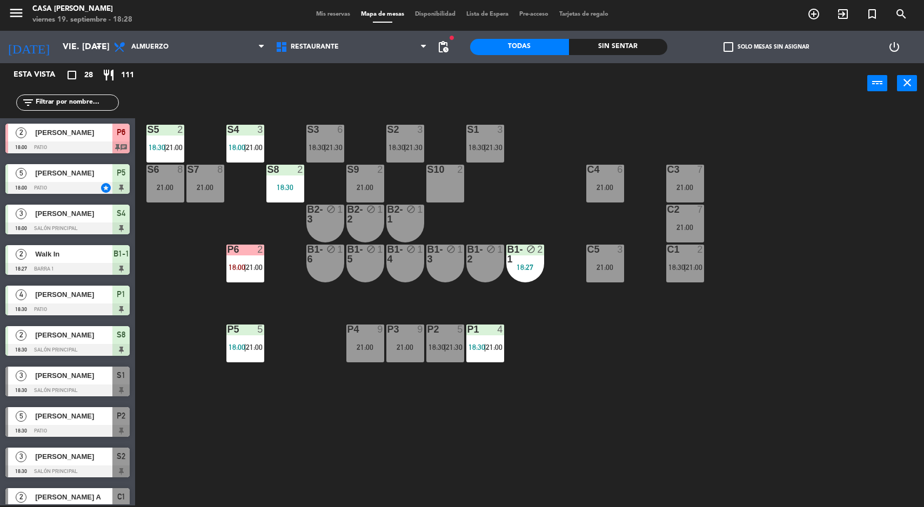
click at [65, 54] on input "vie. [DATE]" at bounding box center [114, 47] width 114 height 21
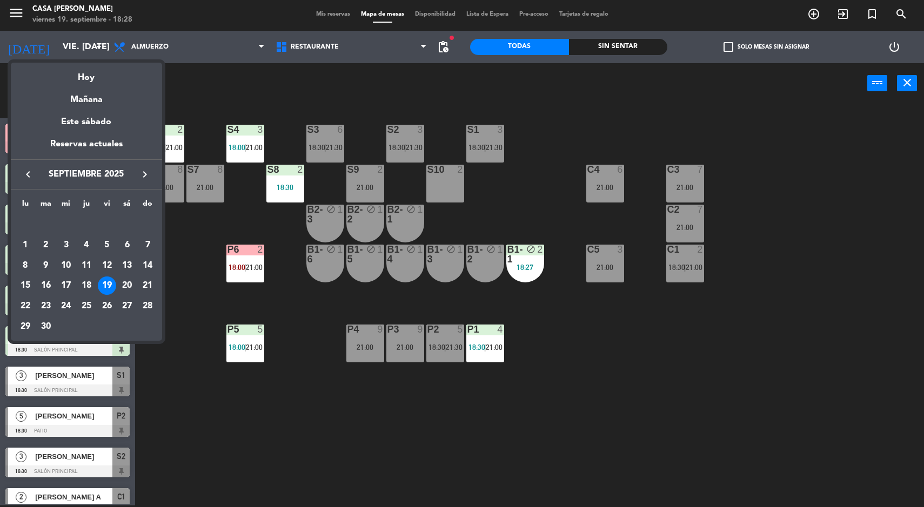
click at [95, 108] on div "Este sábado" at bounding box center [86, 122] width 151 height 30
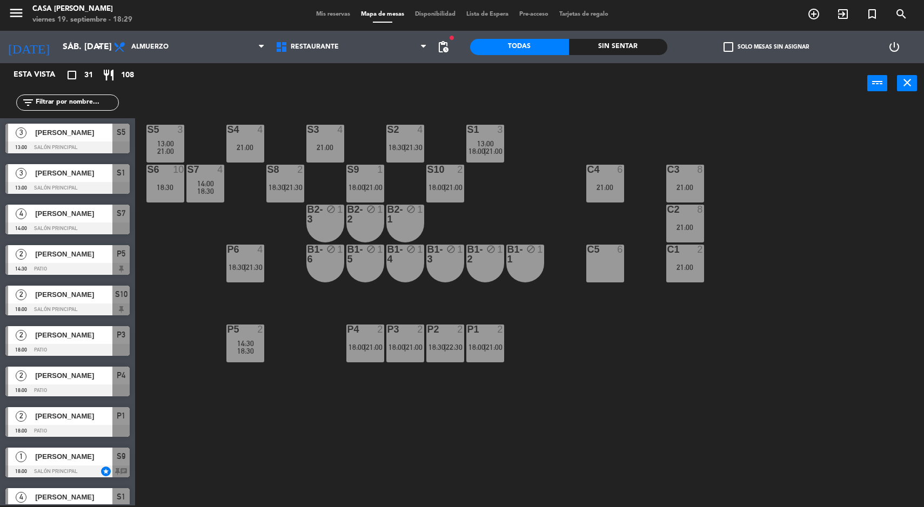
click at [213, 172] on div at bounding box center [205, 170] width 18 height 10
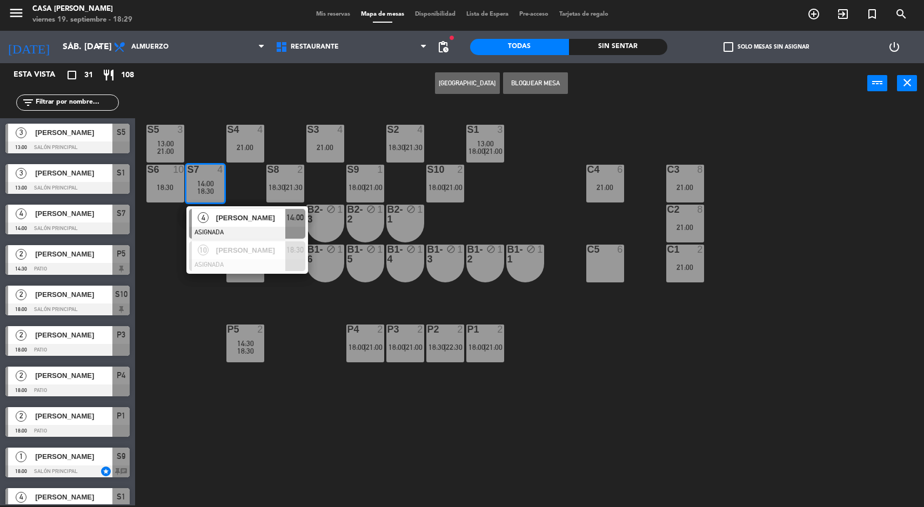
click at [279, 223] on span "[PERSON_NAME]" at bounding box center [250, 217] width 69 height 11
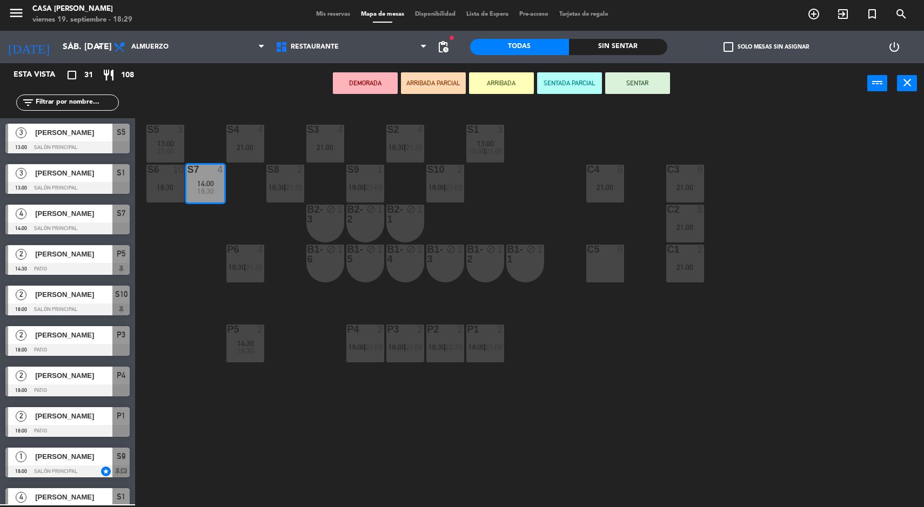
click at [251, 146] on div "21:00" at bounding box center [245, 148] width 38 height 8
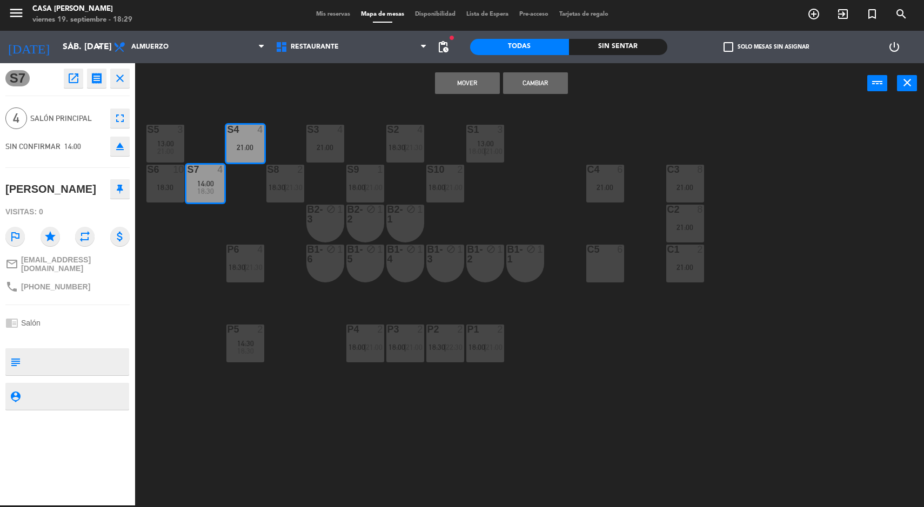
click at [464, 80] on button "Mover" at bounding box center [467, 83] width 65 height 22
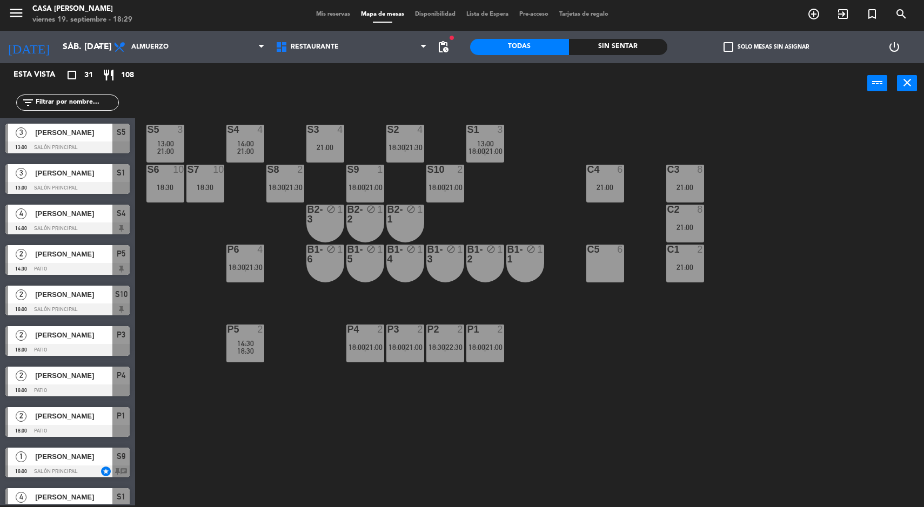
click at [62, 43] on input "sáb. [DATE]" at bounding box center [114, 47] width 114 height 21
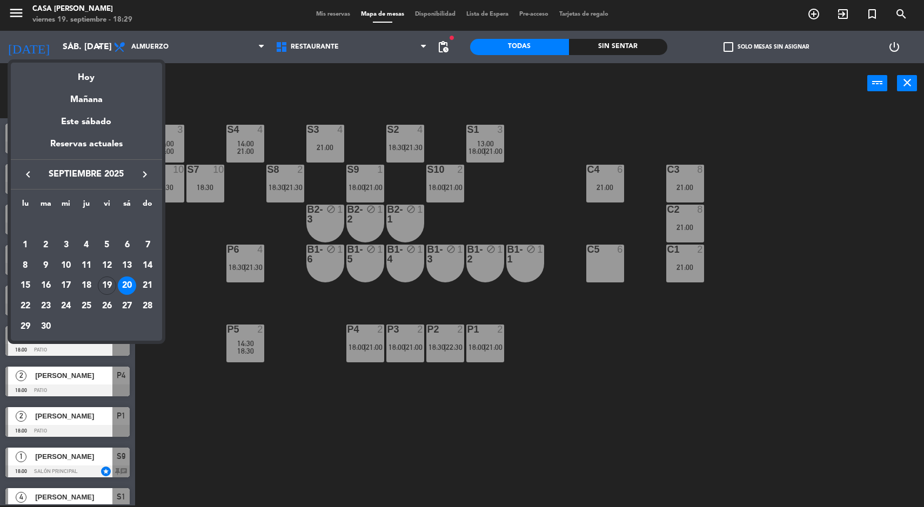
click at [85, 78] on div "Hoy" at bounding box center [86, 74] width 151 height 22
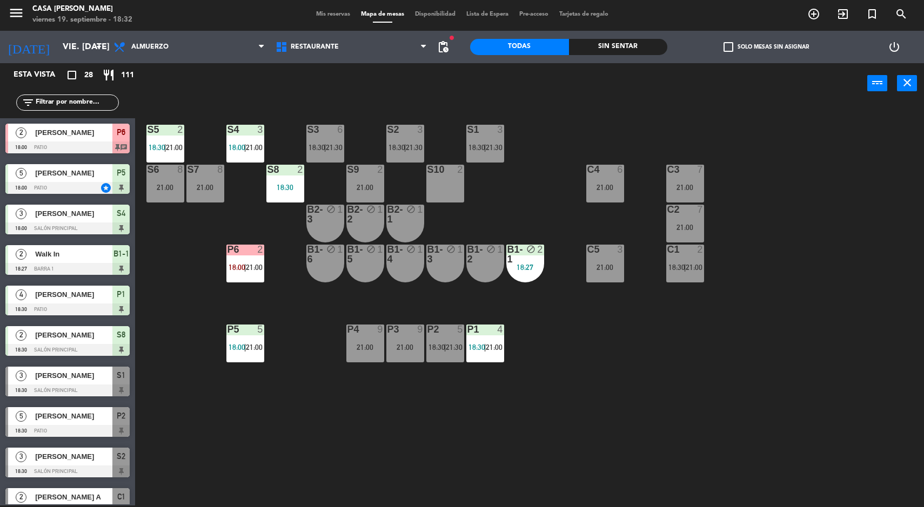
click at [624, 383] on div "S5 2 18:30 | 21:00 S4 3 18:00 | 21:00 S3 6 18:30 | 21:30 S2 3 18:30 | 21:30 S1 …" at bounding box center [534, 306] width 780 height 402
click at [433, 359] on div "P2 5 18:30 | 21:30" at bounding box center [445, 344] width 38 height 38
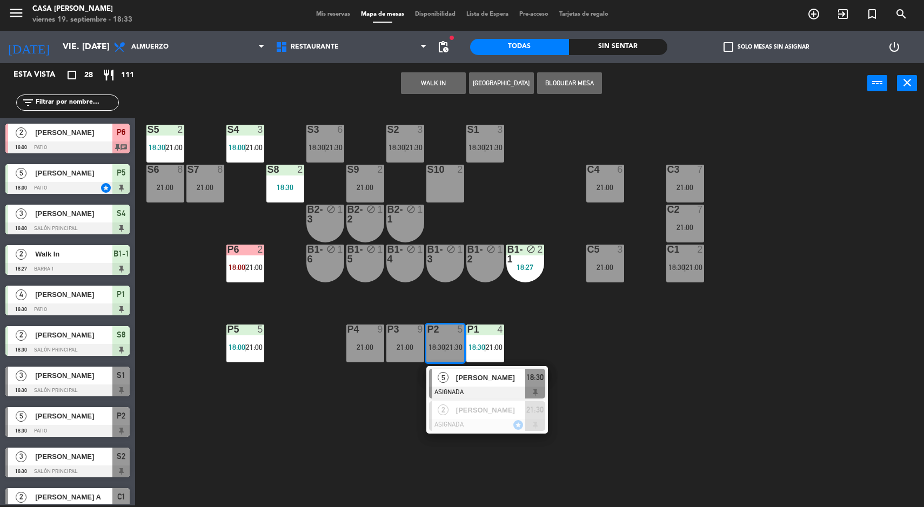
click at [480, 380] on span "[PERSON_NAME]" at bounding box center [490, 377] width 69 height 11
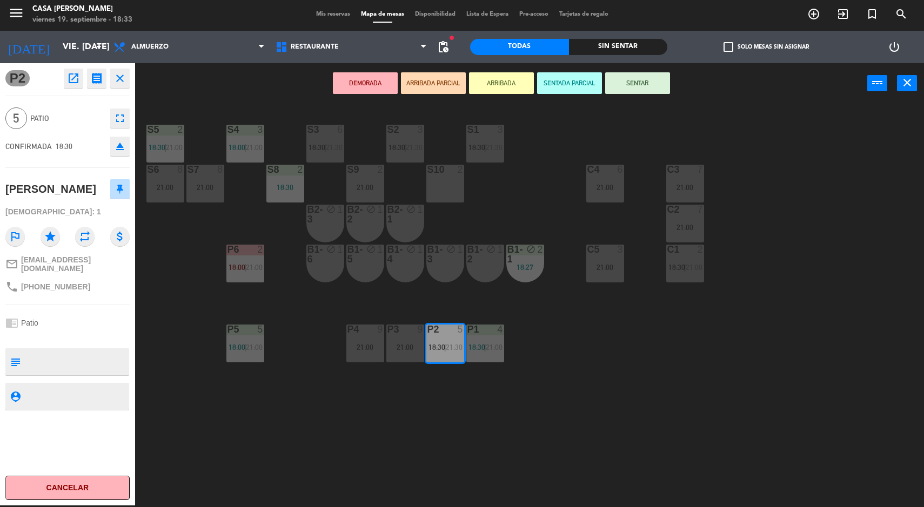
click at [634, 93] on button "SENTAR" at bounding box center [637, 83] width 65 height 22
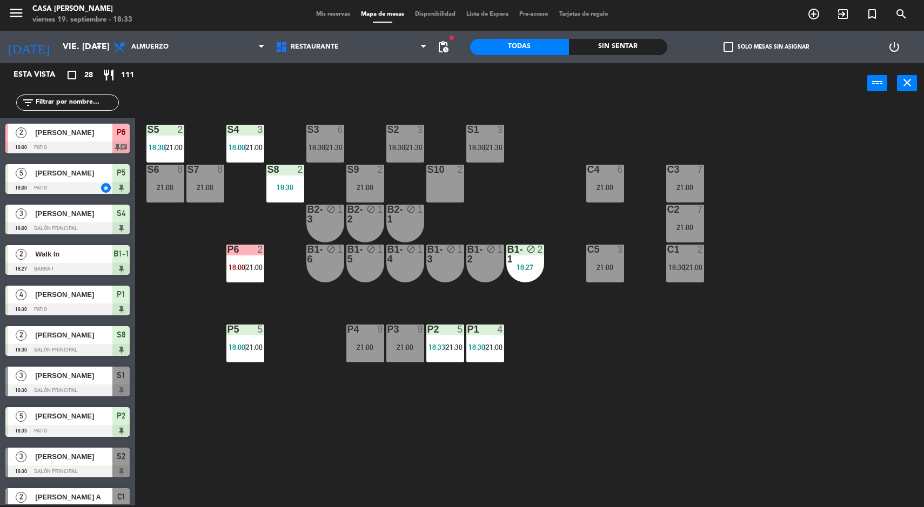
click at [870, 388] on div "S5 2 18:30 | 21:00 S4 3 18:00 | 21:00 S3 6 18:30 | 21:30 S2 3 18:30 | 21:30 S1 …" at bounding box center [534, 306] width 780 height 402
click at [440, 346] on span "18:30" at bounding box center [437, 347] width 17 height 9
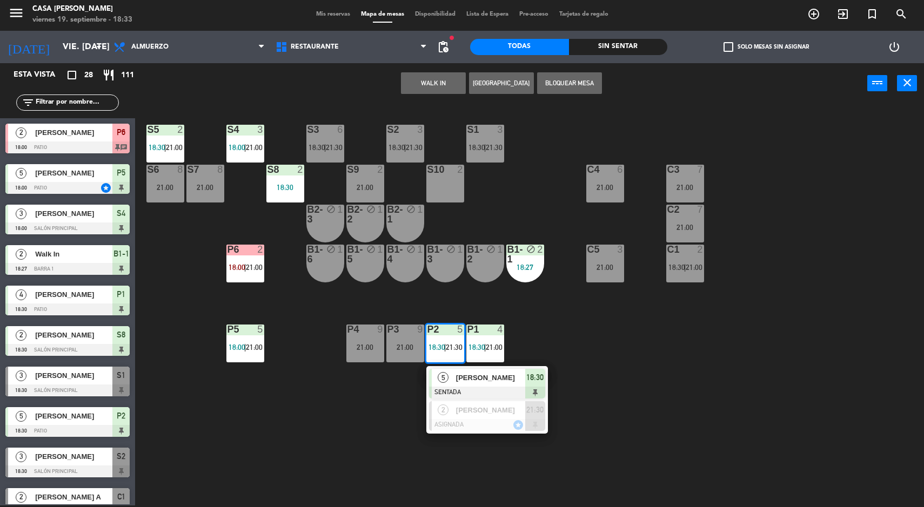
click at [503, 378] on span "[PERSON_NAME]" at bounding box center [490, 377] width 69 height 11
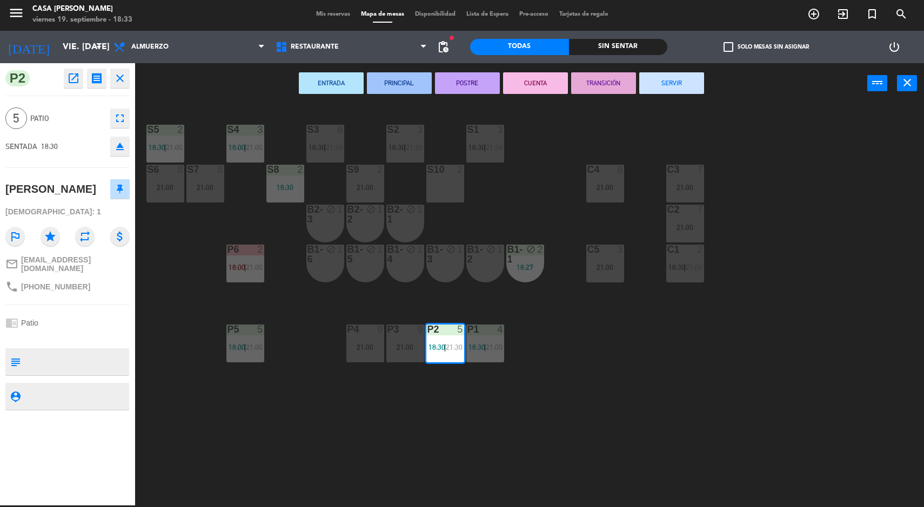
click at [752, 372] on div "S5 2 18:30 | 21:00 S4 3 18:00 | 21:00 S3 6 18:30 | 21:30 S2 3 18:30 | 21:30 S1 …" at bounding box center [534, 306] width 780 height 402
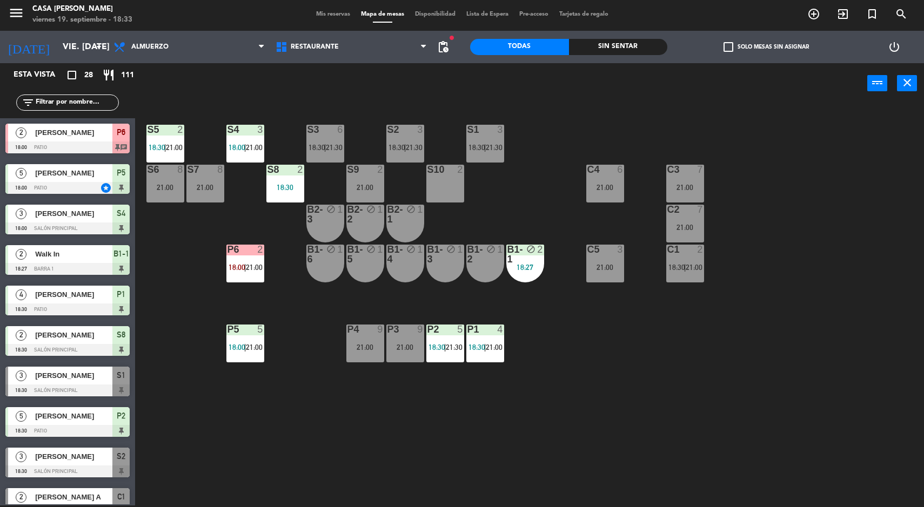
click at [851, 393] on div "S5 2 18:30 | 21:00 S4 3 18:00 | 21:00 S3 6 18:30 | 21:30 S2 3 18:30 | 21:30 S1 …" at bounding box center [534, 306] width 780 height 402
click at [805, 405] on div "S5 2 18:30 | 21:00 S4 3 18:00 | 21:00 S3 6 18:30 | 21:30 S2 3 18:30 | 21:30 S1 …" at bounding box center [534, 306] width 780 height 402
click at [803, 398] on div "S5 2 18:30 | 21:00 S4 3 18:00 | 21:00 S3 6 18:30 | 21:30 S2 3 18:30 | 21:30 S1 …" at bounding box center [534, 306] width 780 height 402
click at [812, 358] on div "S5 2 18:30 | 21:00 S4 3 18:00 | 21:00 S3 6 18:30 | 21:30 S2 3 18:30 | 21:30 S1 …" at bounding box center [534, 306] width 780 height 402
click at [826, 359] on div "S5 2 18:30 | 21:00 S4 3 18:00 | 21:00 S3 6 18:30 | 21:30 S2 3 18:30 | 21:30 S1 …" at bounding box center [534, 306] width 780 height 402
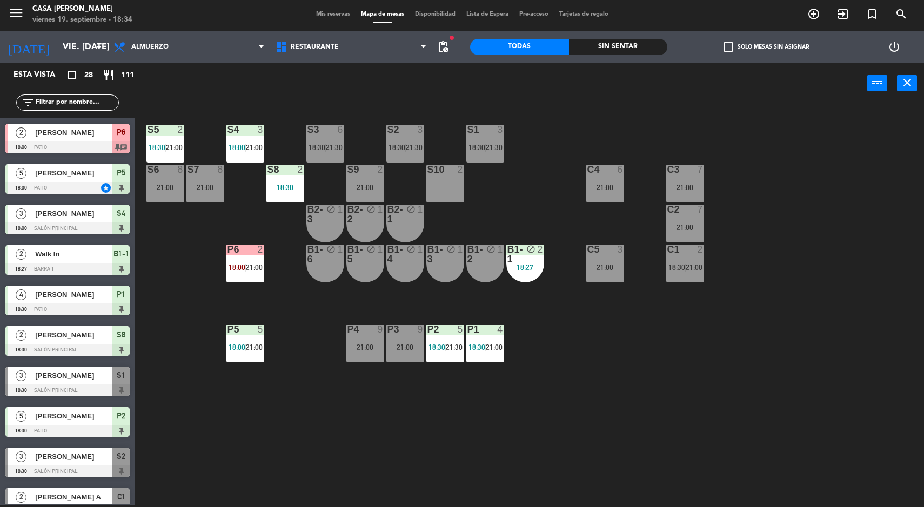
click at [83, 46] on input "vie. [DATE]" at bounding box center [114, 47] width 114 height 21
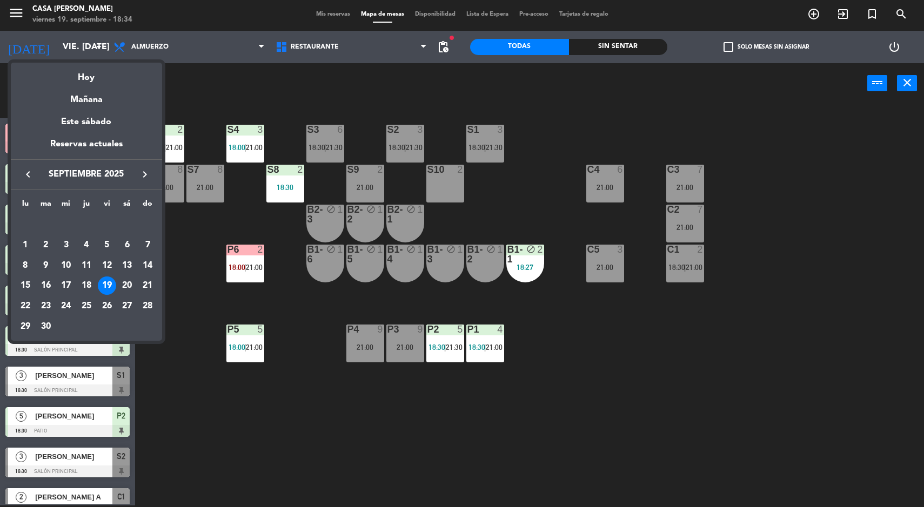
click at [100, 122] on div "Este sábado" at bounding box center [86, 122] width 151 height 30
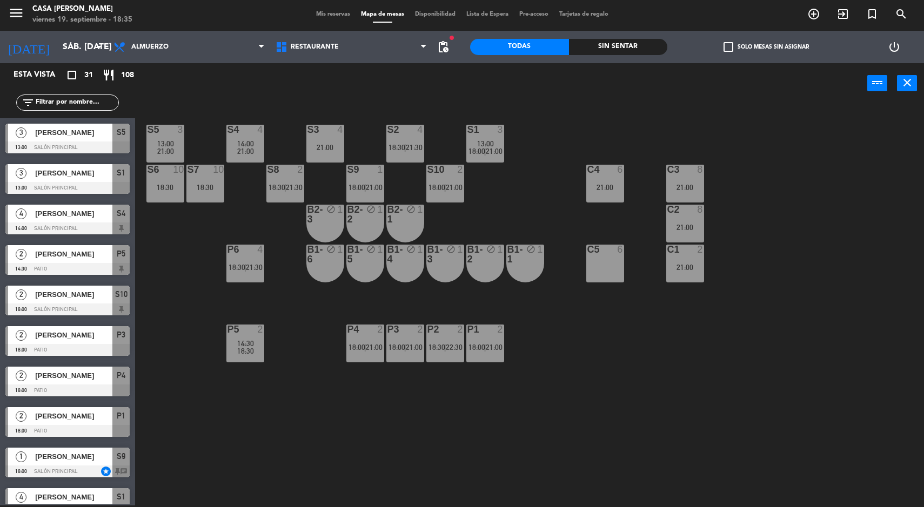
click at [67, 43] on input "sáb. [DATE]" at bounding box center [114, 47] width 114 height 21
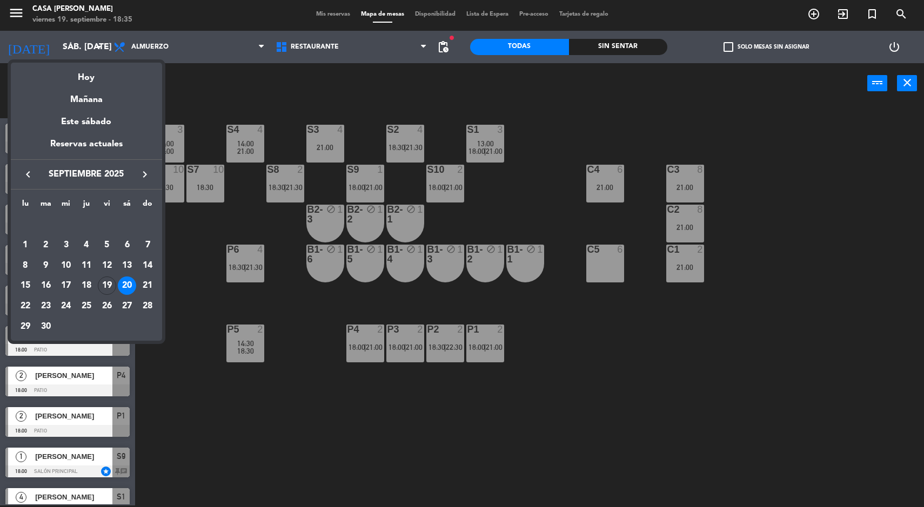
click at [84, 72] on div "Hoy" at bounding box center [86, 74] width 151 height 22
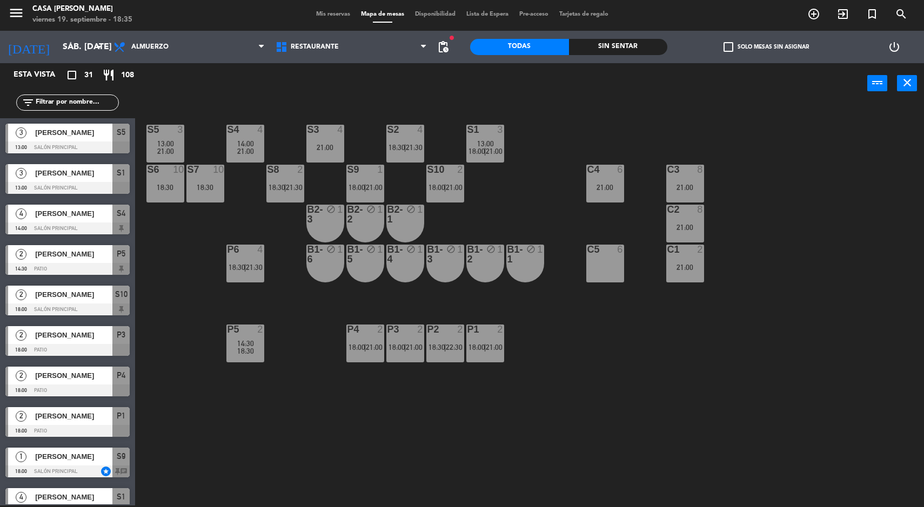
type input "vie. [DATE]"
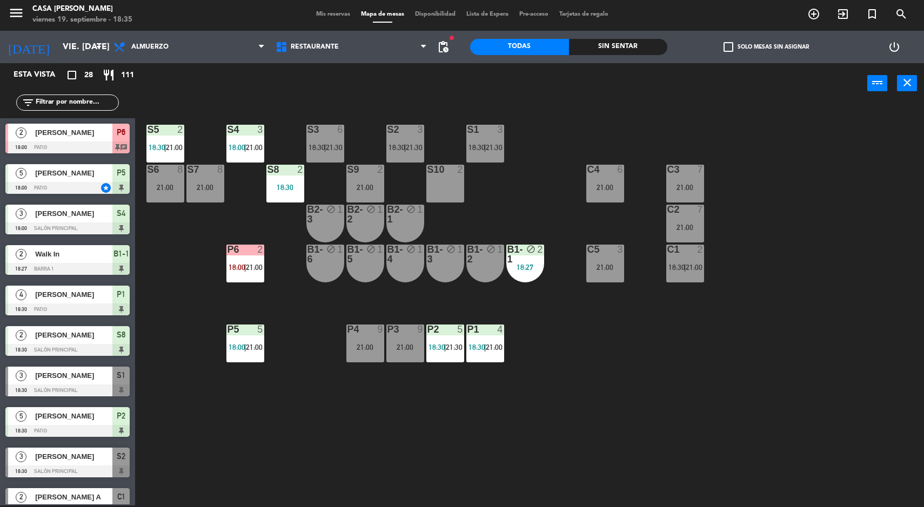
click at [462, 351] on span "21:30" at bounding box center [454, 347] width 17 height 9
click at [291, 420] on div "S5 2 18:30 | 21:00 S4 3 18:00 | 21:00 S3 6 18:30 | 21:30 S2 3 18:30 | 21:30 S1 …" at bounding box center [534, 306] width 780 height 402
click at [237, 258] on div "P6 2 18:00 | 21:00" at bounding box center [245, 264] width 38 height 38
click at [257, 438] on div "S5 2 18:30 | 21:00 S4 3 18:00 | 21:00 S3 6 18:30 | 21:30 S2 3 18:30 | 21:30 S1 …" at bounding box center [534, 306] width 780 height 402
click at [595, 41] on div "Sin sentar" at bounding box center [618, 47] width 99 height 16
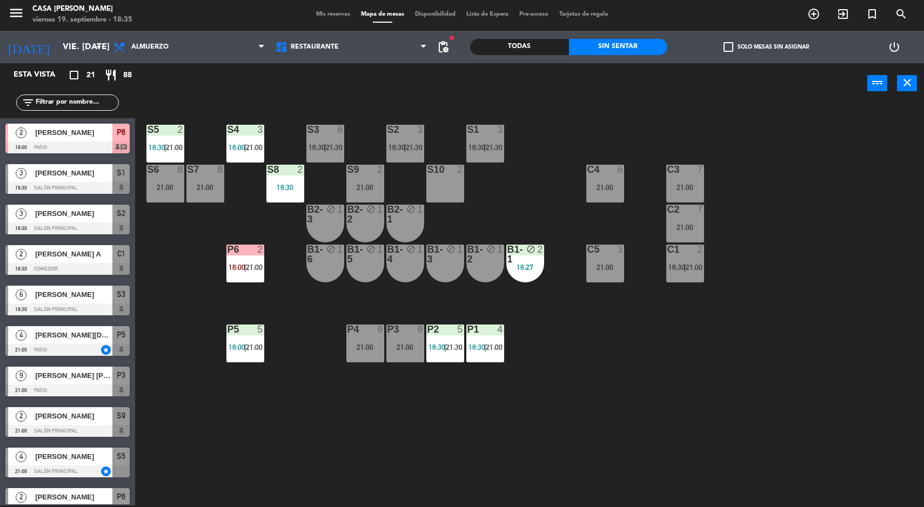
click at [698, 271] on span "21:00" at bounding box center [694, 267] width 17 height 9
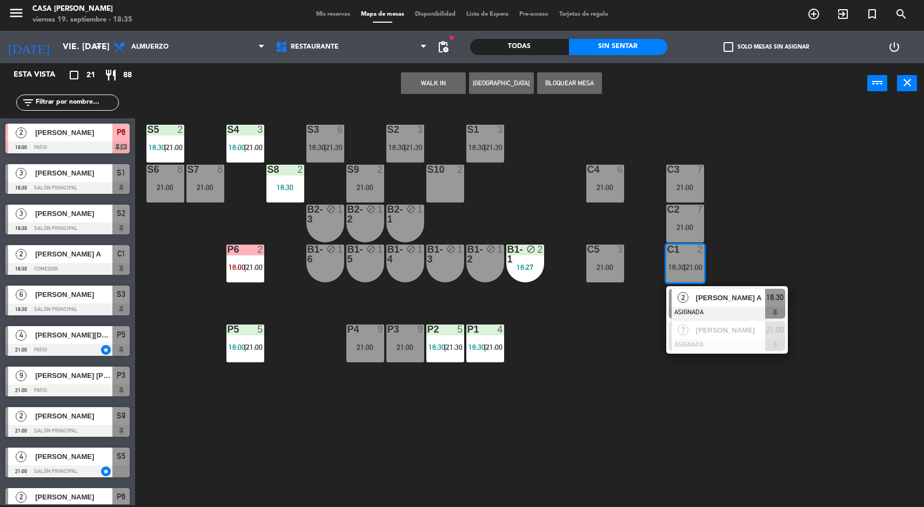
click at [600, 373] on div "S5 2 18:30 | 21:00 S4 3 18:00 | 21:00 S3 6 18:30 | 21:30 S2 3 18:30 | 21:30 S1 …" at bounding box center [534, 306] width 780 height 402
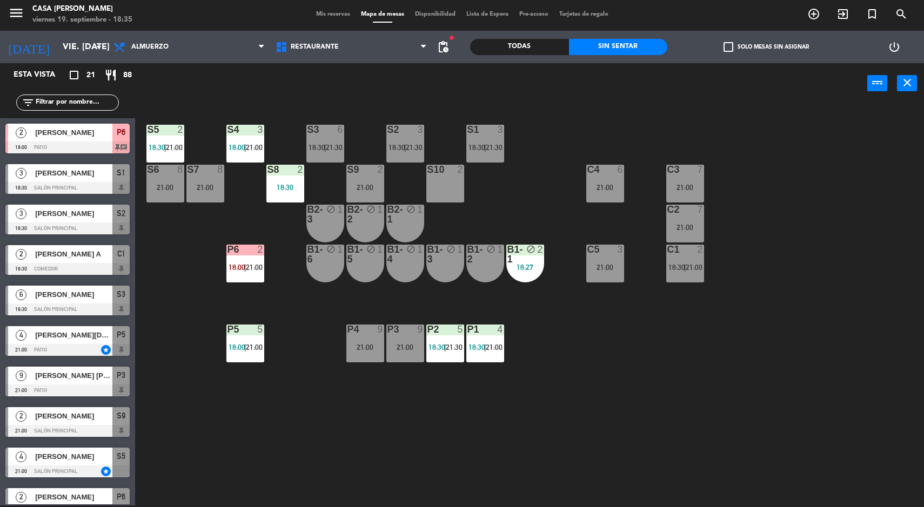
click at [326, 131] on div at bounding box center [325, 130] width 18 height 10
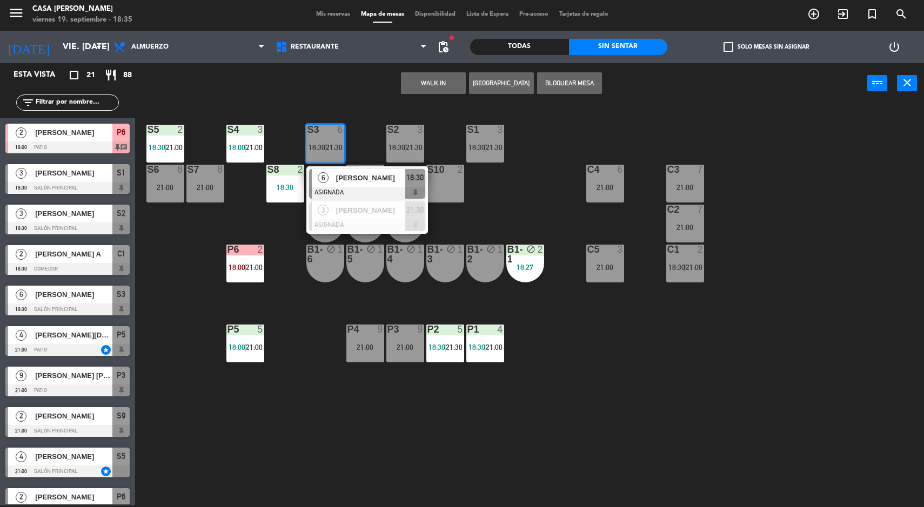
click at [347, 172] on div "[PERSON_NAME]" at bounding box center [370, 178] width 70 height 18
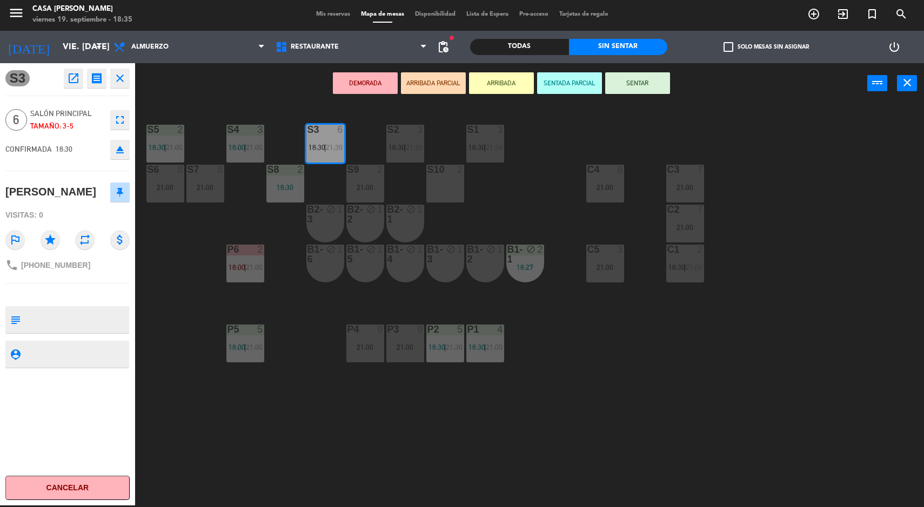
click at [678, 367] on div "S5 2 18:30 | 21:00 S4 3 18:00 | 21:00 S3 6 18:30 | 21:30 S2 3 18:30 | 21:30 S1 …" at bounding box center [534, 306] width 780 height 402
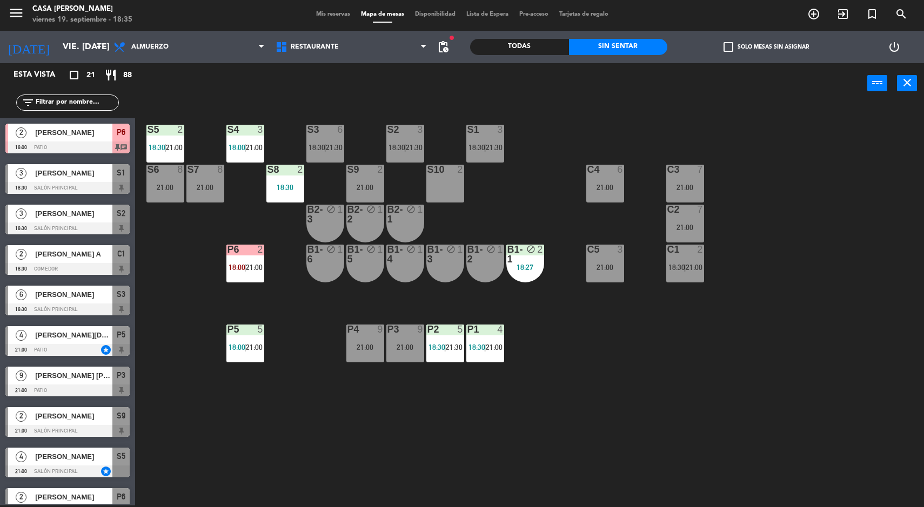
click at [423, 144] on span "21:30" at bounding box center [414, 147] width 17 height 9
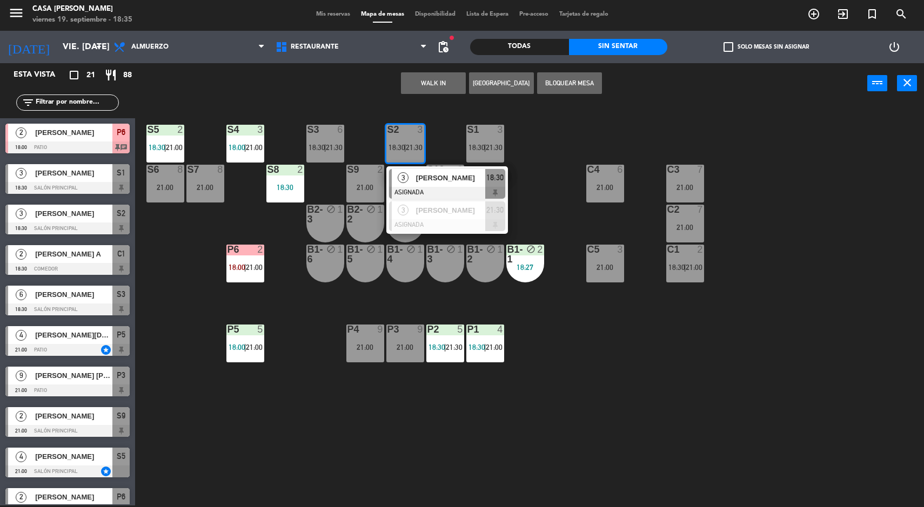
click at [452, 165] on div at bounding box center [445, 170] width 18 height 10
click at [746, 282] on div "S5 2 18:30 | 21:00 S4 3 18:00 | 21:00 S3 6 18:30 | 21:30 S2 3 18:30 | 21:30 3 […" at bounding box center [534, 306] width 780 height 402
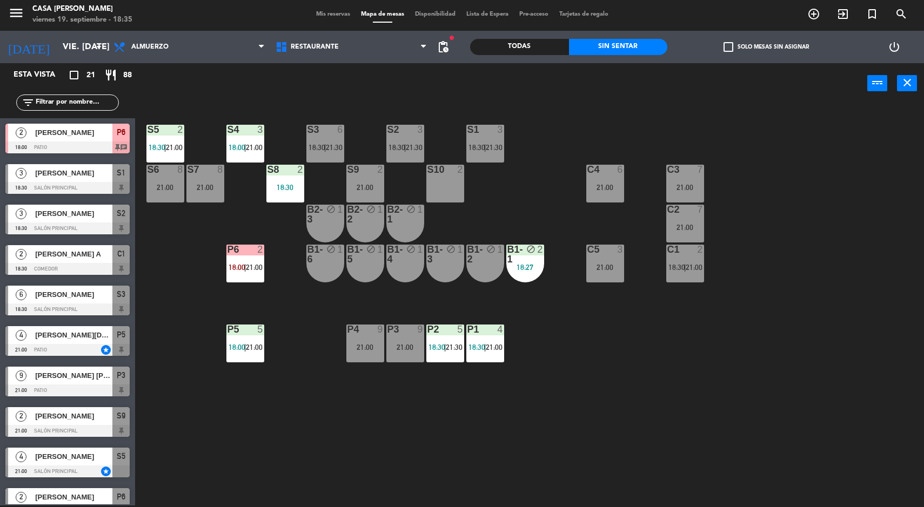
click at [498, 139] on div "S1 3 18:30 | 21:30" at bounding box center [485, 144] width 38 height 38
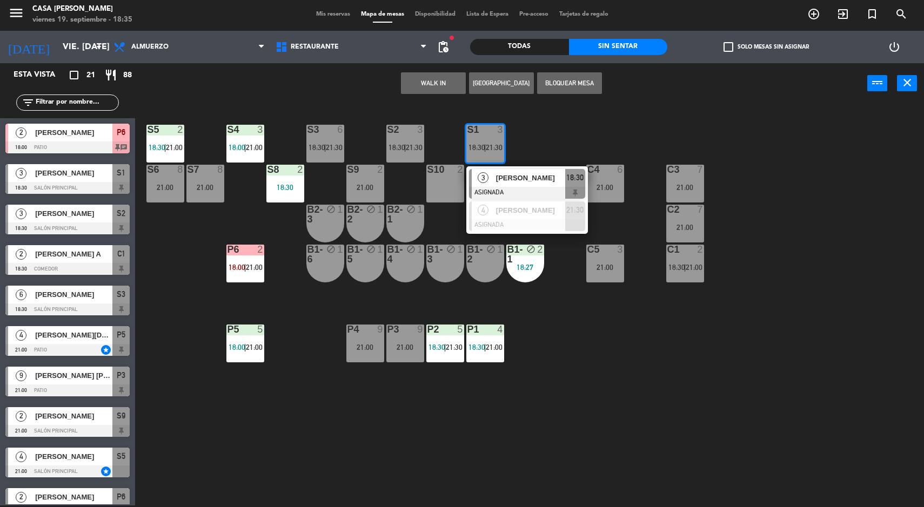
click at [800, 243] on div "S5 2 18:30 | 21:00 S4 3 18:00 | 21:00 S3 6 18:30 | 21:30 S2 3 18:30 | 21:30 S1 …" at bounding box center [534, 306] width 780 height 402
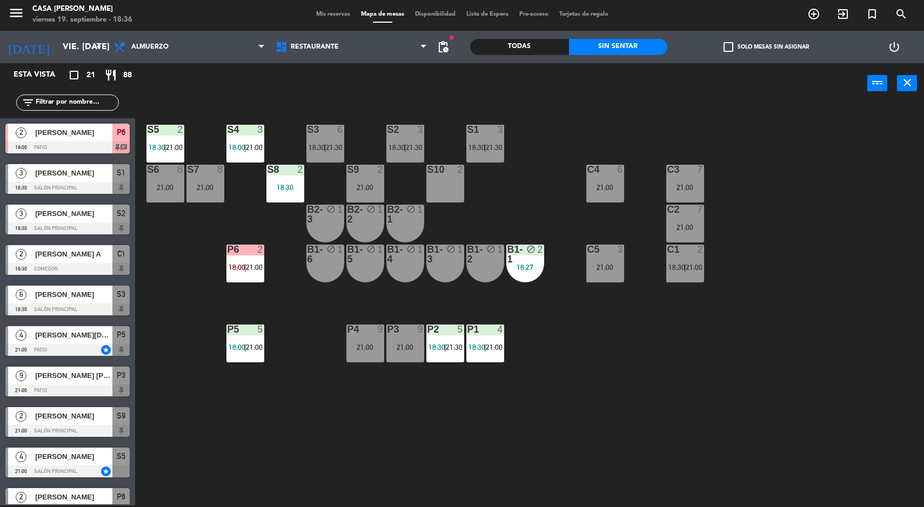
click at [212, 102] on div "power_input close" at bounding box center [501, 83] width 732 height 41
click at [17, 17] on icon "menu" at bounding box center [16, 13] width 16 height 16
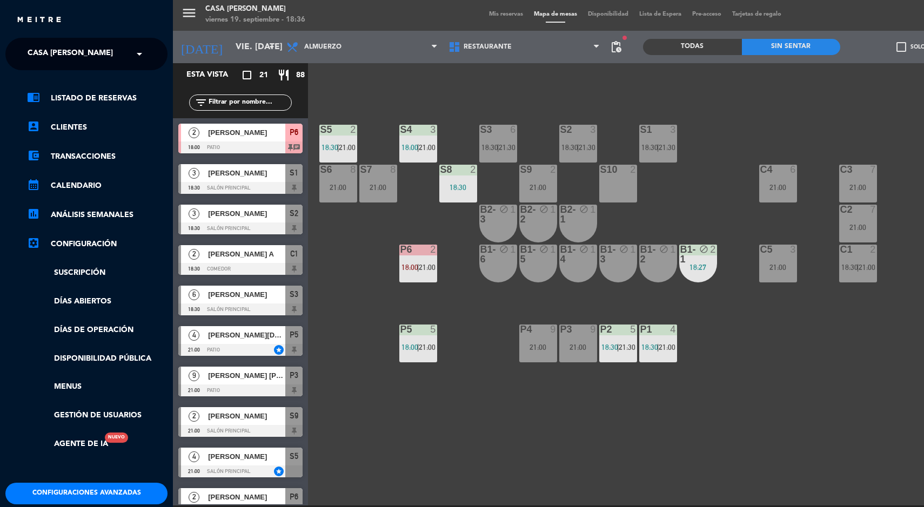
click at [61, 50] on span "Casa [PERSON_NAME]" at bounding box center [70, 54] width 85 height 23
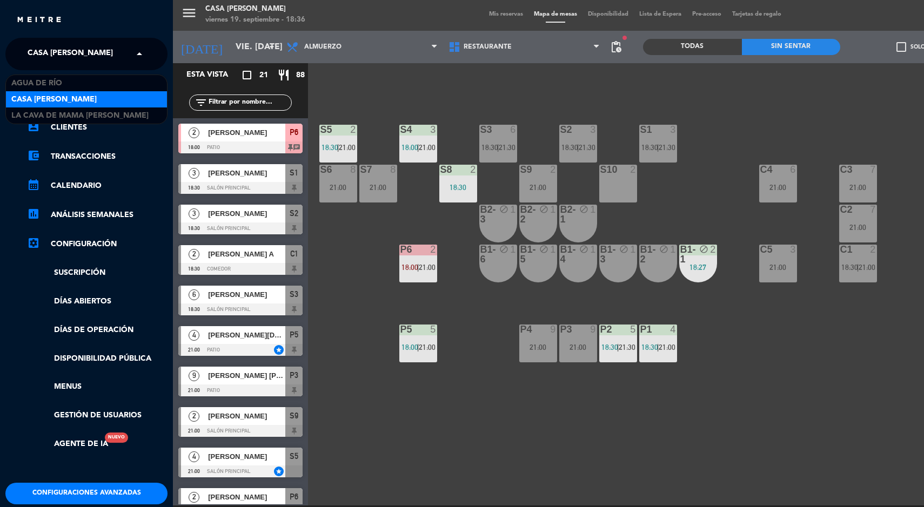
click at [49, 113] on span "La Cava de Mama [PERSON_NAME]" at bounding box center [79, 116] width 137 height 12
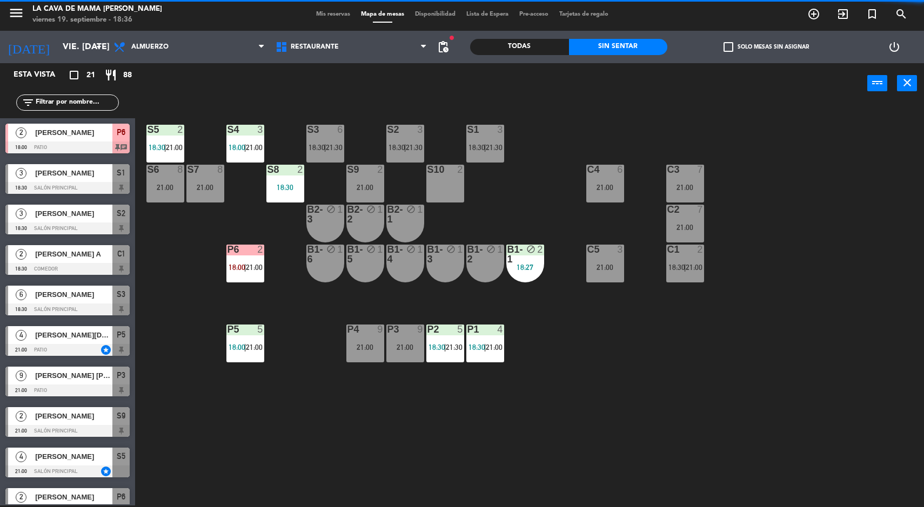
click at [330, 15] on span "Mis reservas" at bounding box center [333, 14] width 45 height 6
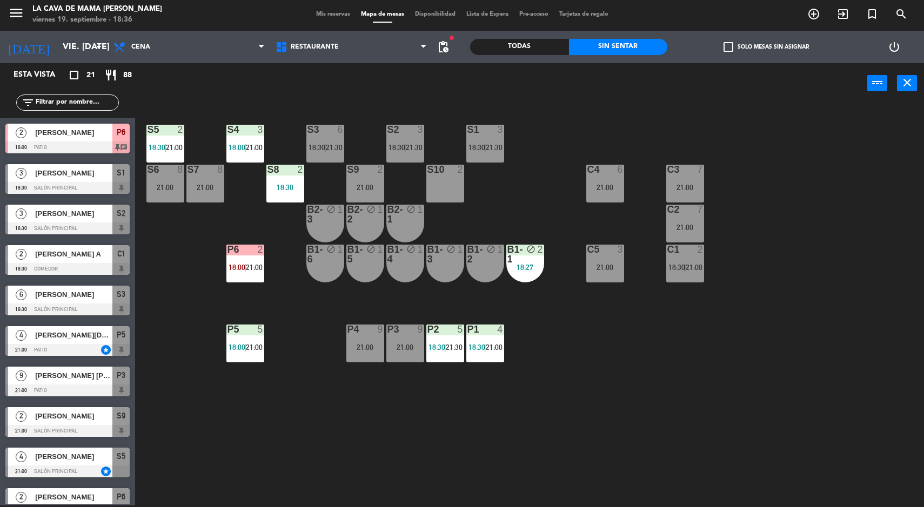
click at [322, 14] on span "Mis reservas" at bounding box center [333, 14] width 45 height 6
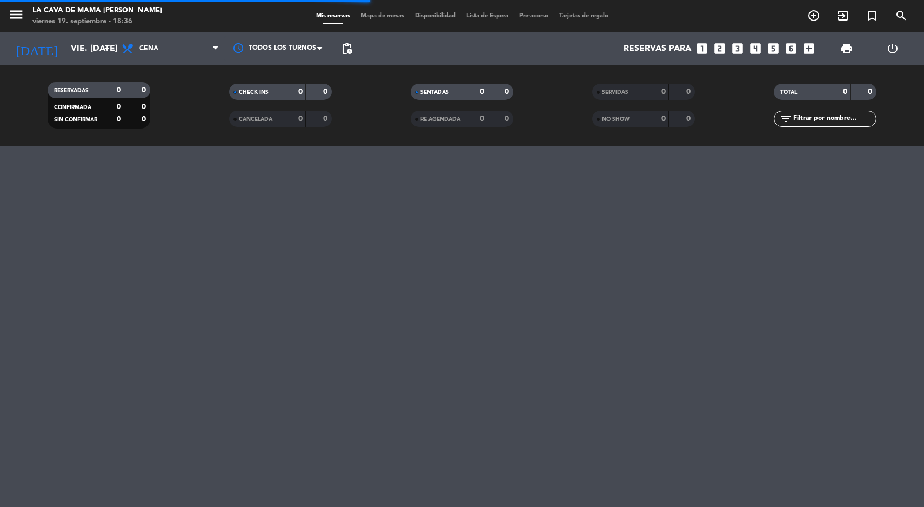
click at [384, 16] on span "Mapa de mesas" at bounding box center [383, 16] width 54 height 6
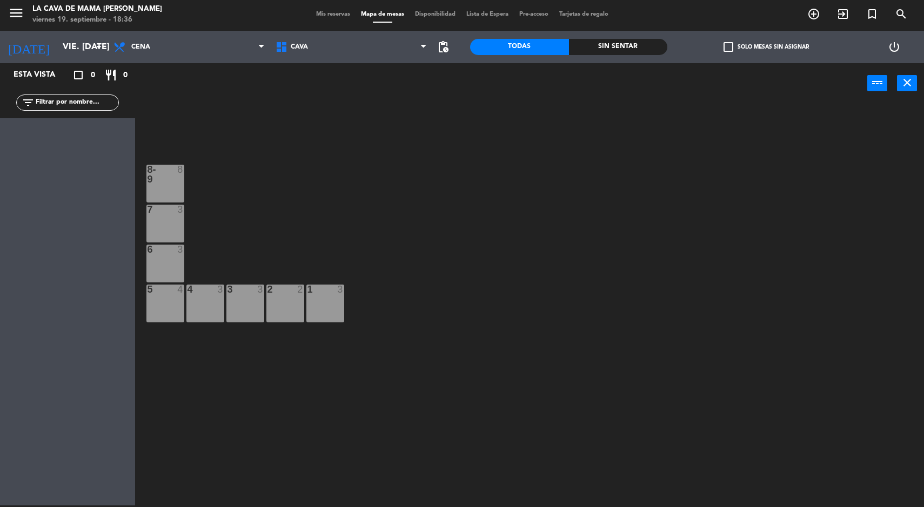
click at [152, 287] on div "5" at bounding box center [147, 290] width 18 height 10
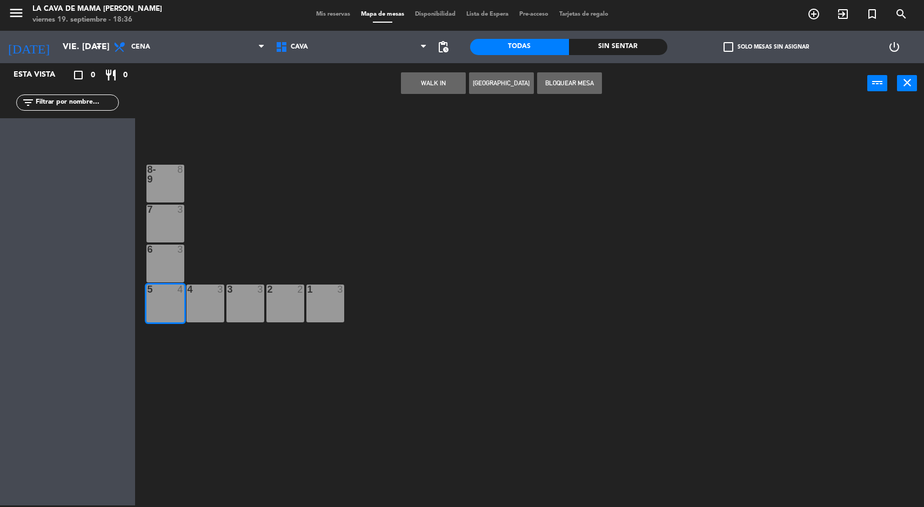
click at [424, 77] on button "WALK IN" at bounding box center [433, 83] width 65 height 22
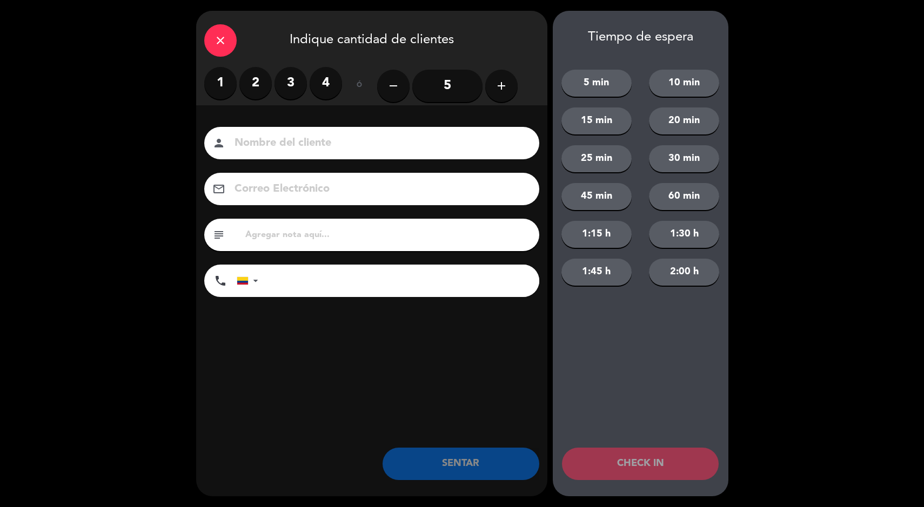
click at [264, 85] on label "2" at bounding box center [255, 83] width 32 height 32
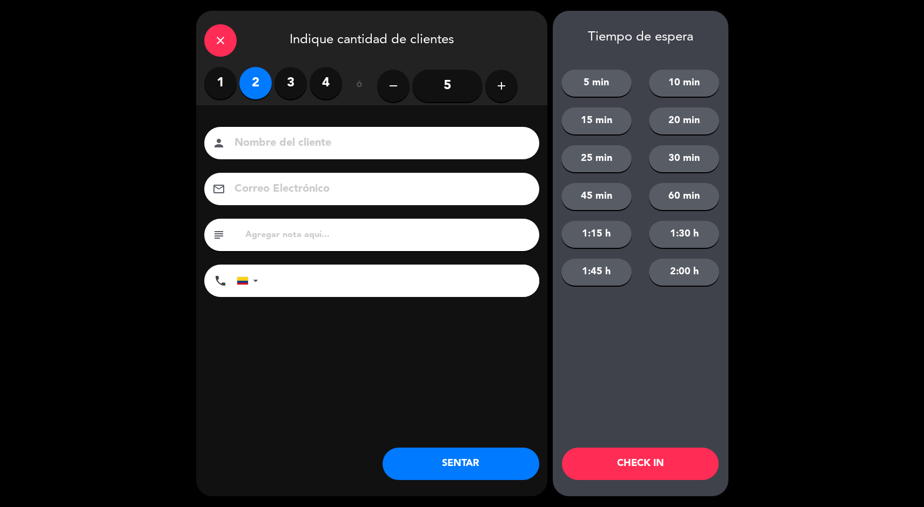
click at [447, 465] on button "SENTAR" at bounding box center [461, 464] width 157 height 32
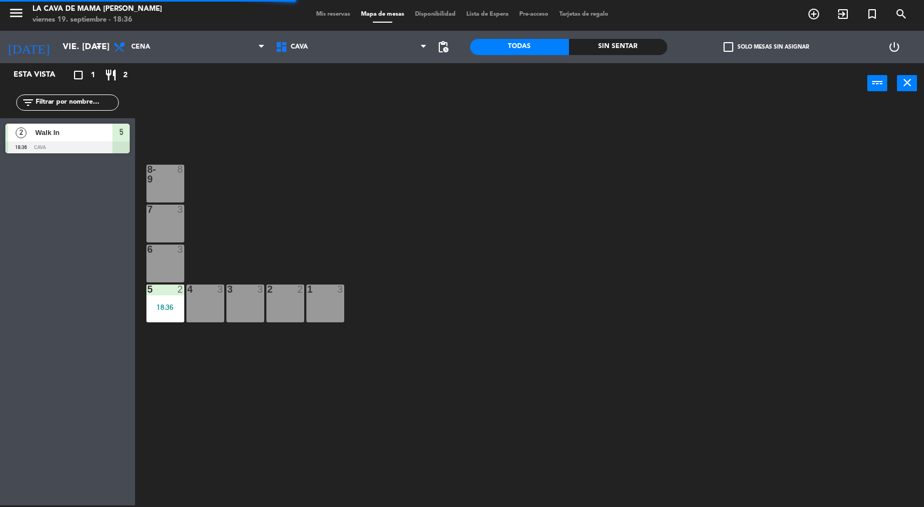
click at [310, 138] on div "8-9 8 7 3 6 3 5 2 18:36 4 3 3 3 2 2 1 3" at bounding box center [534, 306] width 780 height 402
click at [10, 13] on icon "menu" at bounding box center [16, 13] width 16 height 16
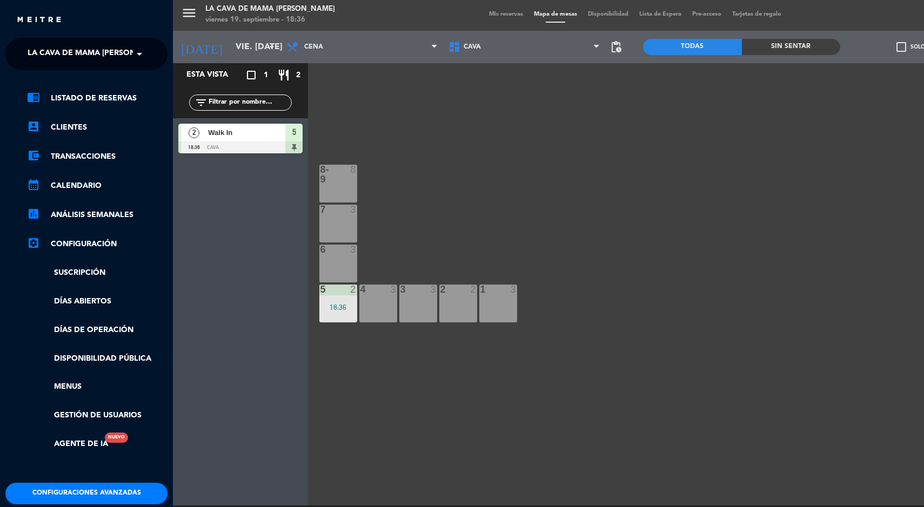
click at [77, 56] on span "La Cava de Mama [PERSON_NAME]" at bounding box center [96, 54] width 137 height 23
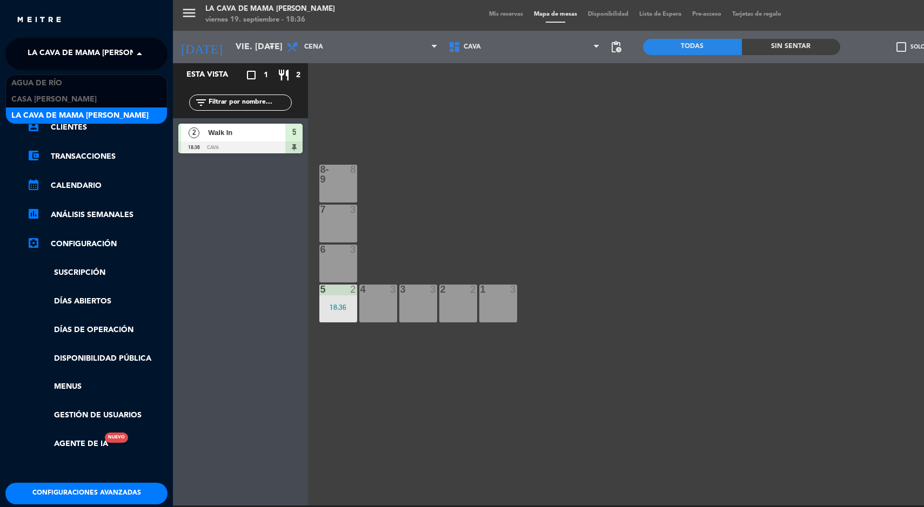
click at [31, 95] on span "Casa [PERSON_NAME]" at bounding box center [53, 99] width 85 height 12
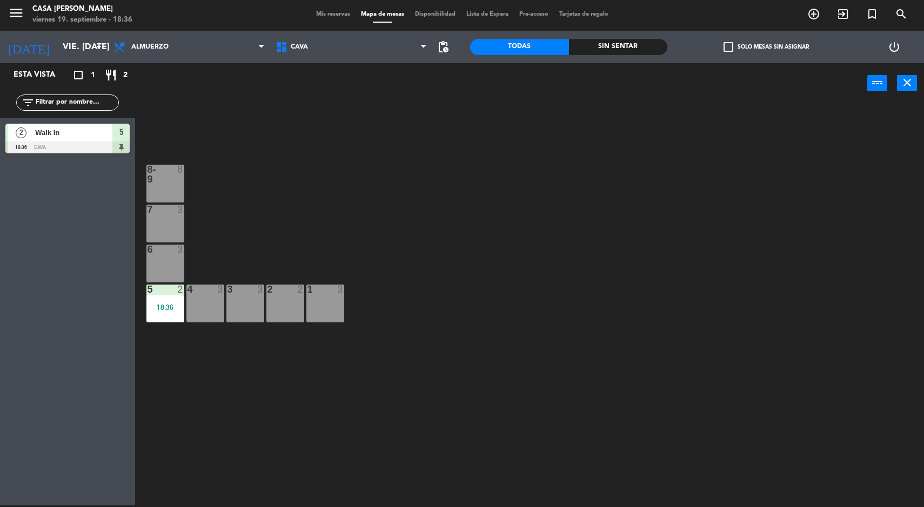
click at [329, 15] on span "Mis reservas" at bounding box center [333, 14] width 45 height 6
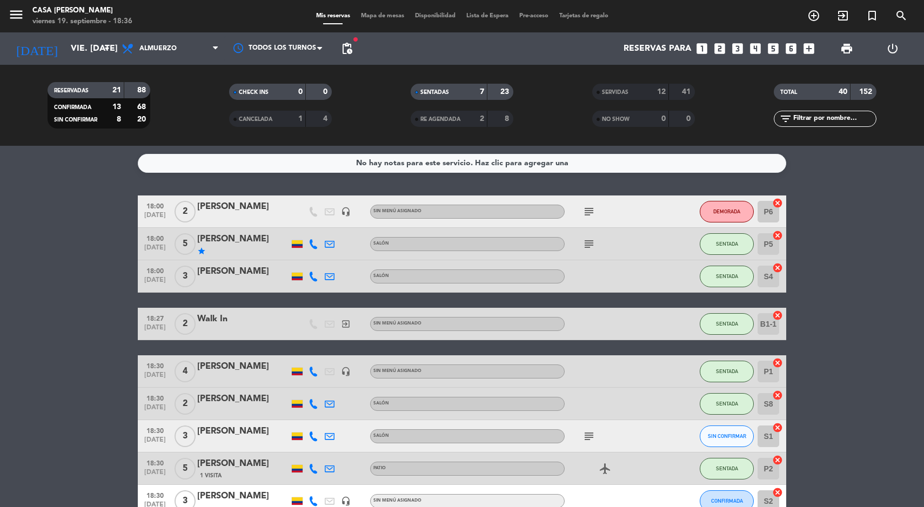
click at [368, 17] on span "Mapa de mesas" at bounding box center [383, 16] width 54 height 6
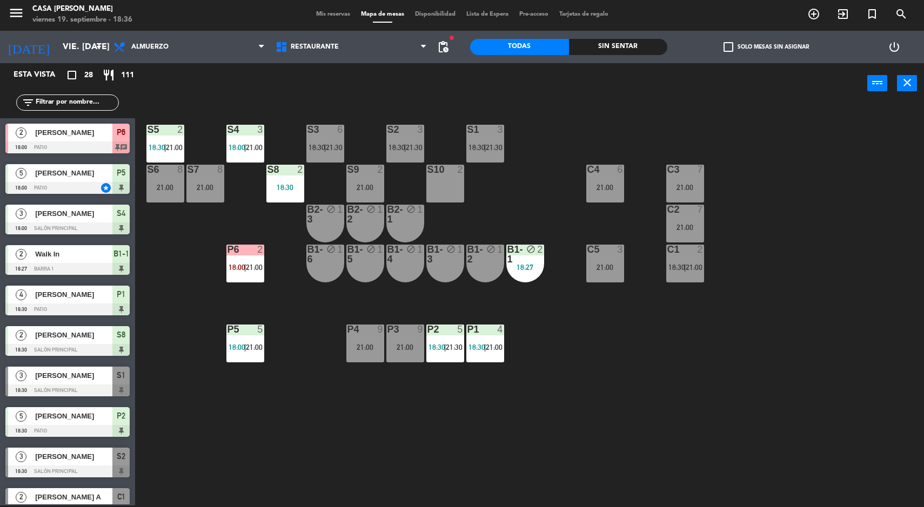
click at [624, 51] on div "Sin sentar" at bounding box center [618, 47] width 99 height 16
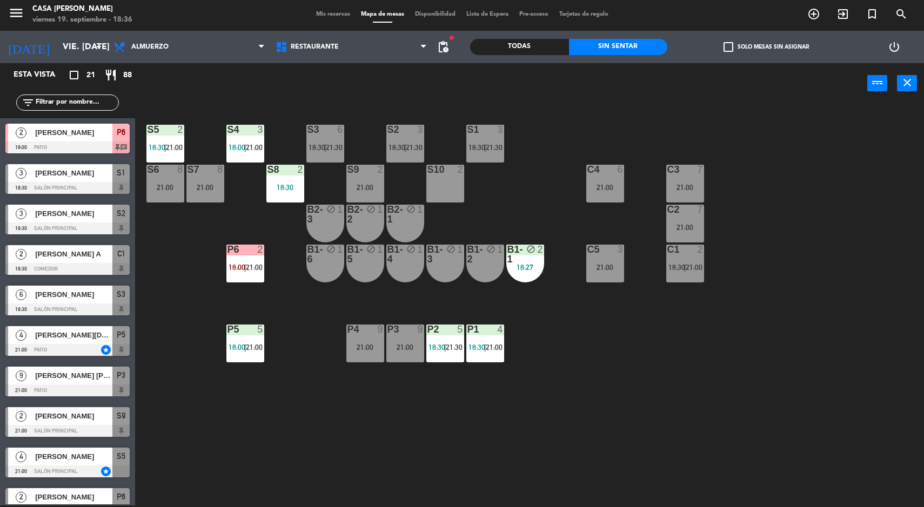
click at [495, 347] on span "21:00" at bounding box center [494, 347] width 17 height 9
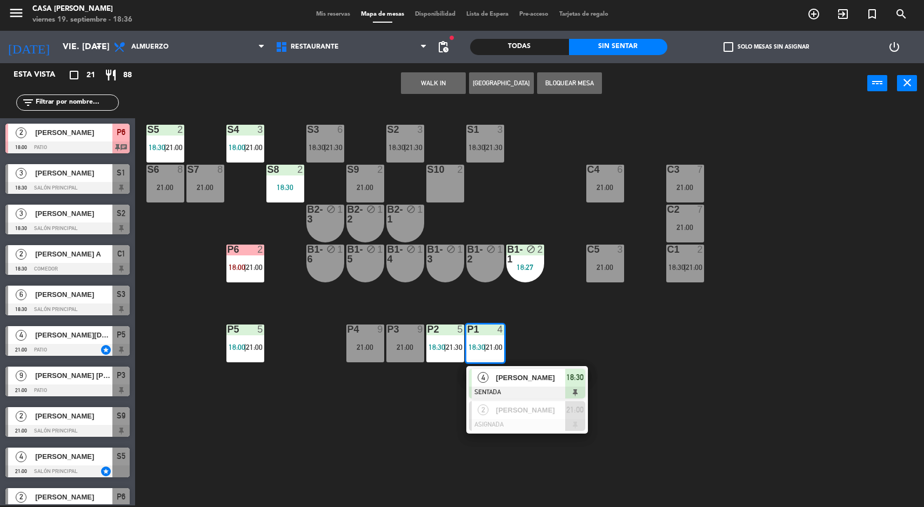
click at [496, 419] on div at bounding box center [527, 425] width 116 height 12
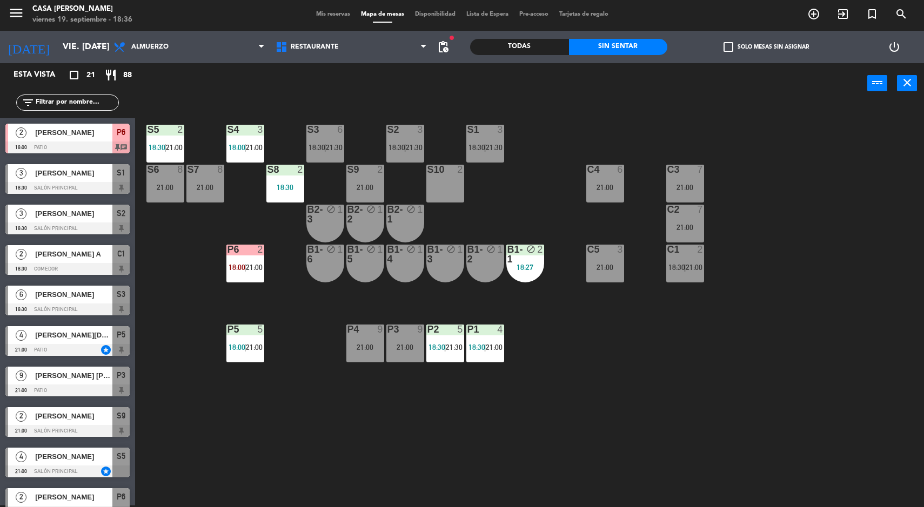
click at [430, 437] on div "S5 2 18:30 | 21:00 S4 3 18:00 | 21:00 S3 6 18:30 | 21:30 S2 3 18:30 | 21:30 S1 …" at bounding box center [534, 306] width 780 height 402
click at [435, 344] on span "18:30" at bounding box center [437, 347] width 17 height 9
click at [362, 419] on div "S5 2 18:30 | 21:00 S4 3 18:00 | 21:00 S3 6 18:30 | 21:30 S2 3 18:30 | 21:30 S1 …" at bounding box center [534, 306] width 780 height 402
click at [449, 348] on span "21:30" at bounding box center [454, 347] width 17 height 9
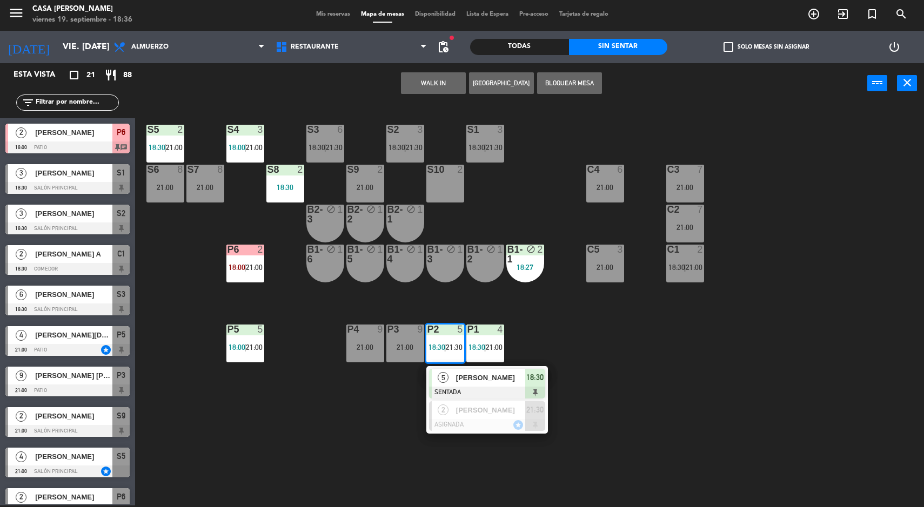
click at [366, 419] on div "S5 2 18:30 | 21:00 S4 3 18:00 | 21:00 S3 6 18:30 | 21:30 S2 3 18:30 | 21:30 S1 …" at bounding box center [534, 306] width 780 height 402
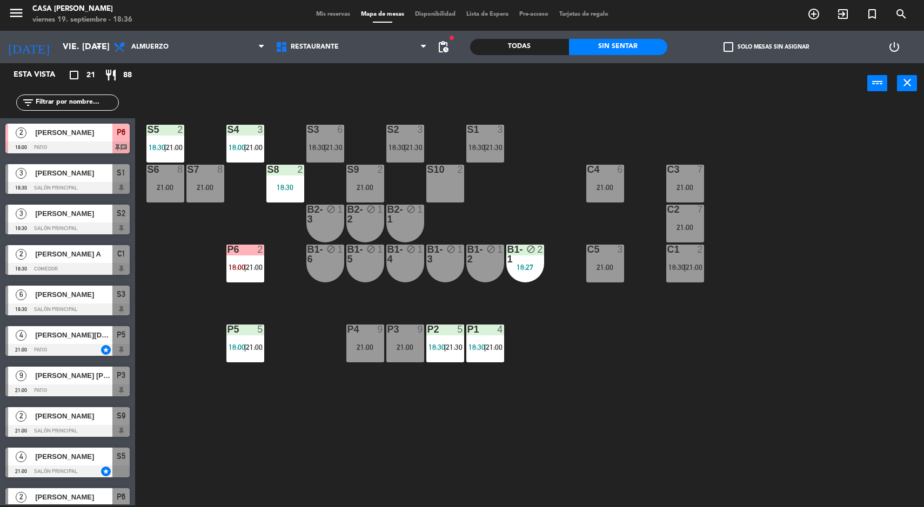
click at [385, 426] on div "S5 2 18:30 | 21:00 S4 3 18:00 | 21:00 S3 6 18:30 | 21:30 S2 3 18:30 | 21:30 S1 …" at bounding box center [534, 306] width 780 height 402
click at [419, 430] on div "S5 2 18:30 | 21:00 S4 3 18:00 | 21:00 S3 6 18:30 | 21:30 S2 3 18:30 | 21:30 S1 …" at bounding box center [534, 306] width 780 height 402
click at [506, 439] on div "S5 2 18:30 | 21:00 S4 3 18:00 | 21:00 S3 6 18:30 | 21:30 S2 3 18:30 | 21:30 S1 …" at bounding box center [534, 306] width 780 height 402
click at [372, 419] on div "S5 2 18:30 | 21:00 S4 3 18:00 | 21:00 S3 6 18:30 | 21:30 S2 3 18:30 | 21:30 S1 …" at bounding box center [534, 306] width 780 height 402
click at [458, 425] on div "S5 2 18:30 | 21:00 S4 3 18:00 | 21:00 S3 6 18:30 | 21:30 S2 3 18:30 | 21:30 S1 …" at bounding box center [534, 306] width 780 height 402
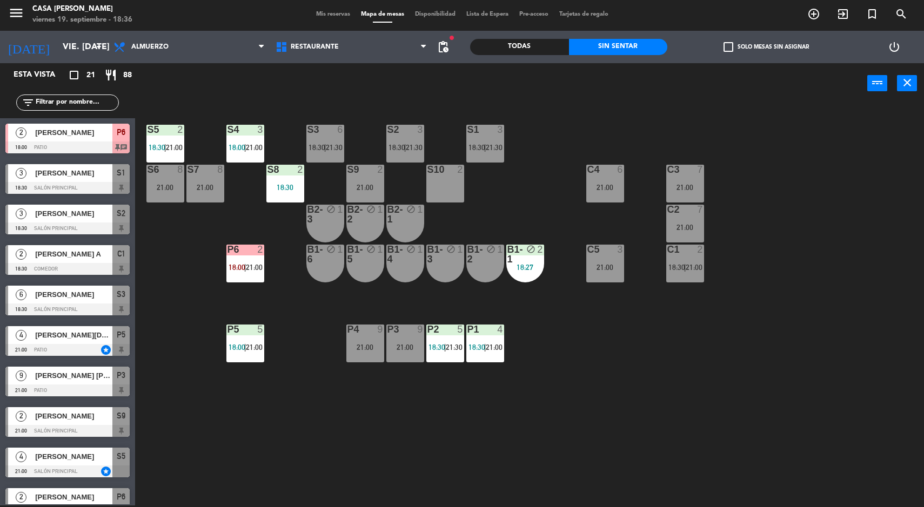
click at [370, 427] on div "S5 2 18:30 | 21:00 S4 3 18:00 | 21:00 S3 6 18:30 | 21:30 S2 3 18:30 | 21:30 S1 …" at bounding box center [534, 306] width 780 height 402
click at [447, 431] on div "S5 2 18:30 | 21:00 S4 3 18:00 | 21:00 S3 6 18:30 | 21:30 S2 3 18:30 | 21:30 S1 …" at bounding box center [534, 306] width 780 height 402
click at [378, 433] on div "S5 2 18:30 | 21:00 S4 3 18:00 | 21:00 S3 6 18:30 | 21:30 S2 3 18:30 | 21:30 S1 …" at bounding box center [534, 306] width 780 height 402
click at [439, 427] on div "S5 2 18:30 | 21:00 S4 3 18:00 | 21:00 S3 6 18:30 | 21:30 S2 3 18:30 | 21:30 S1 …" at bounding box center [534, 306] width 780 height 402
click at [49, 216] on span "[PERSON_NAME]" at bounding box center [73, 213] width 77 height 11
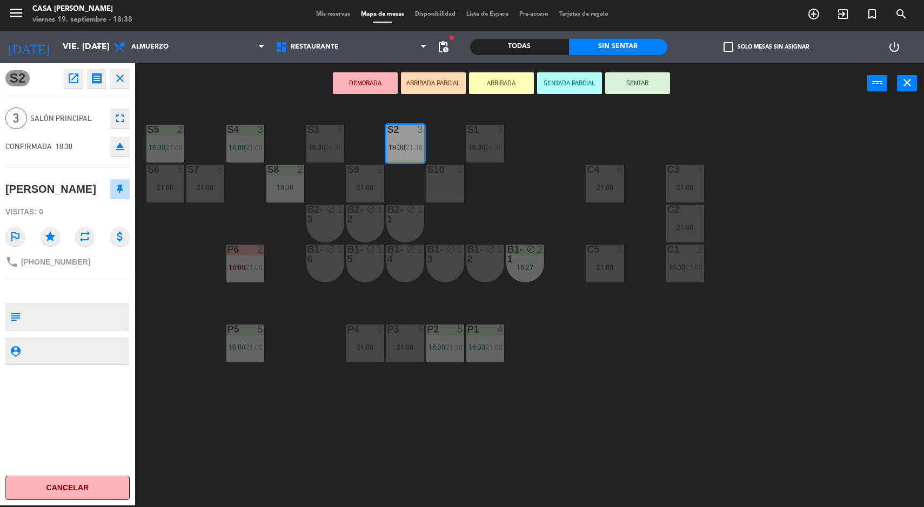
click at [638, 89] on button "SENTAR" at bounding box center [637, 83] width 65 height 22
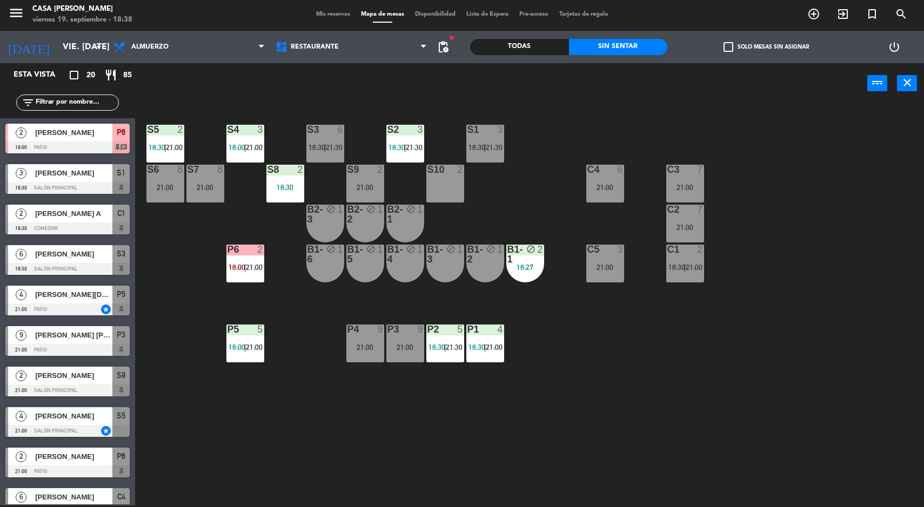
click at [802, 418] on div "S5 2 18:30 | 21:00 S4 3 18:00 | 21:00 S3 6 18:30 | 21:30 S2 3 18:30 | 21:30 S1 …" at bounding box center [534, 306] width 780 height 402
click at [837, 424] on div "S5 2 18:30 | 21:00 S4 3 18:00 | 21:00 S3 6 18:30 | 21:30 S2 3 18:30 | 21:30 S1 …" at bounding box center [534, 306] width 780 height 402
click at [16, 177] on div "3" at bounding box center [21, 173] width 26 height 18
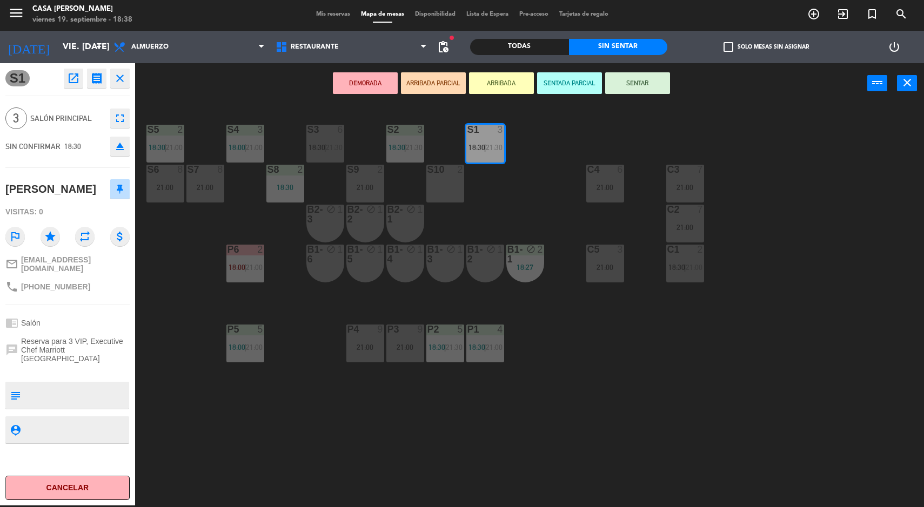
click at [647, 88] on button "SENTAR" at bounding box center [637, 83] width 65 height 22
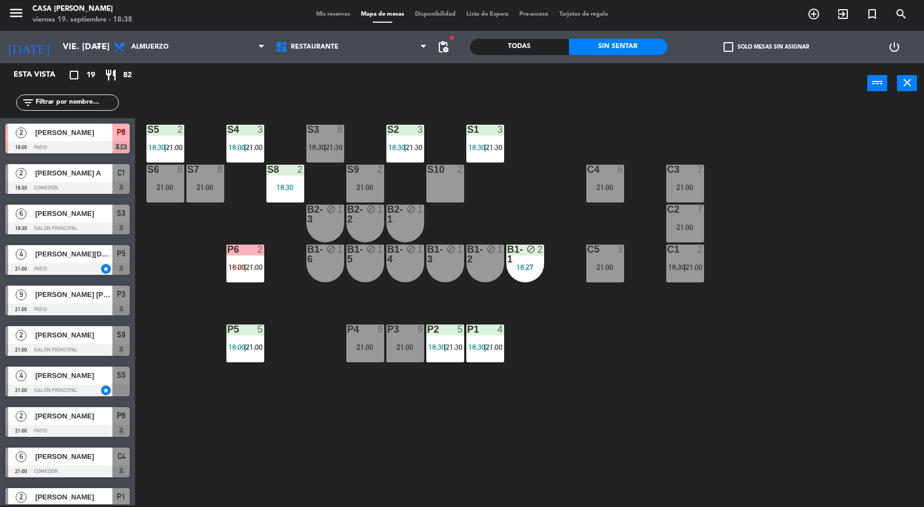
click at [499, 148] on span "21:30" at bounding box center [494, 147] width 17 height 9
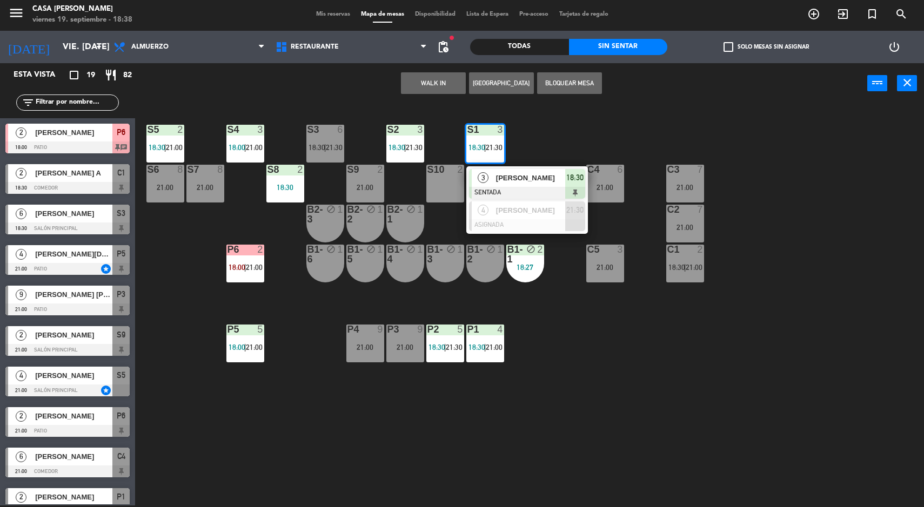
click at [527, 181] on span "[PERSON_NAME]" at bounding box center [530, 177] width 69 height 11
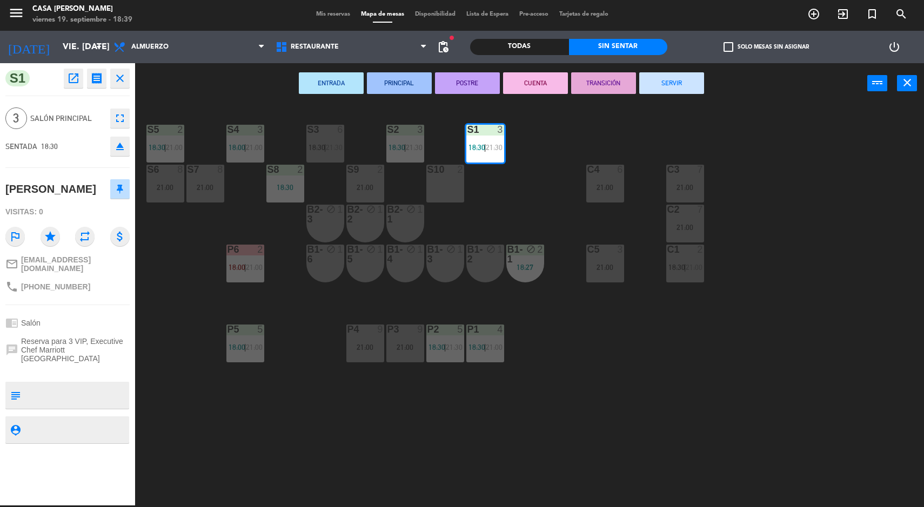
click at [848, 384] on div "S5 2 18:30 | 21:00 S4 3 18:00 | 21:00 S3 6 18:30 | 21:30 S2 3 18:30 | 21:30 S1 …" at bounding box center [534, 306] width 780 height 402
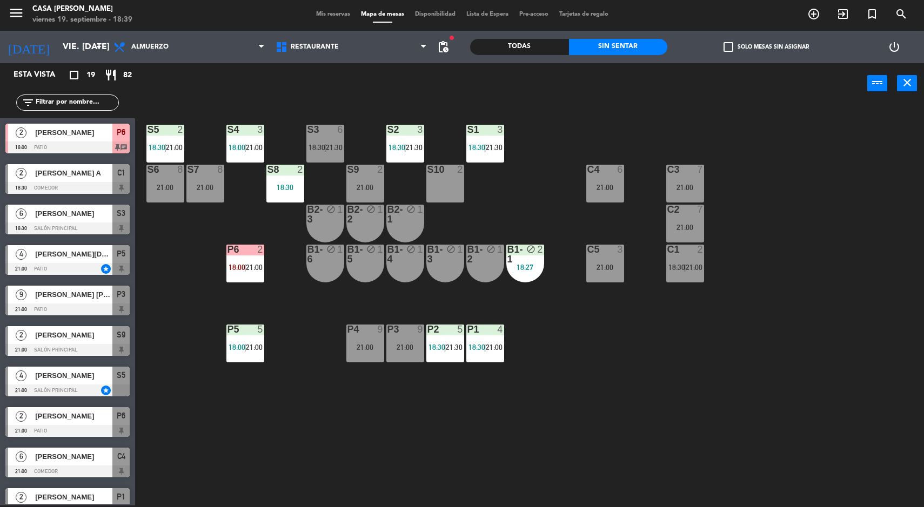
click at [258, 268] on span "21:00" at bounding box center [254, 267] width 17 height 9
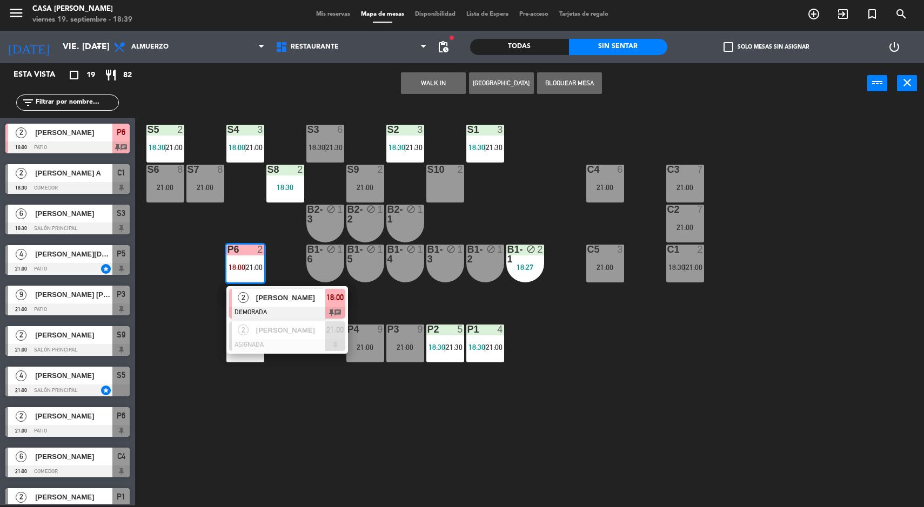
click at [305, 298] on span "[PERSON_NAME]" at bounding box center [290, 297] width 69 height 11
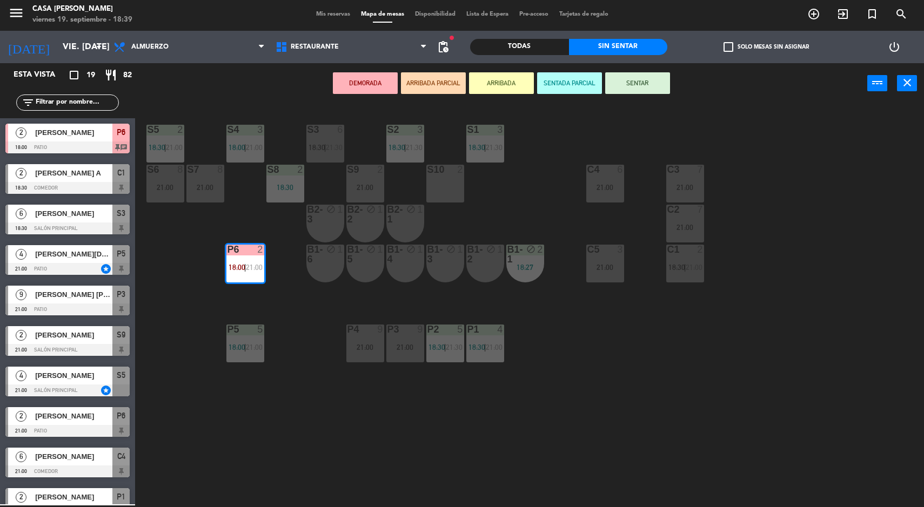
click at [650, 89] on button "SENTAR" at bounding box center [637, 83] width 65 height 22
